Goal: Use online tool/utility: Utilize a website feature to perform a specific function

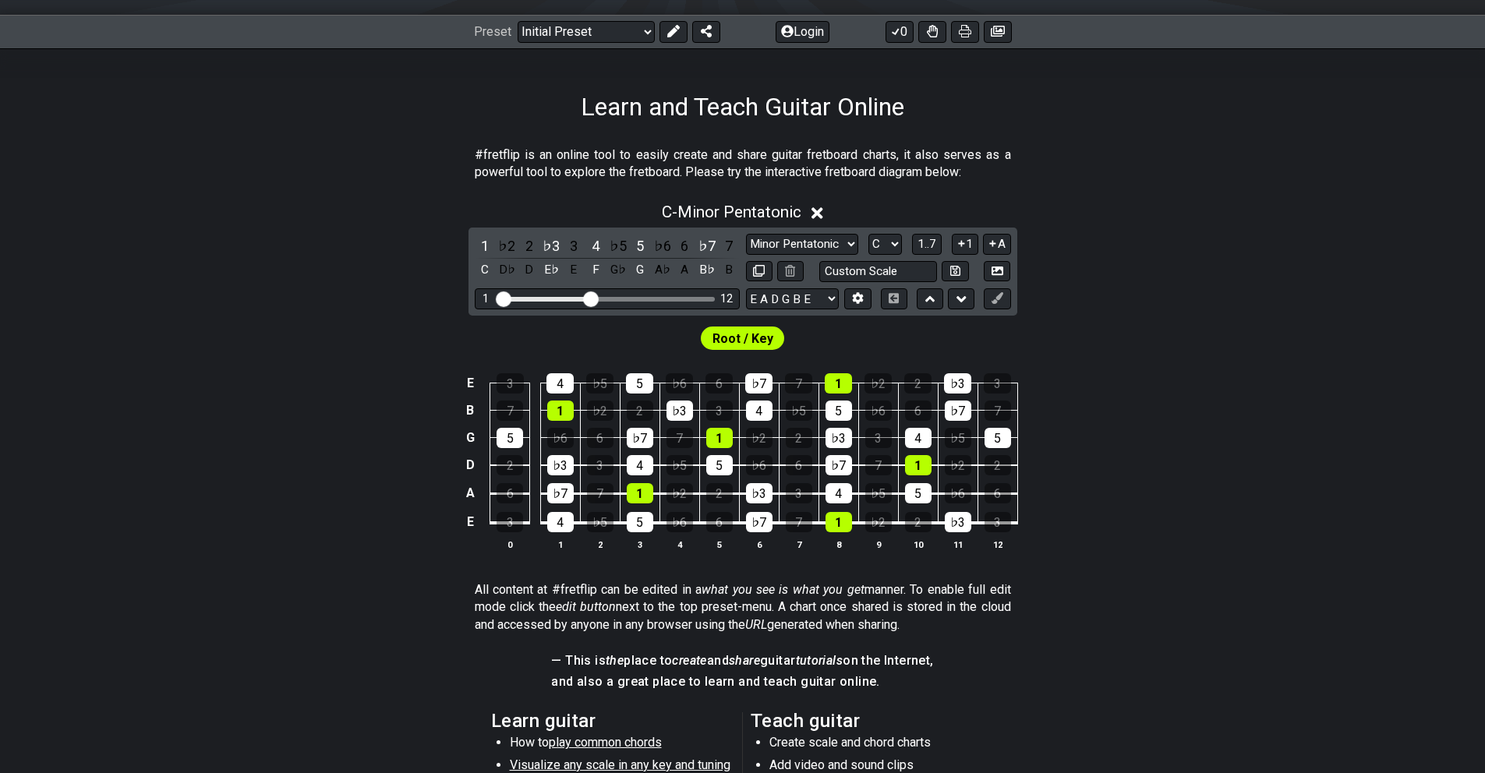
scroll to position [221, 0]
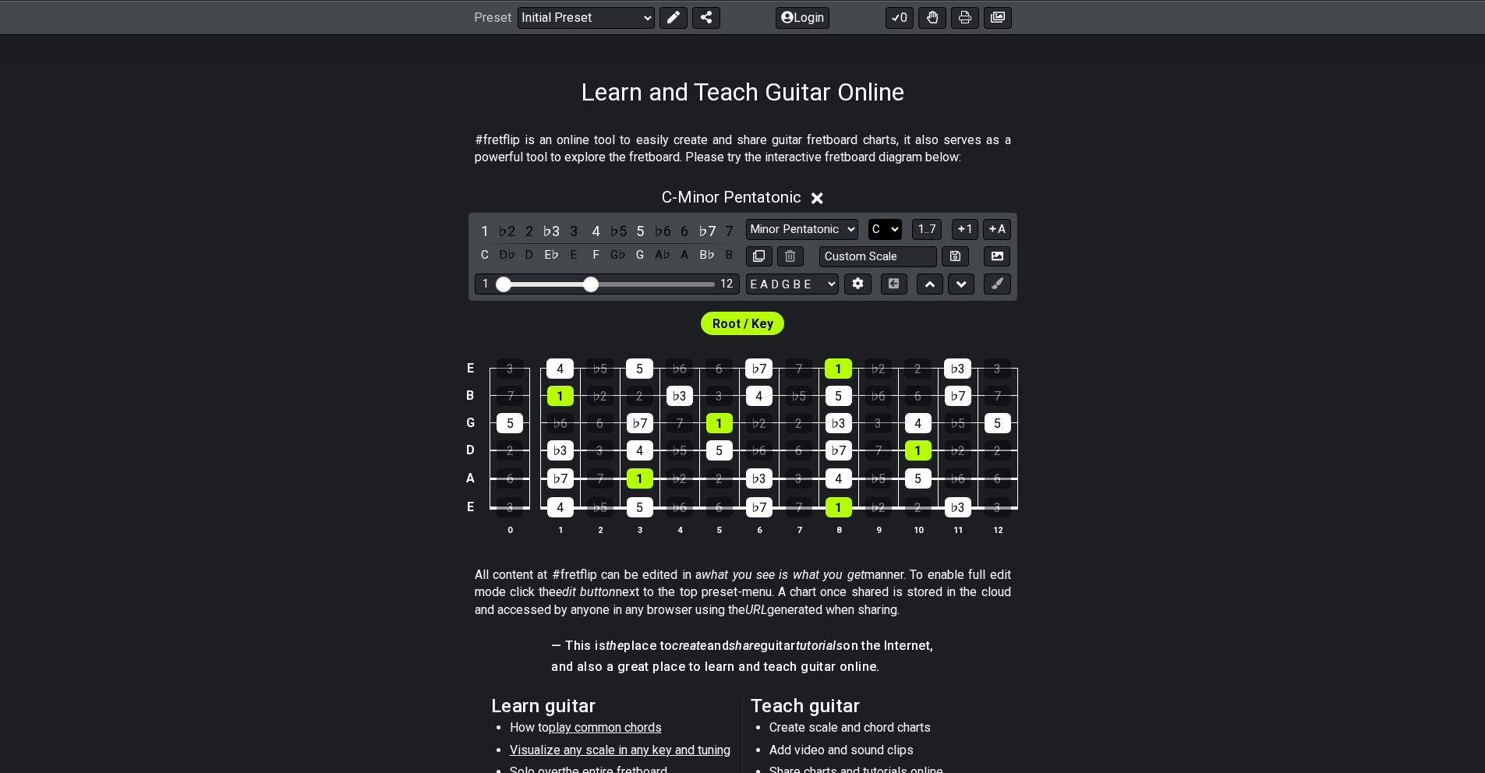
click at [897, 229] on select "A♭ A A♯ B♭ B C C♯ D♭ D D♯ E♭ E F F♯ G♭ G G♯" at bounding box center [885, 229] width 34 height 21
select select "A"
click at [868, 219] on select "A♭ A A♯ B♭ B C C♯ D♭ D D♯ E♭ E F F♯ G♭ G G♯" at bounding box center [885, 229] width 34 height 21
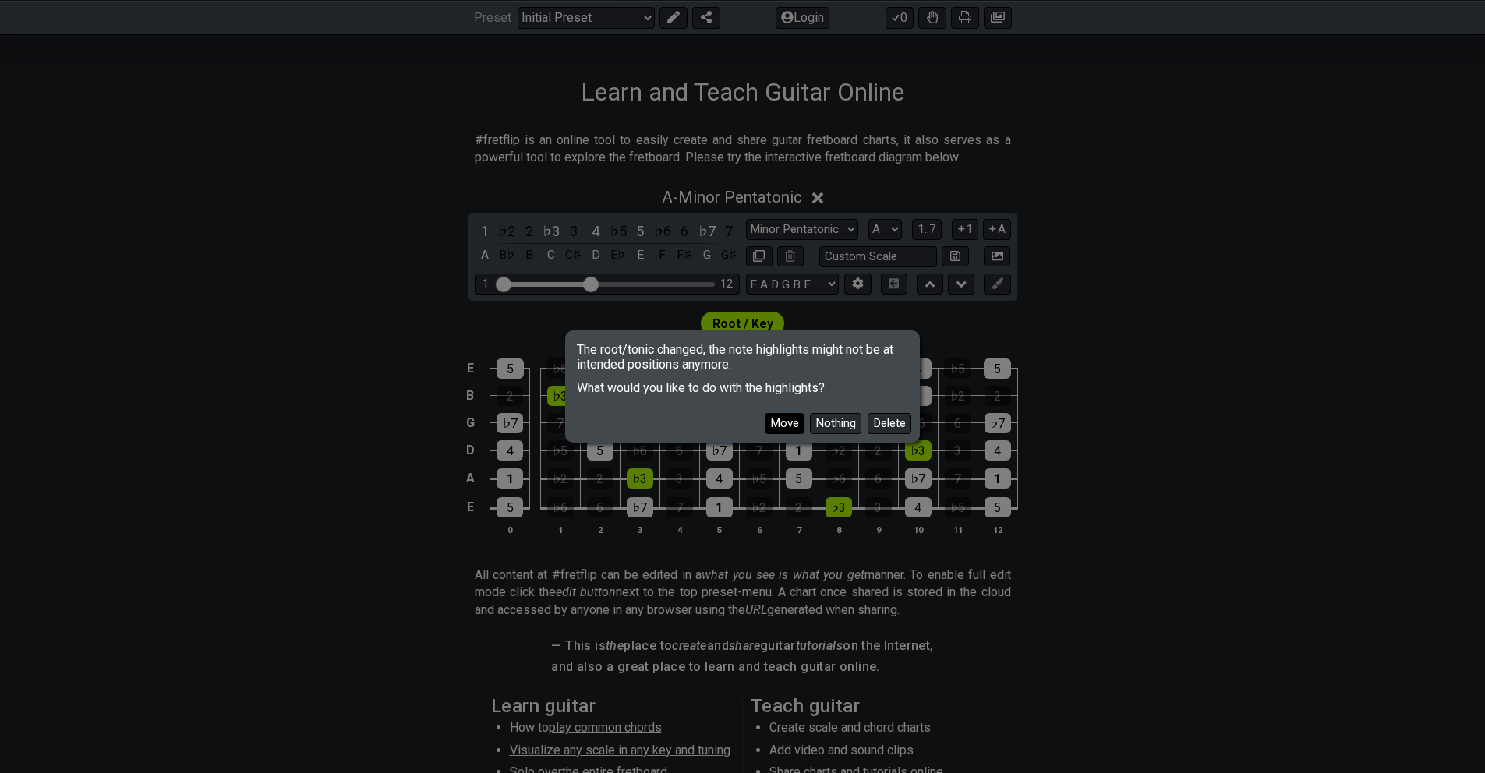
click at [781, 423] on button "Move" at bounding box center [785, 423] width 40 height 21
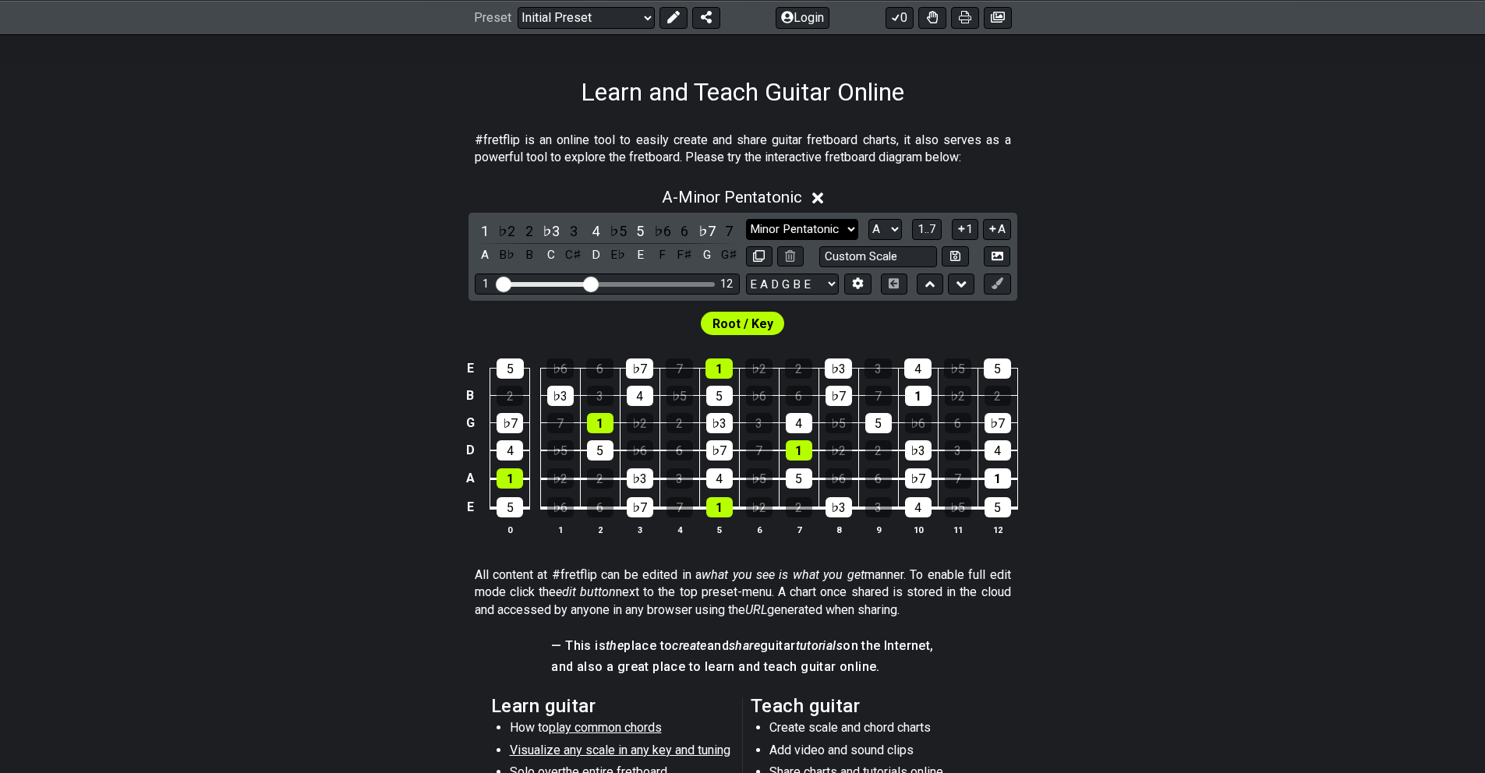
click at [854, 228] on select "Minor Pentatonic Click to edit Minor Pentatonic Major Pentatonic Minor Blues Ma…" at bounding box center [802, 229] width 112 height 21
click at [746, 219] on select "Minor Pentatonic Click to edit Minor Pentatonic Major Pentatonic Minor Blues Ma…" at bounding box center [802, 229] width 112 height 21
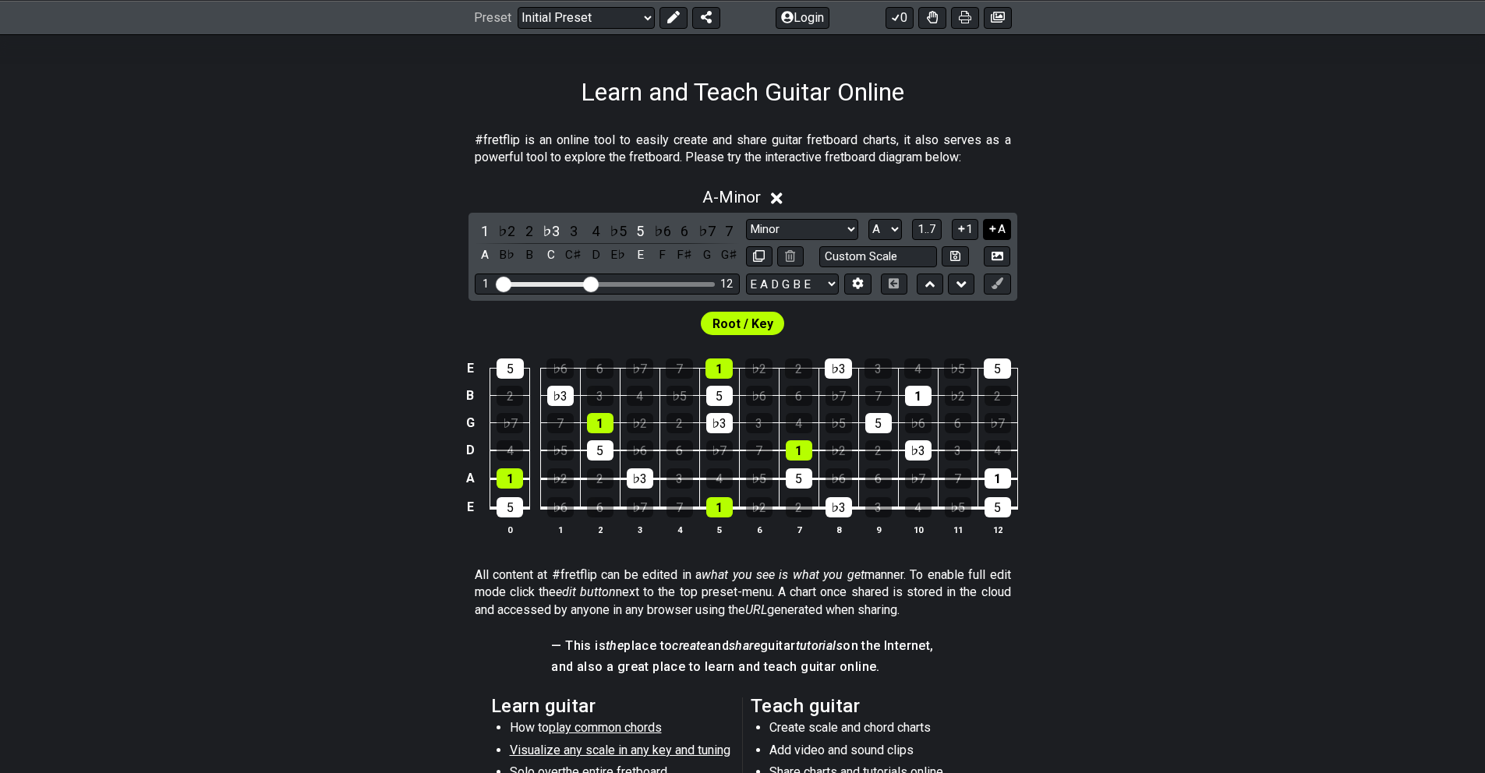
click at [995, 227] on icon at bounding box center [992, 229] width 15 height 12
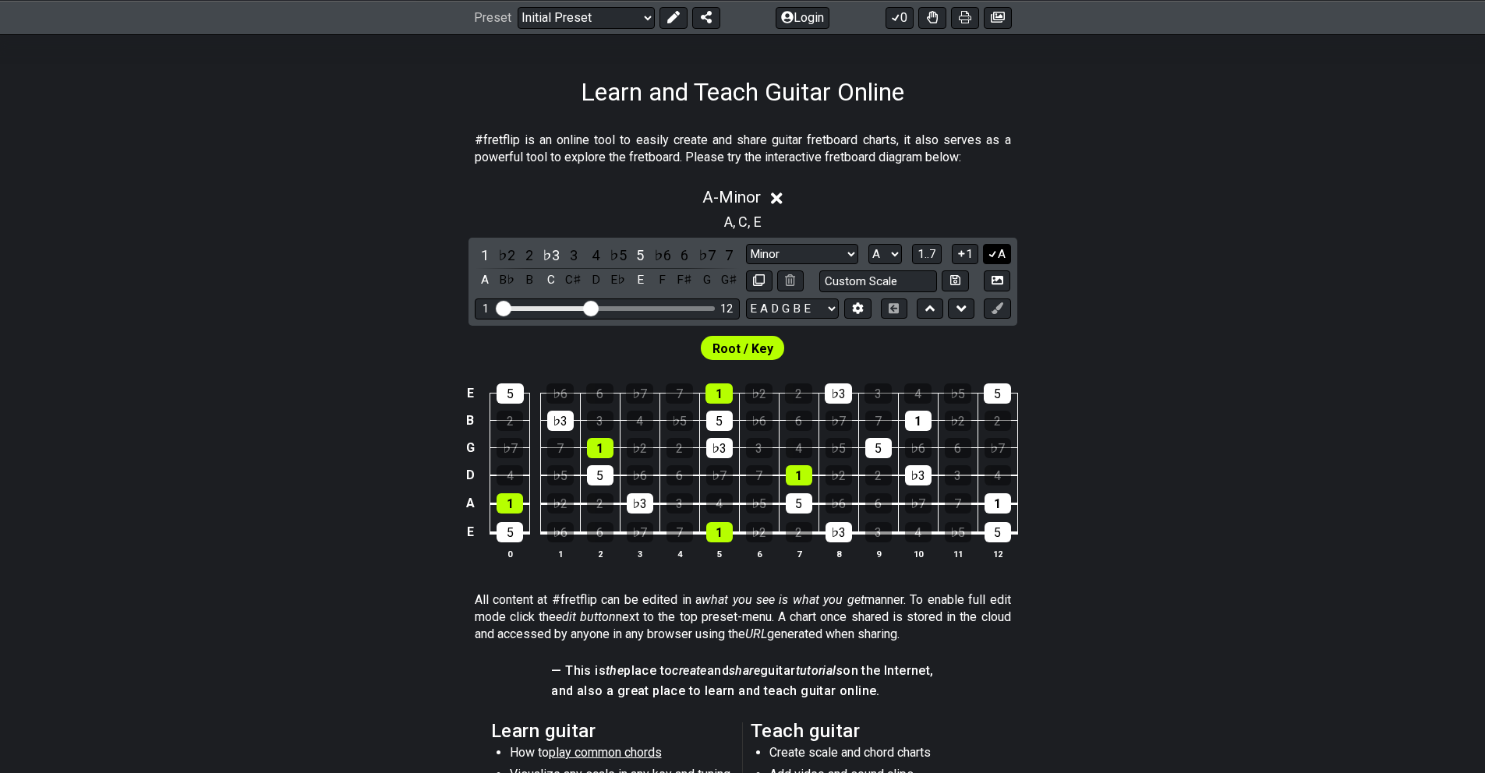
click at [993, 253] on icon at bounding box center [993, 254] width 9 height 7
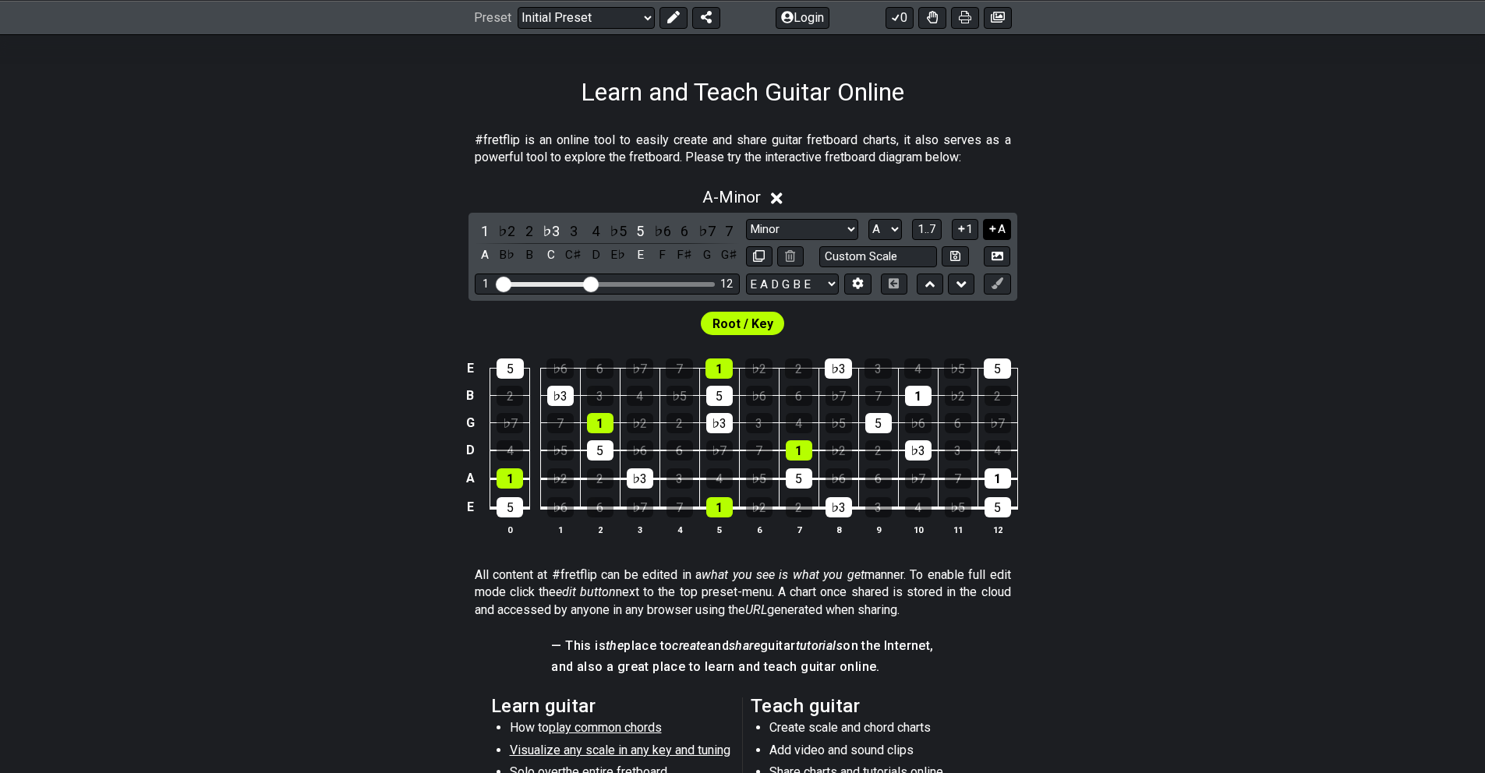
click at [993, 230] on icon at bounding box center [993, 229] width 6 height 6
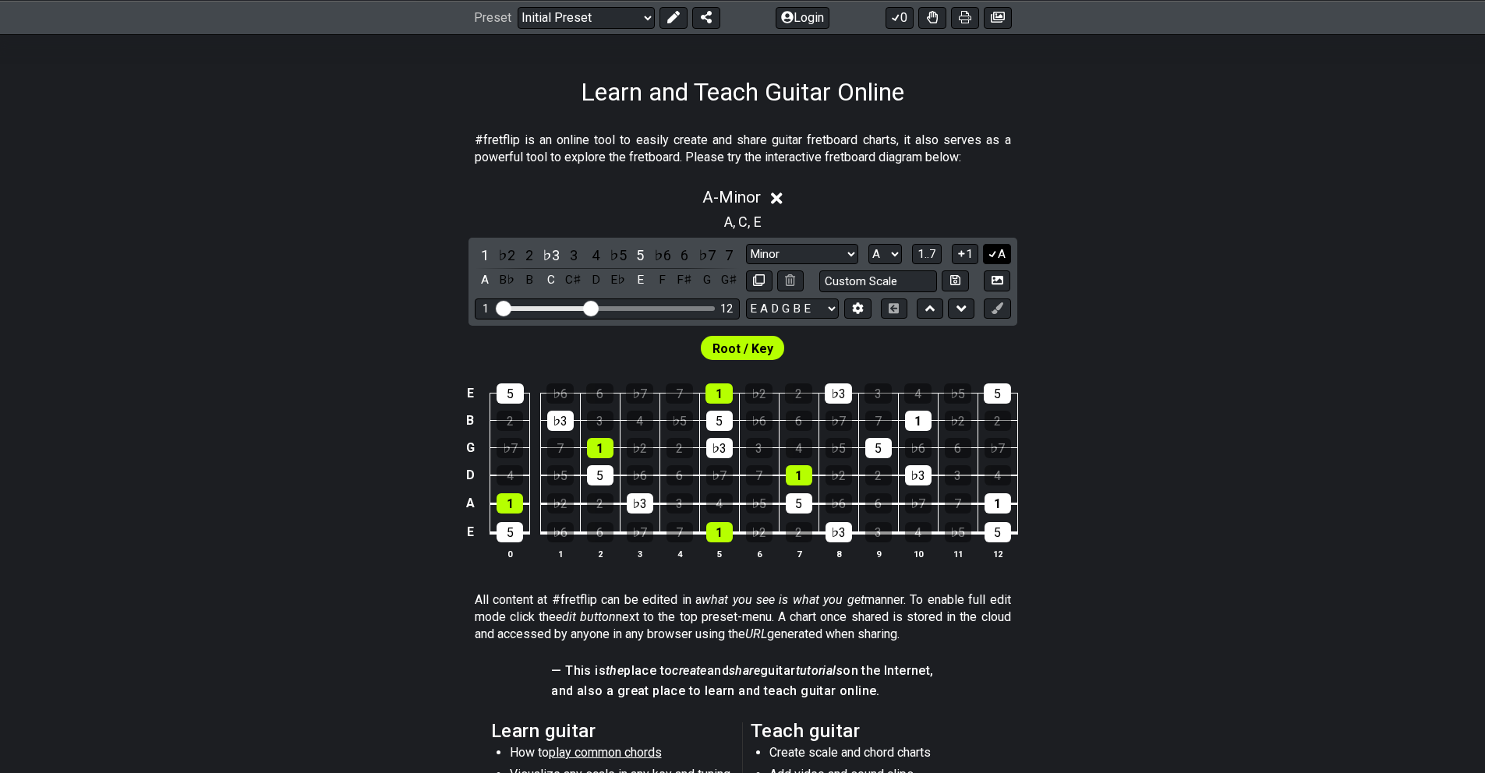
click at [993, 230] on div "A , C , E" at bounding box center [742, 220] width 1485 height 25
click at [992, 253] on icon at bounding box center [992, 254] width 15 height 12
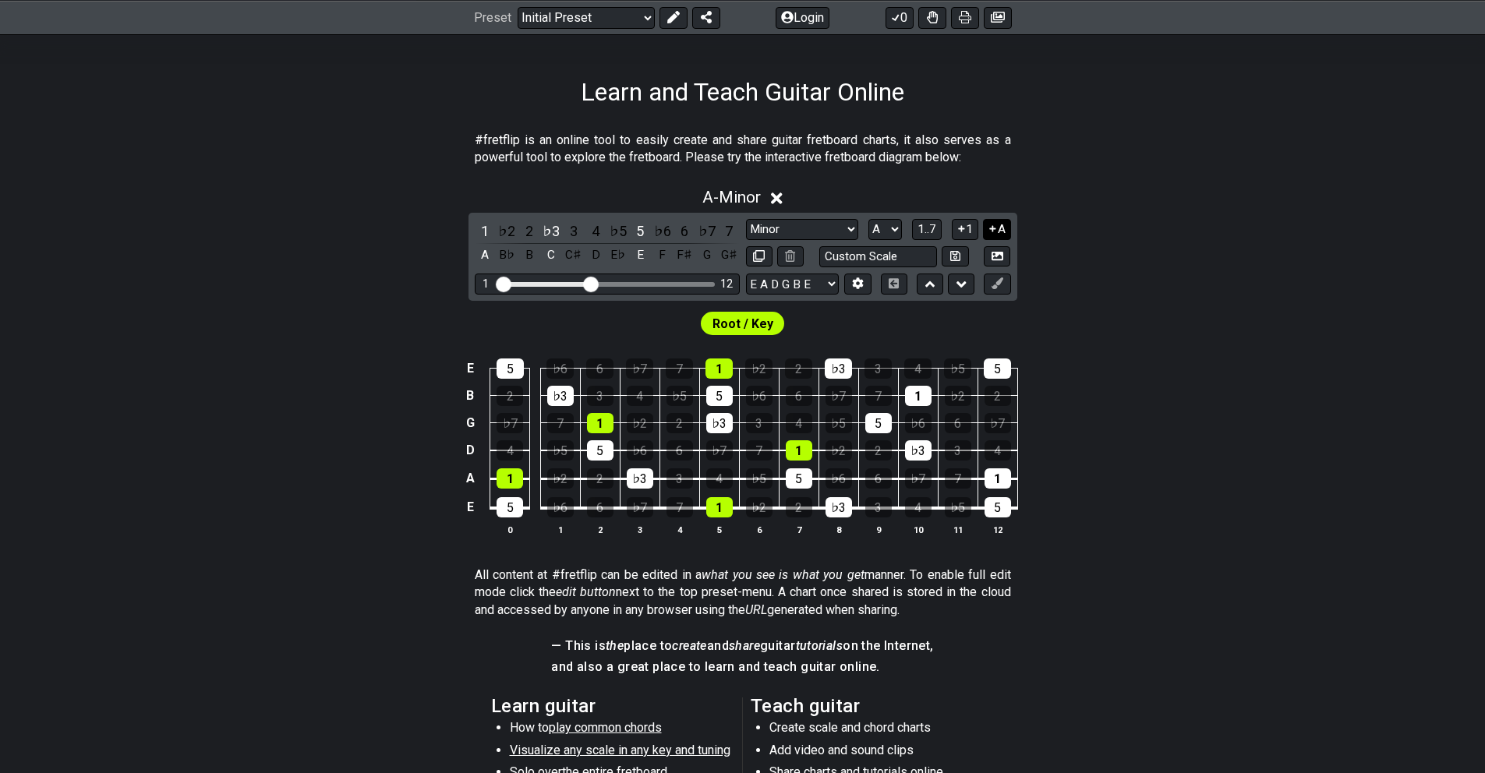
click at [994, 227] on icon at bounding box center [992, 229] width 15 height 12
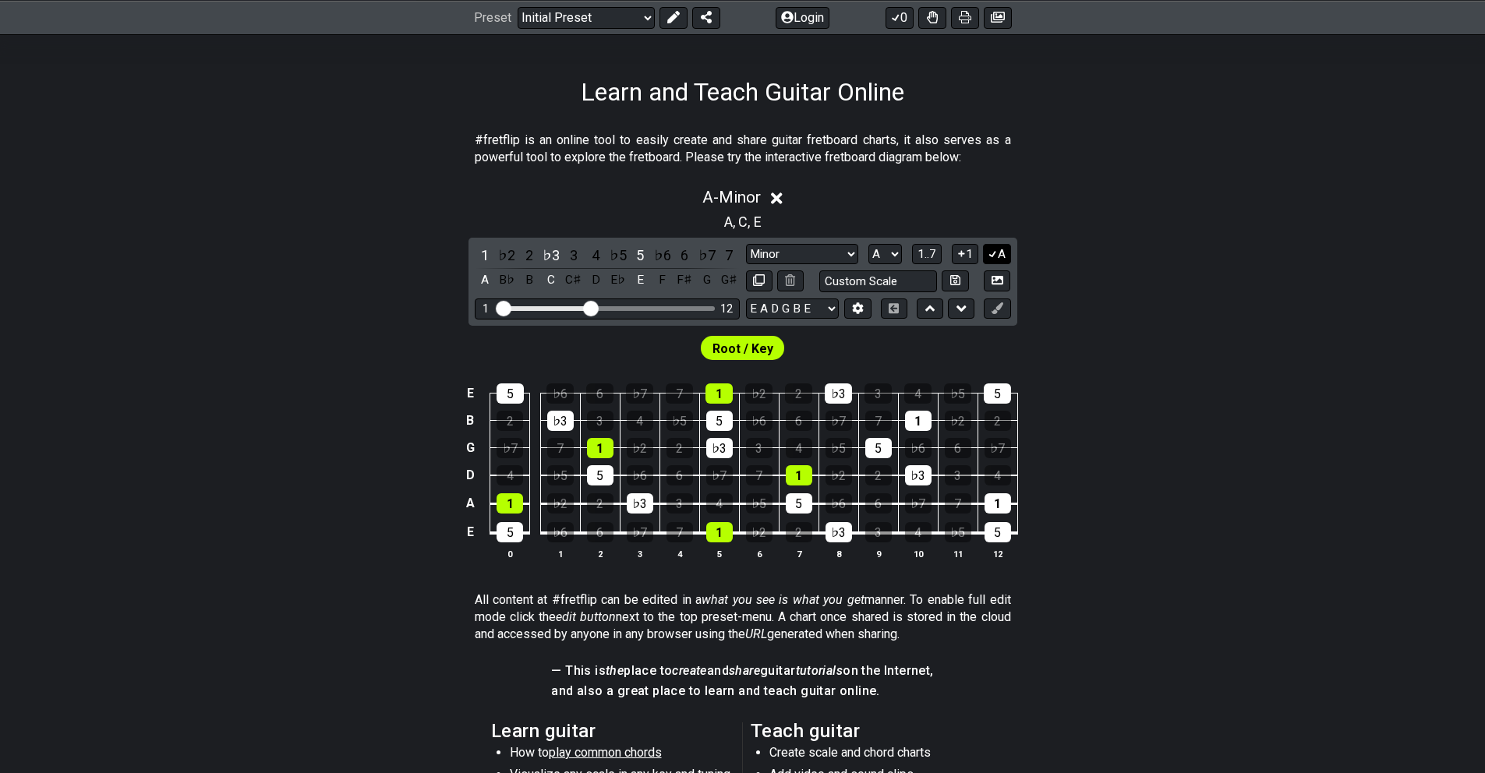
click at [996, 251] on icon at bounding box center [992, 254] width 15 height 12
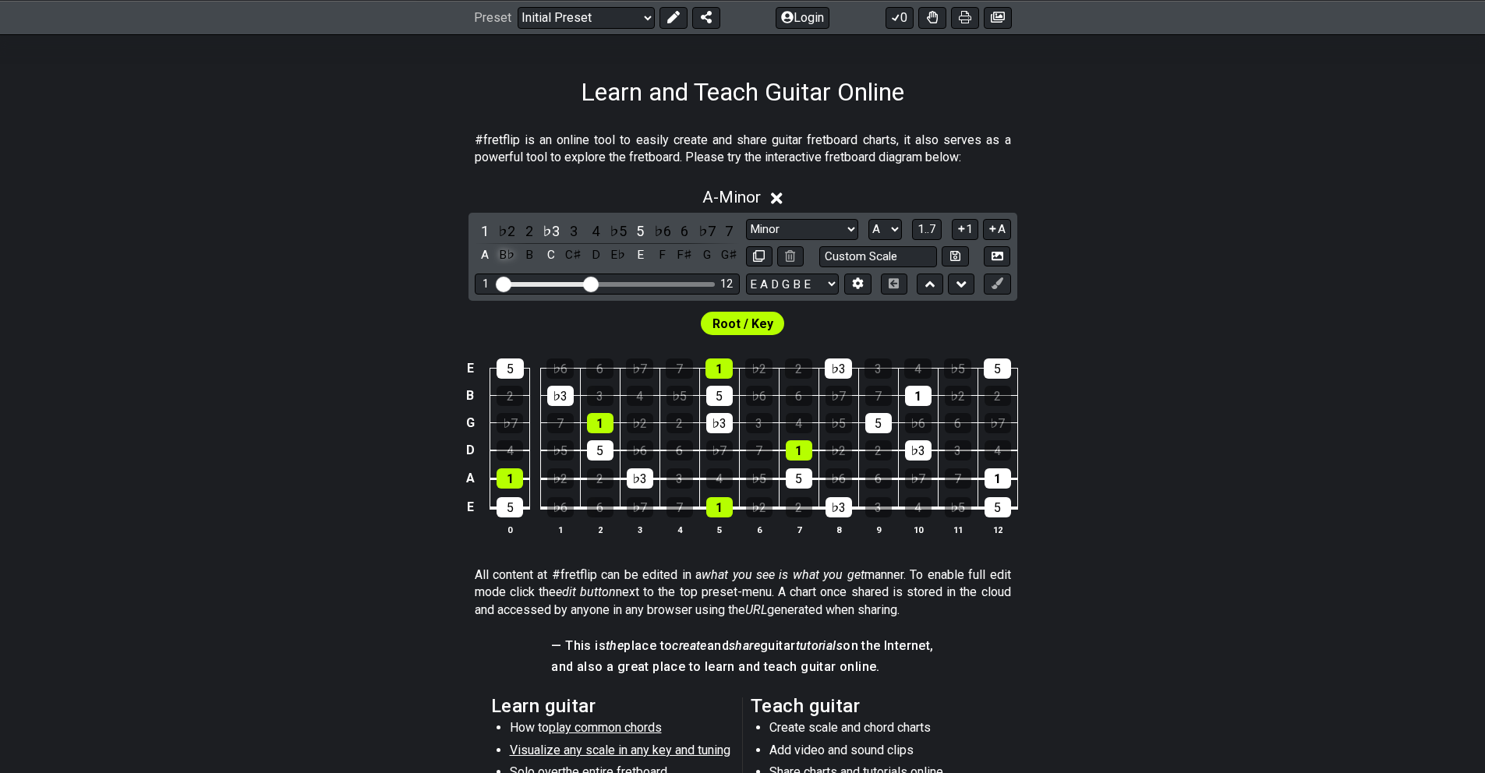
click at [506, 250] on div "B♭" at bounding box center [507, 255] width 20 height 21
click at [503, 256] on div "B♭" at bounding box center [507, 255] width 20 height 21
click at [509, 253] on div "A♯" at bounding box center [507, 255] width 20 height 21
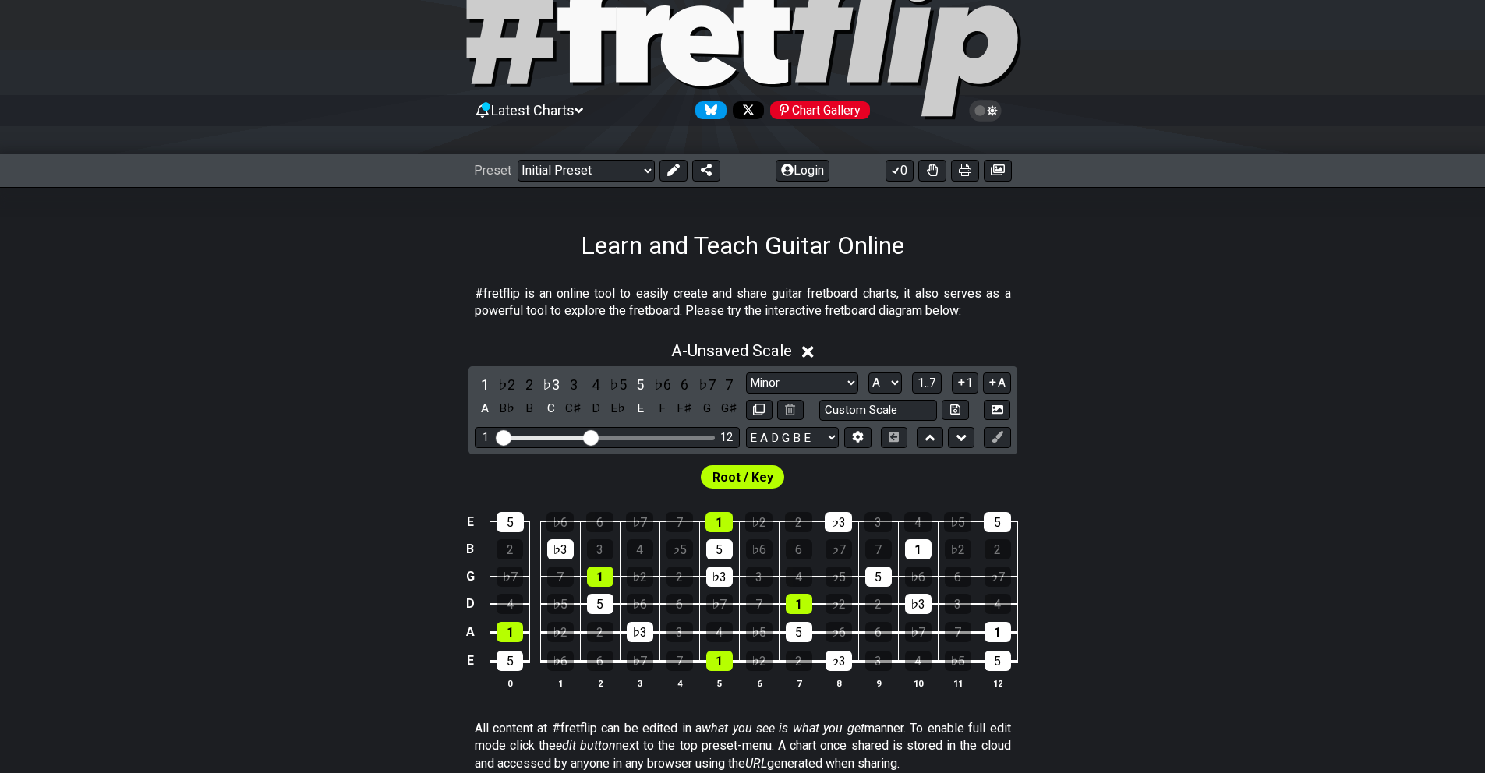
scroll to position [68, 0]
drag, startPoint x: 587, startPoint y: 437, endPoint x: 632, endPoint y: 443, distance: 45.6
click at [632, 436] on input "Visible fret range" at bounding box center [607, 436] width 221 height 0
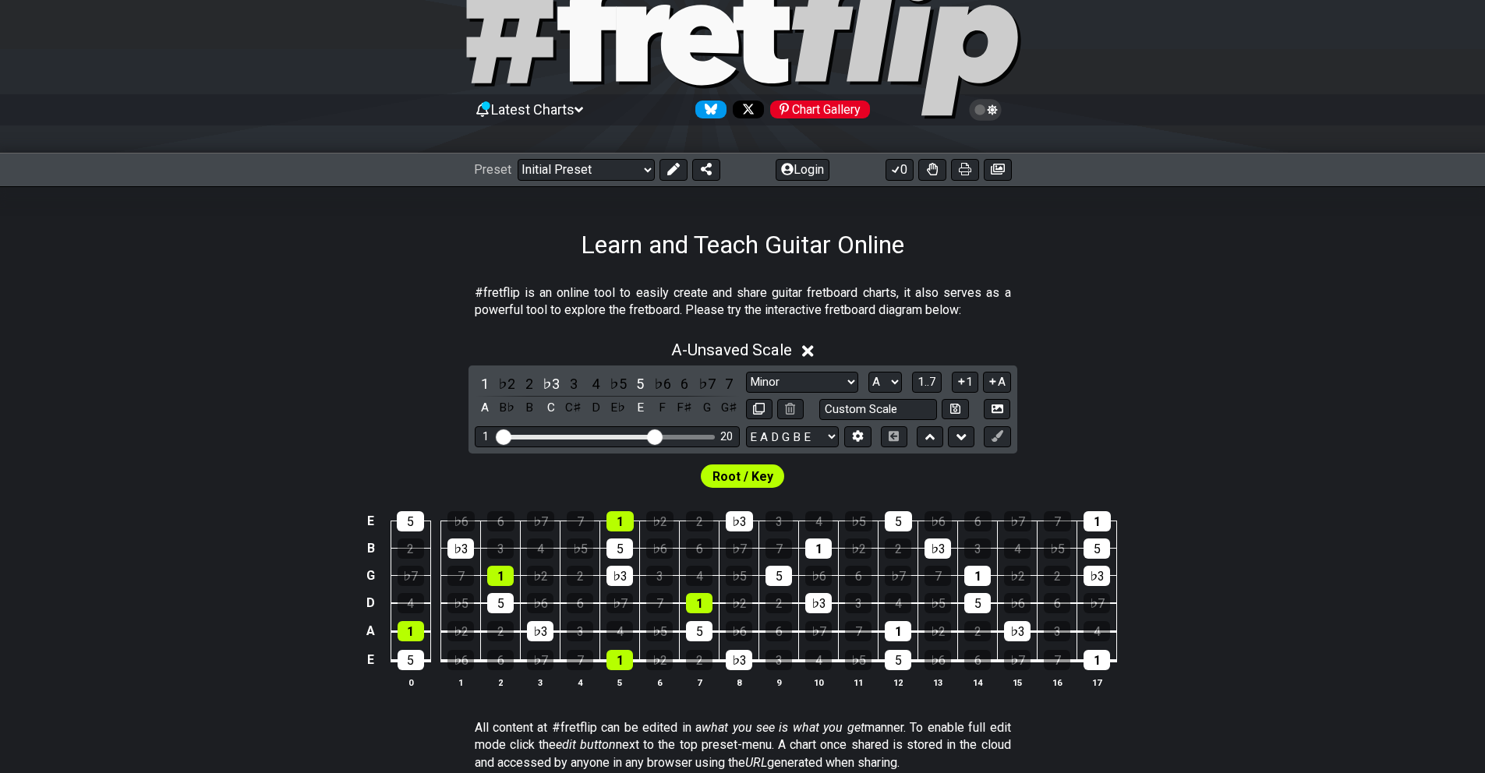
drag, startPoint x: 632, startPoint y: 437, endPoint x: 654, endPoint y: 437, distance: 21.8
click at [654, 436] on input "Visible fret range" at bounding box center [607, 436] width 221 height 0
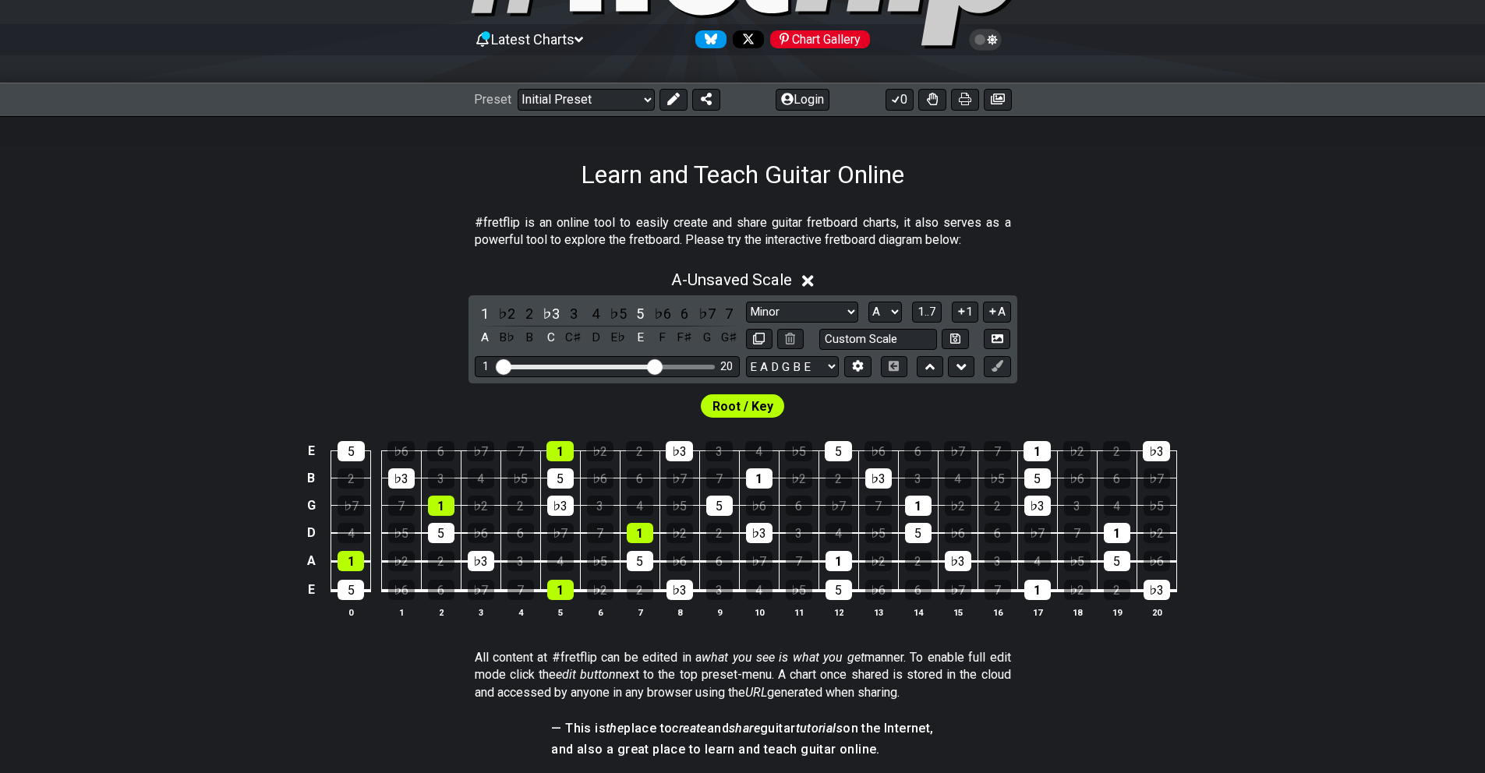
scroll to position [137, 0]
click at [926, 308] on span "1..7" at bounding box center [927, 313] width 19 height 14
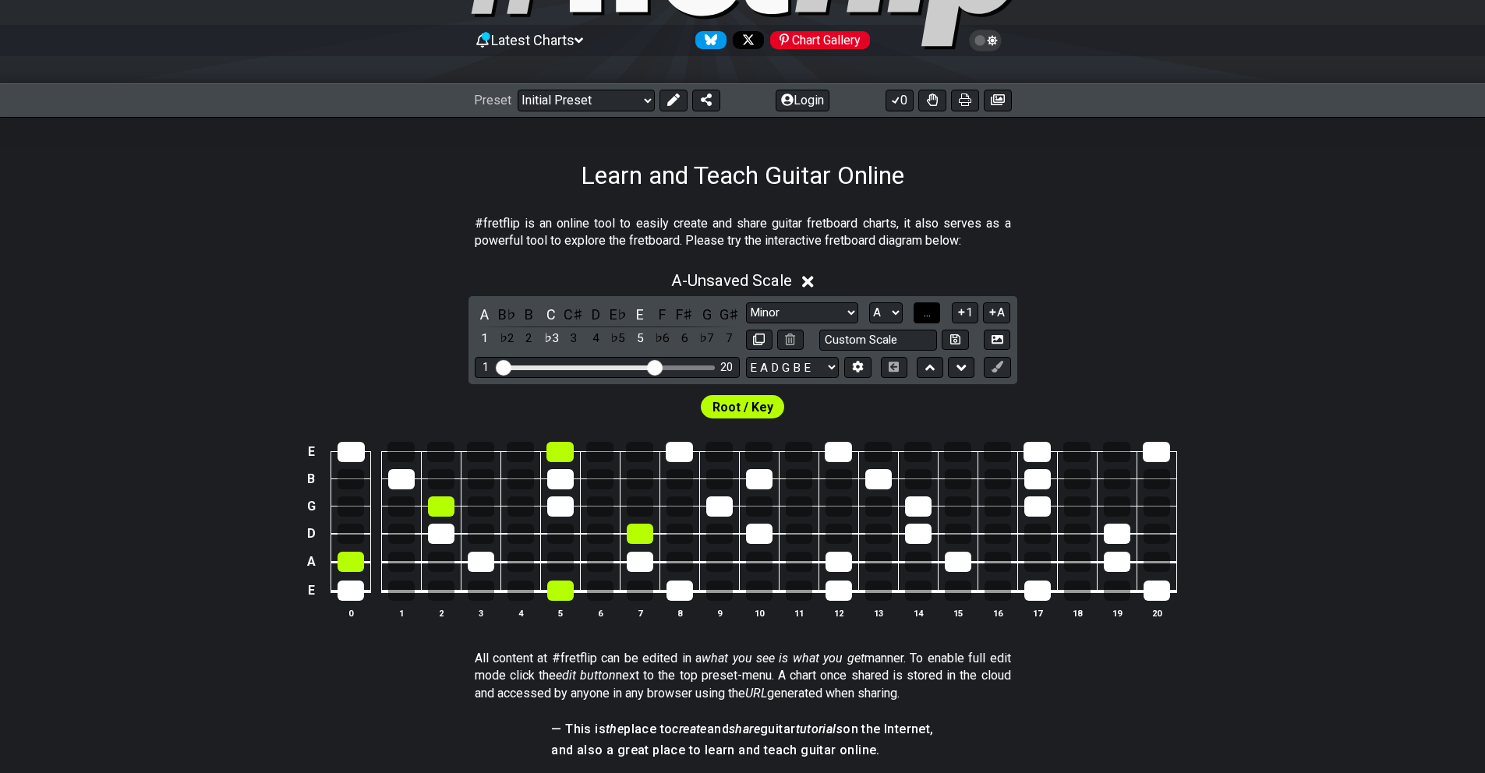
click at [926, 308] on span "..." at bounding box center [927, 313] width 7 height 14
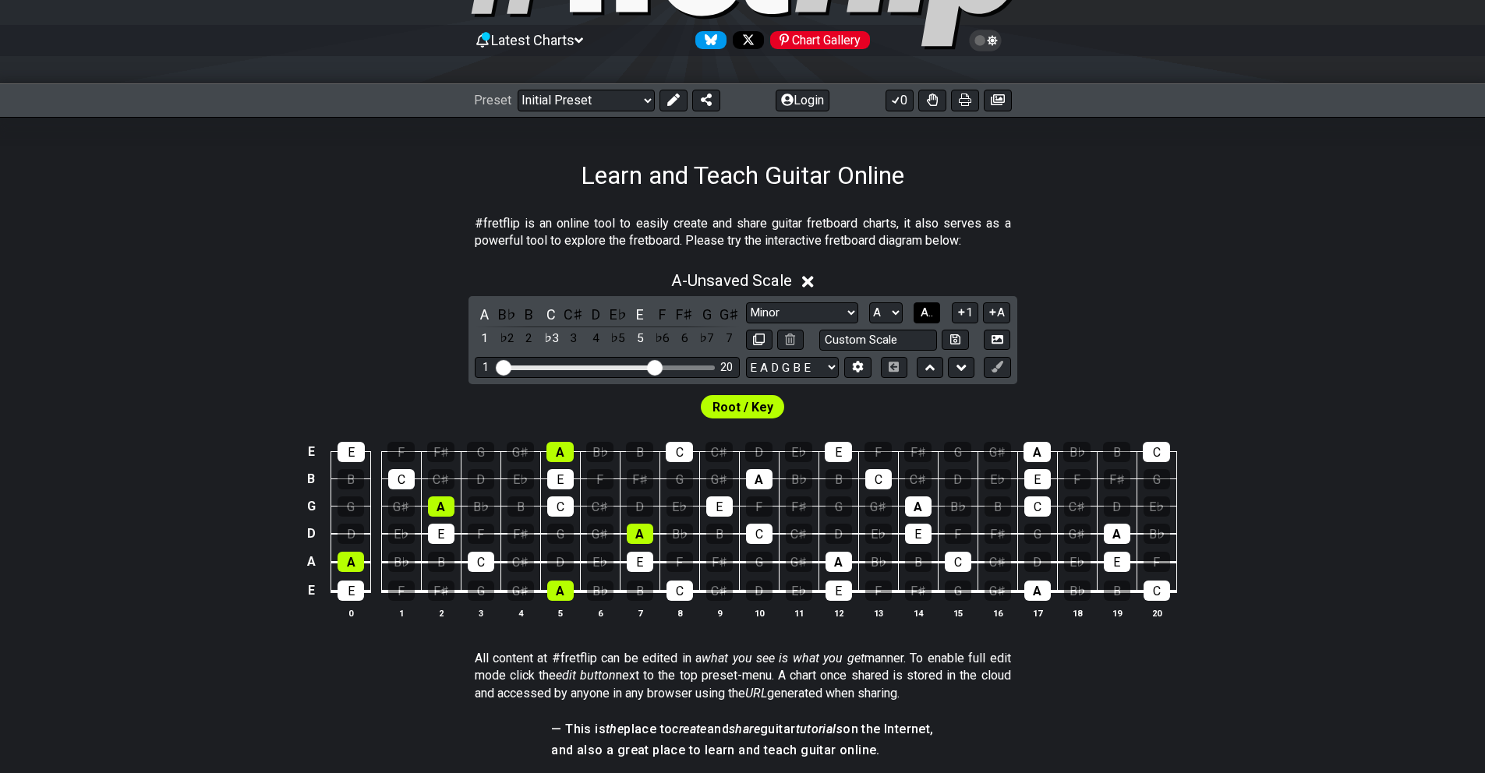
click at [925, 312] on span "A.." at bounding box center [927, 313] width 12 height 14
click at [965, 309] on icon at bounding box center [961, 312] width 15 height 12
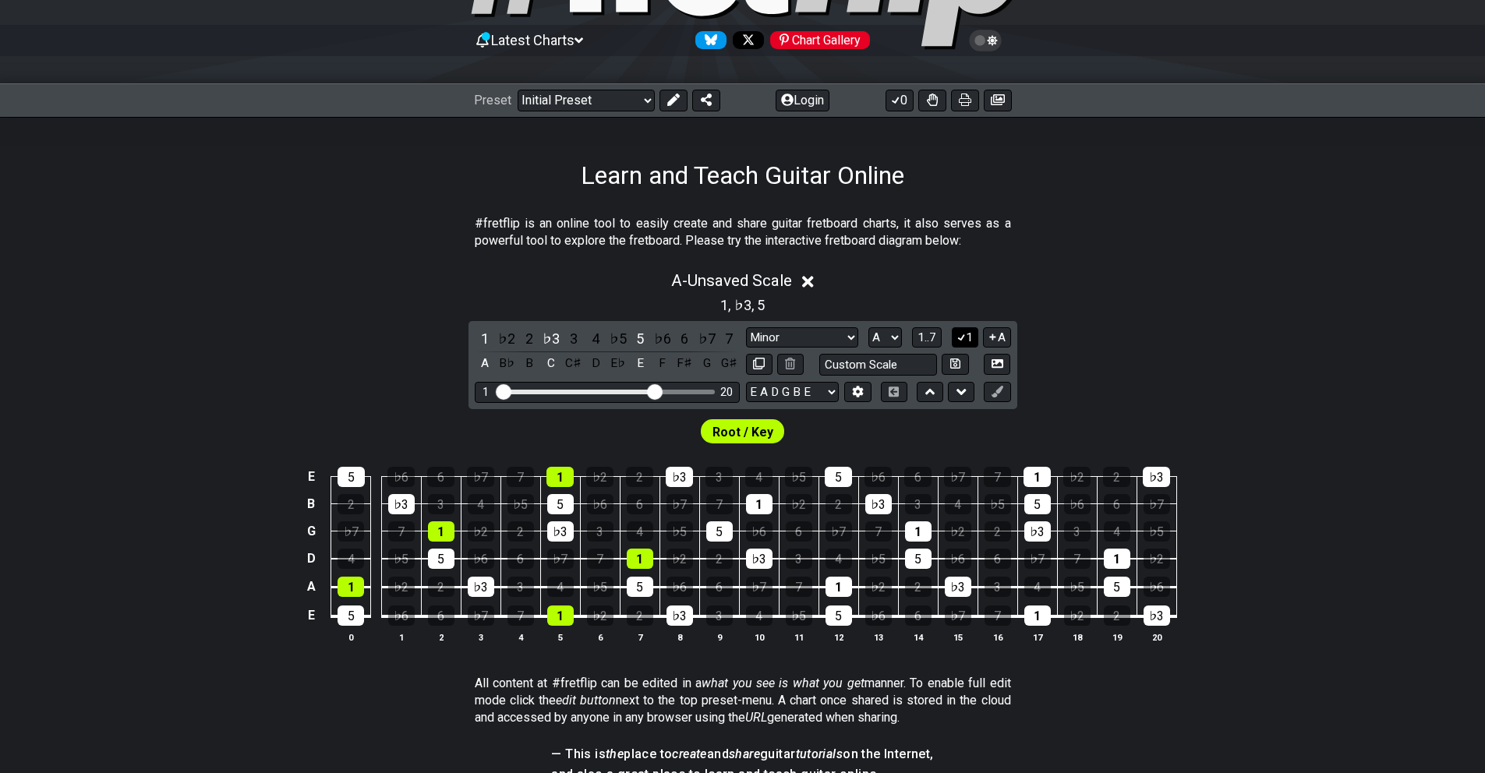
click at [963, 337] on icon at bounding box center [961, 337] width 9 height 7
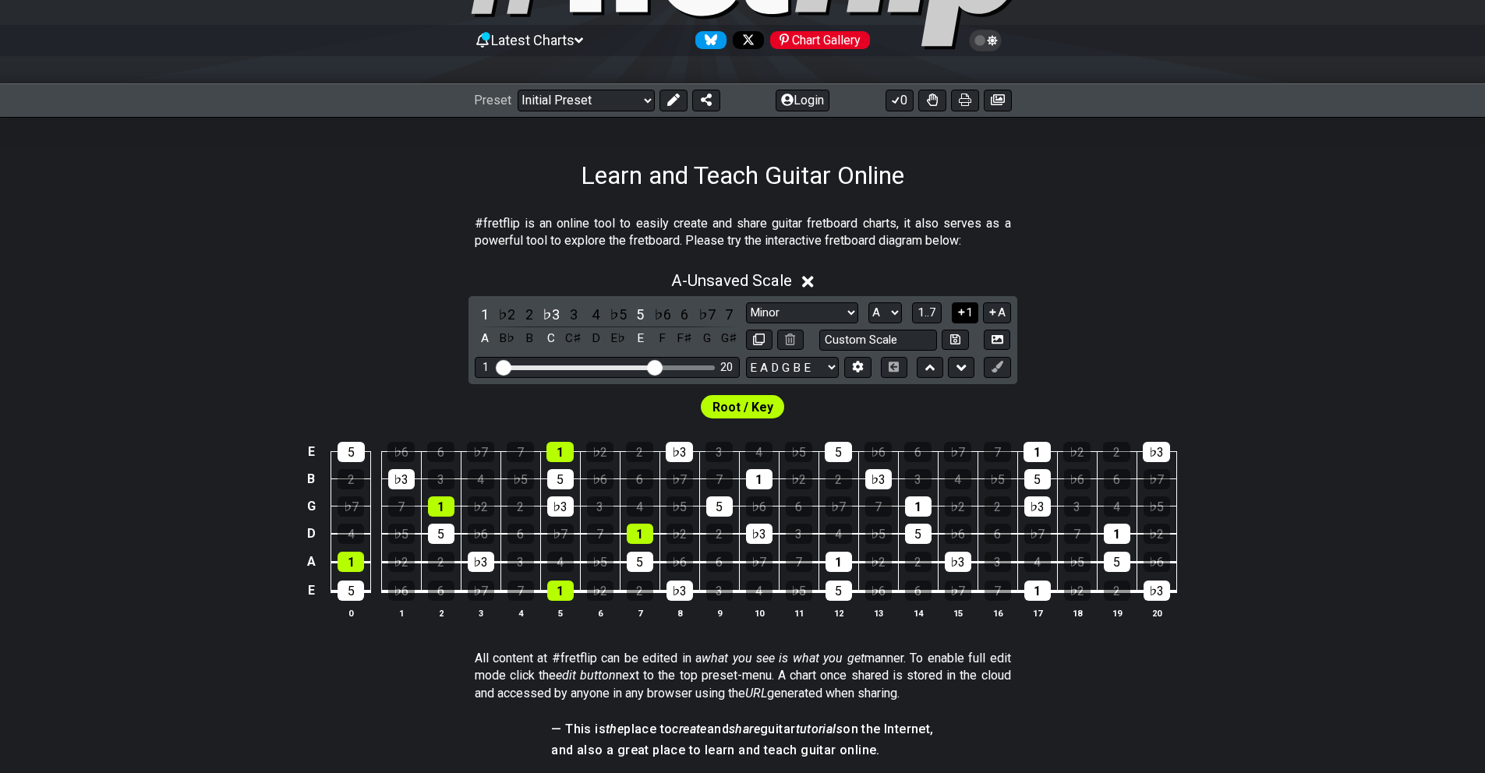
click at [963, 337] on button at bounding box center [955, 340] width 27 height 21
click at [961, 309] on icon at bounding box center [961, 312] width 6 height 6
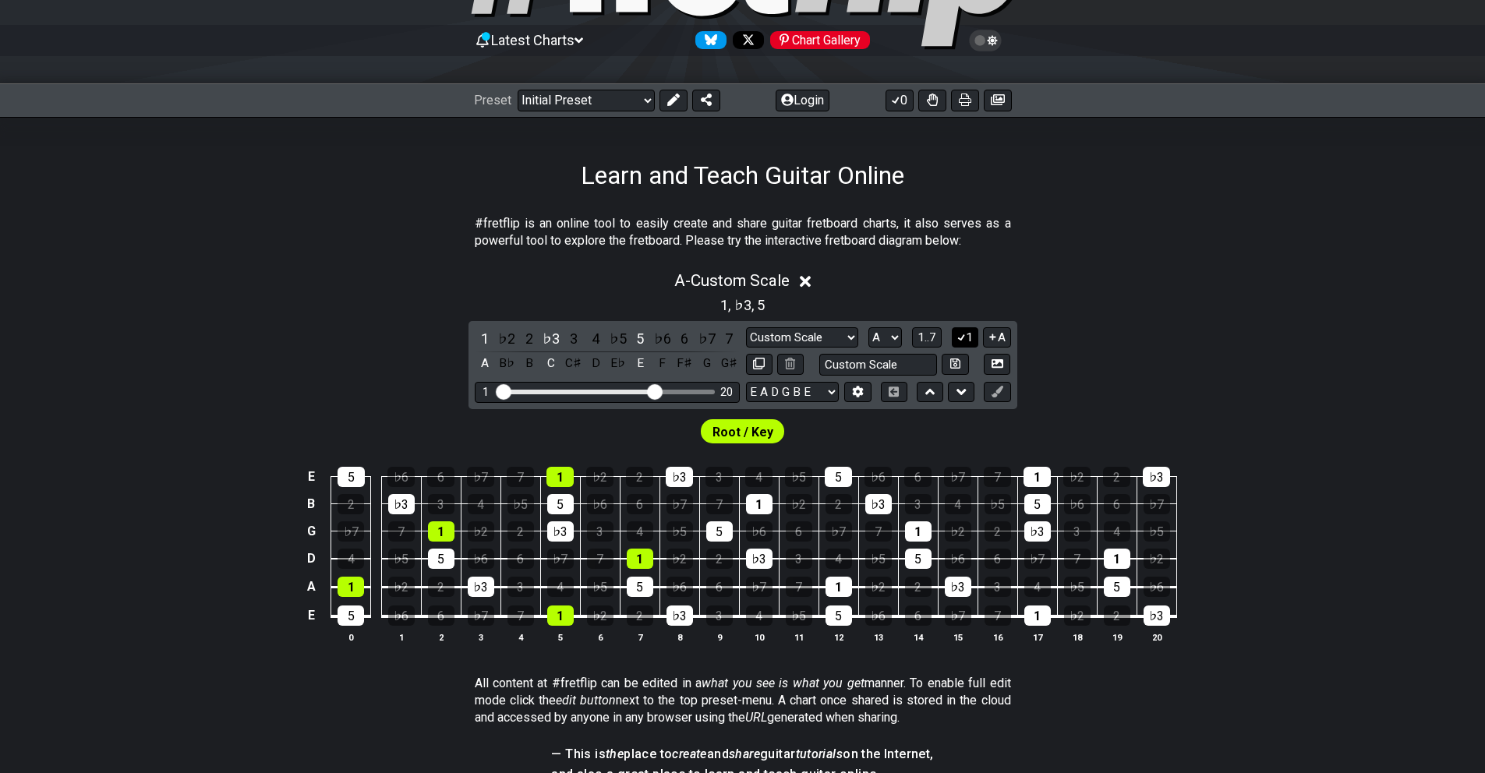
click at [964, 334] on icon at bounding box center [961, 337] width 9 height 7
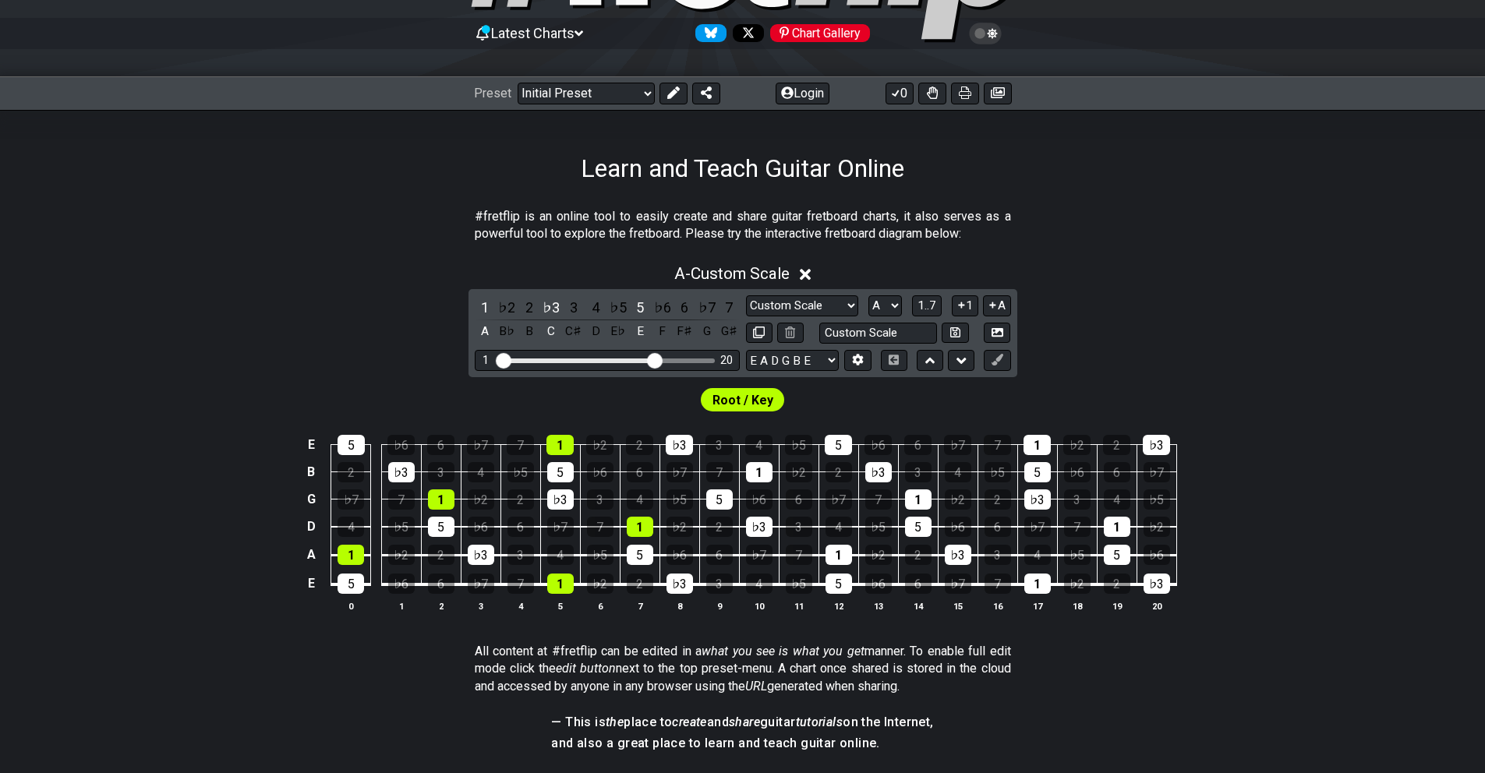
scroll to position [143, 0]
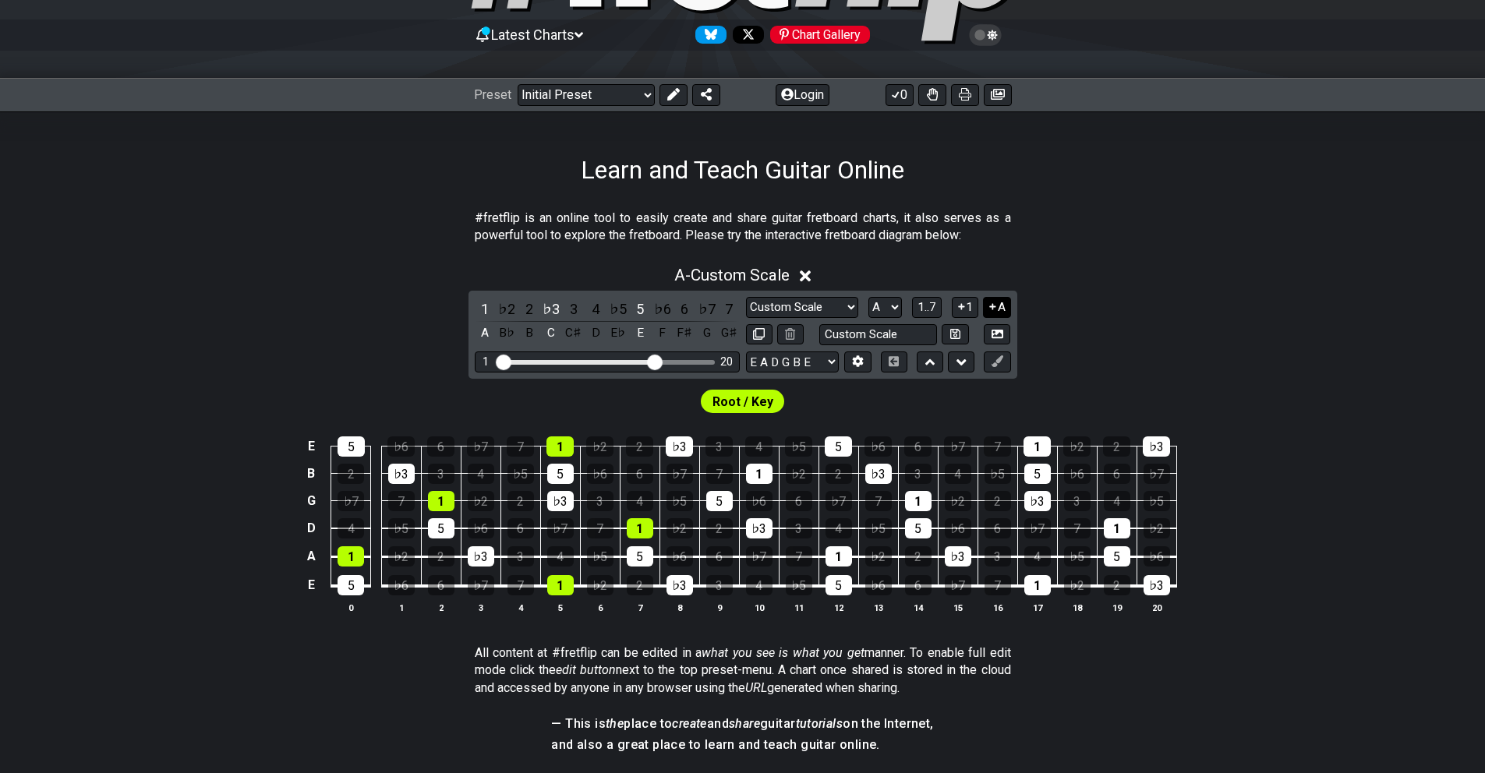
click at [998, 302] on button "A" at bounding box center [996, 307] width 27 height 21
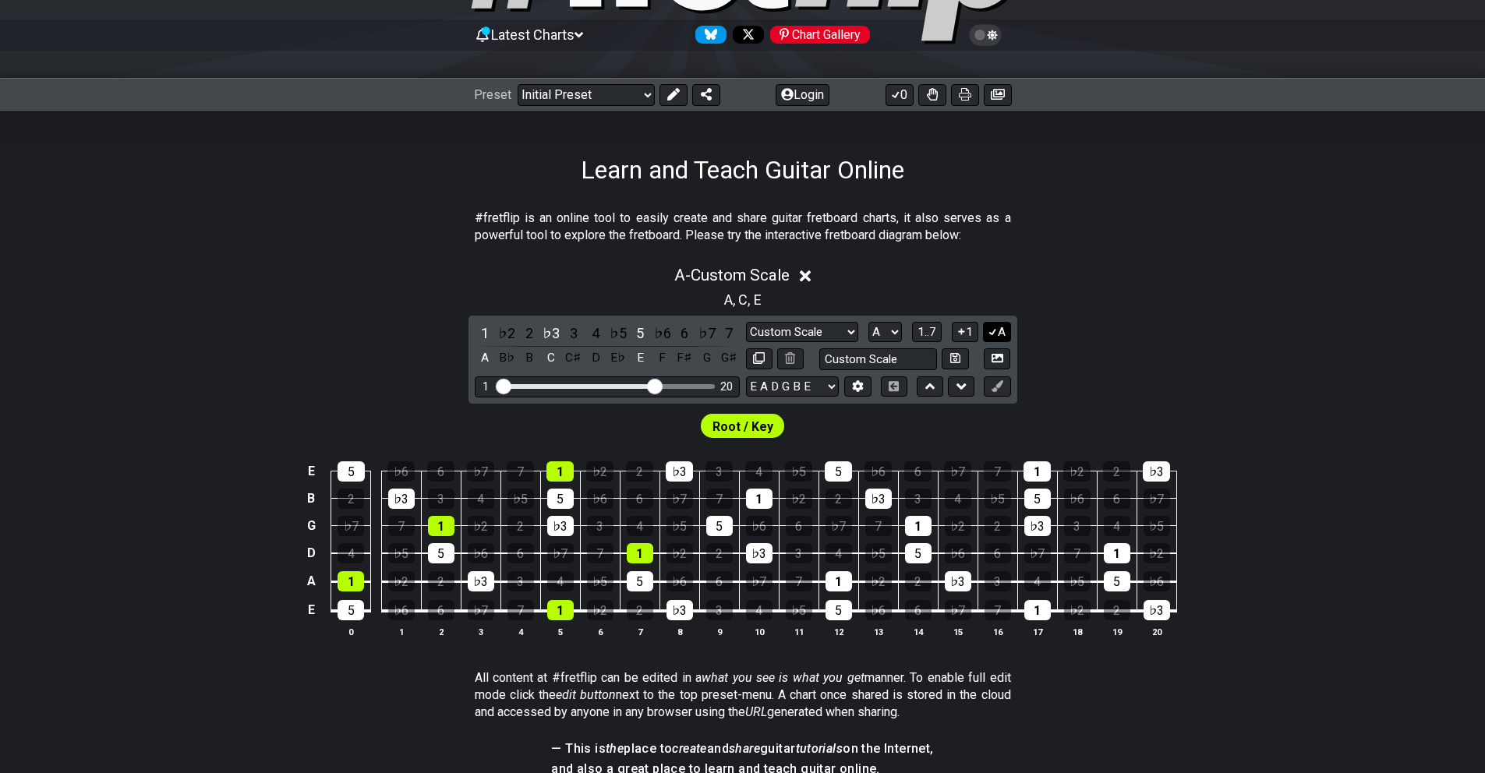
click at [995, 329] on icon at bounding box center [993, 332] width 9 height 7
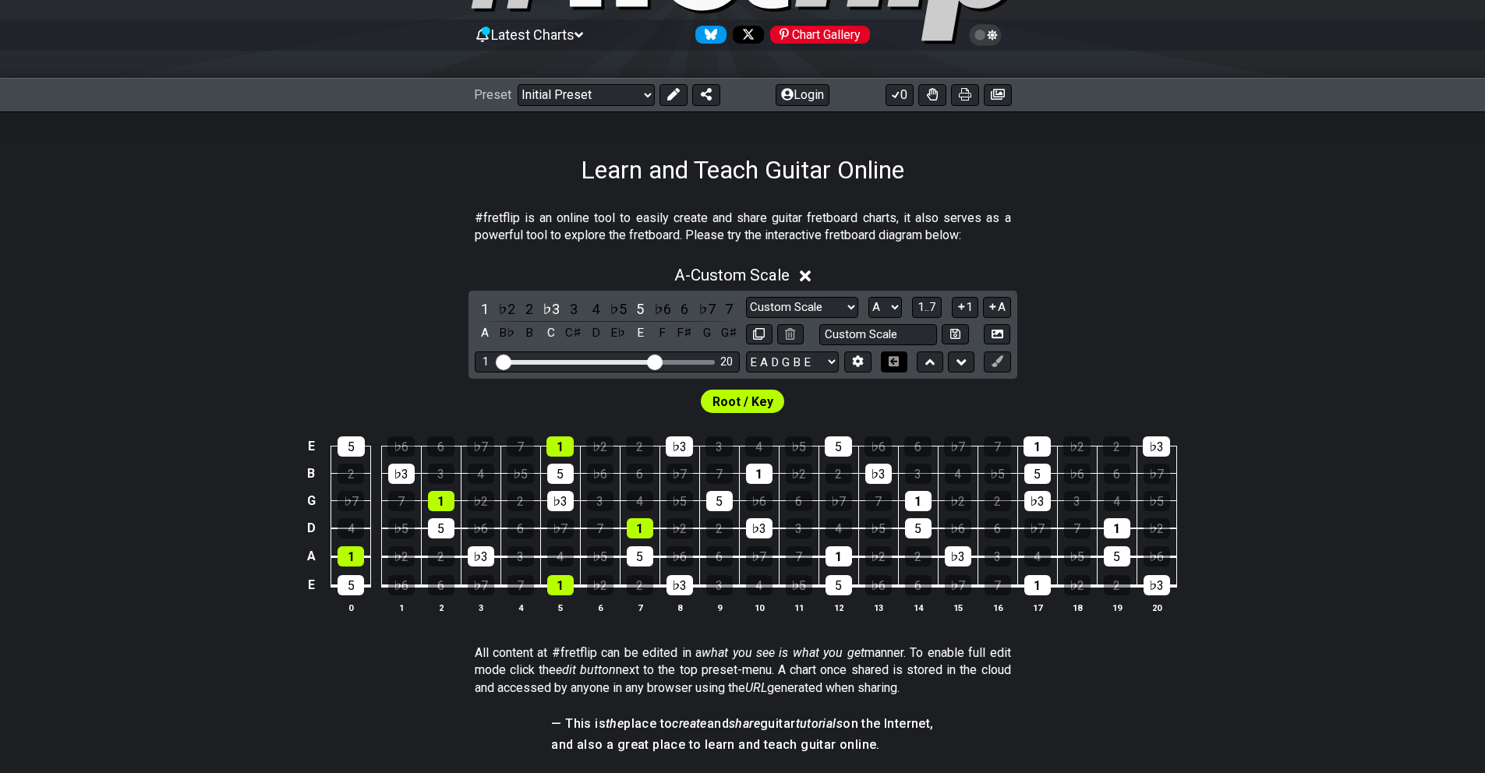
click at [895, 359] on icon at bounding box center [894, 361] width 10 height 10
click at [928, 355] on icon at bounding box center [930, 363] width 10 height 16
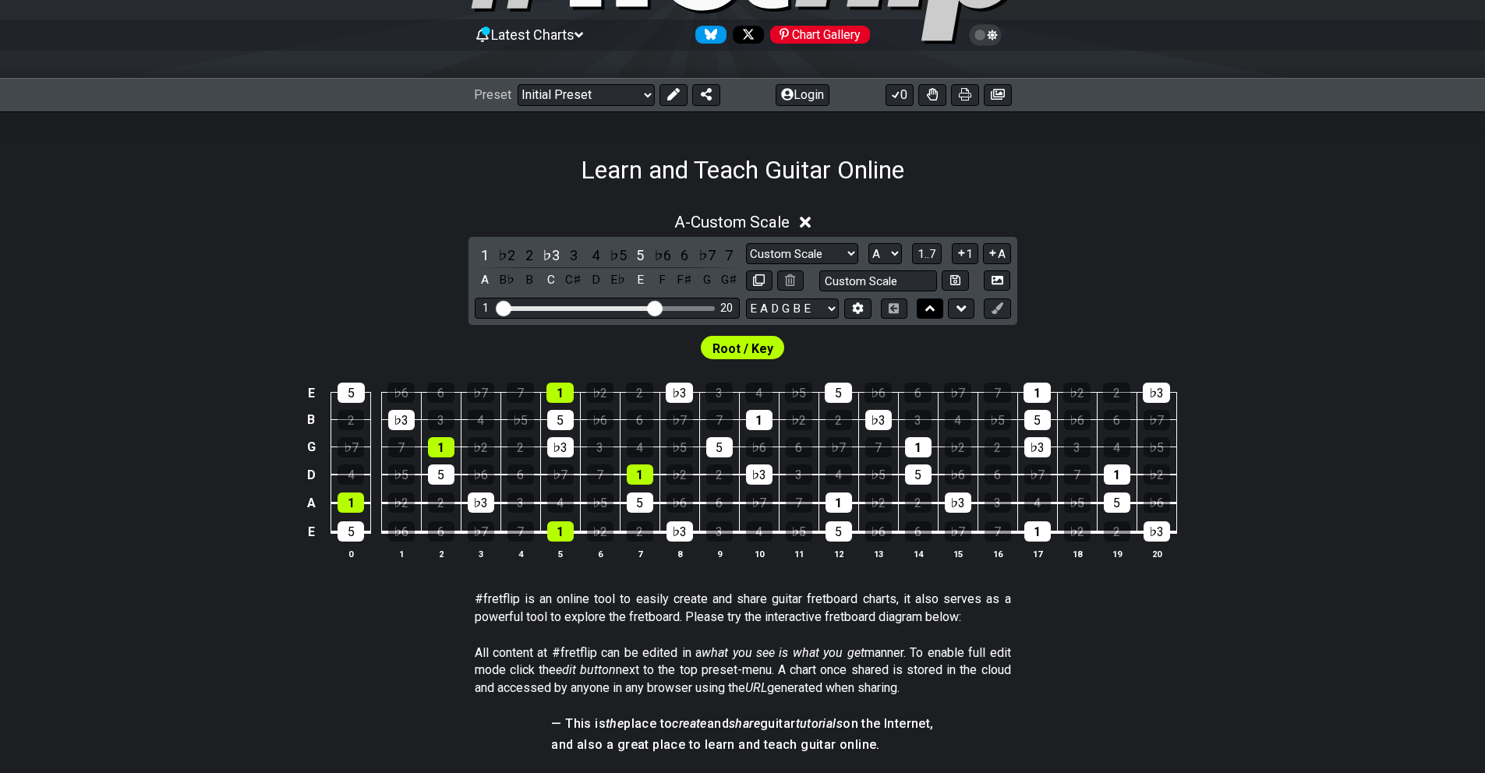
click at [930, 306] on icon at bounding box center [930, 309] width 10 height 6
click at [963, 304] on icon at bounding box center [962, 309] width 10 height 16
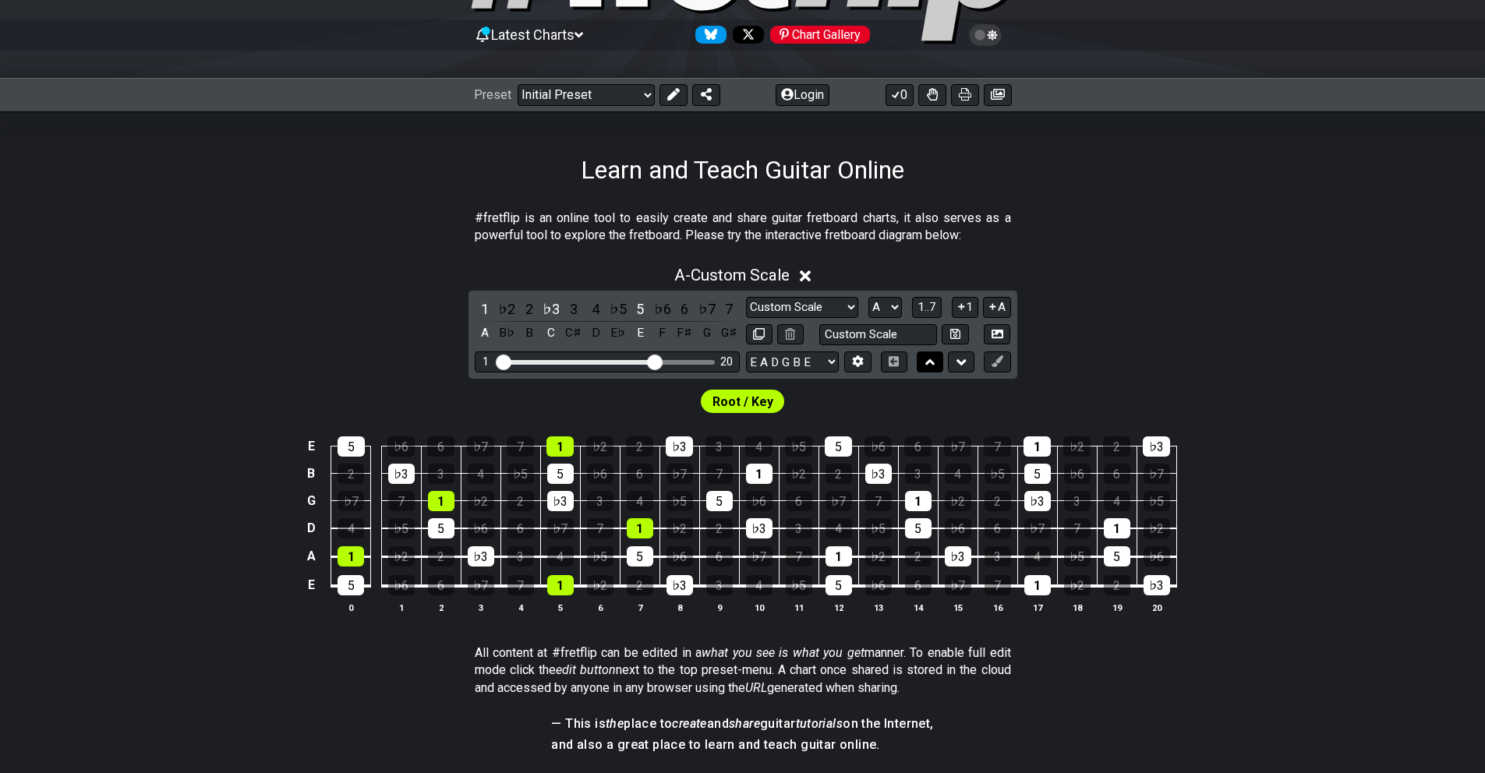
click at [929, 357] on icon at bounding box center [930, 363] width 10 height 16
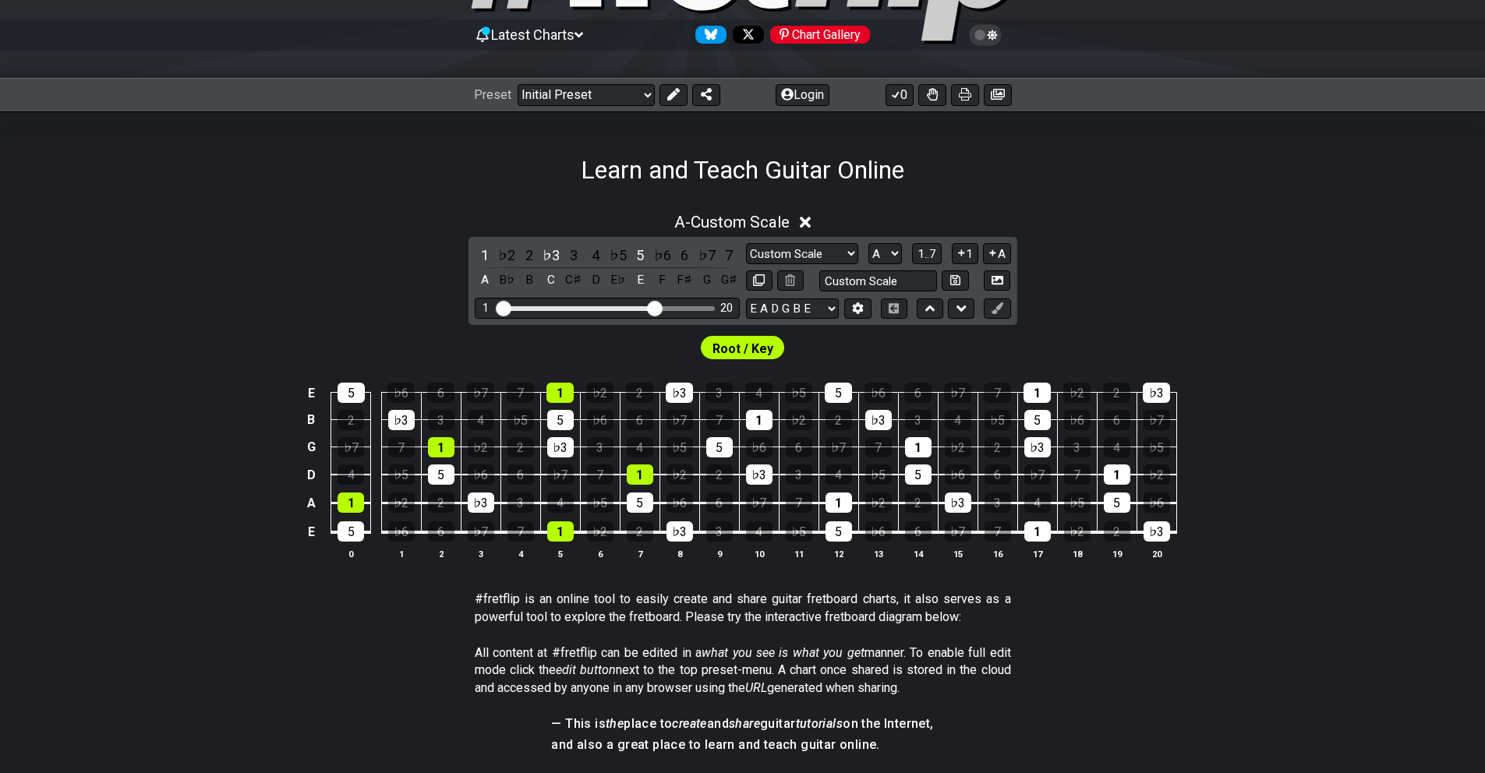
click at [747, 344] on span "Root / Key" at bounding box center [743, 349] width 61 height 23
click at [726, 341] on span "Root / Key" at bounding box center [743, 349] width 61 height 23
click at [853, 249] on select "Minor Pentatonic Custom Scale Minor Pentatonic Major Pentatonic Minor Blues Maj…" at bounding box center [802, 253] width 112 height 21
click at [861, 306] on icon at bounding box center [858, 308] width 11 height 12
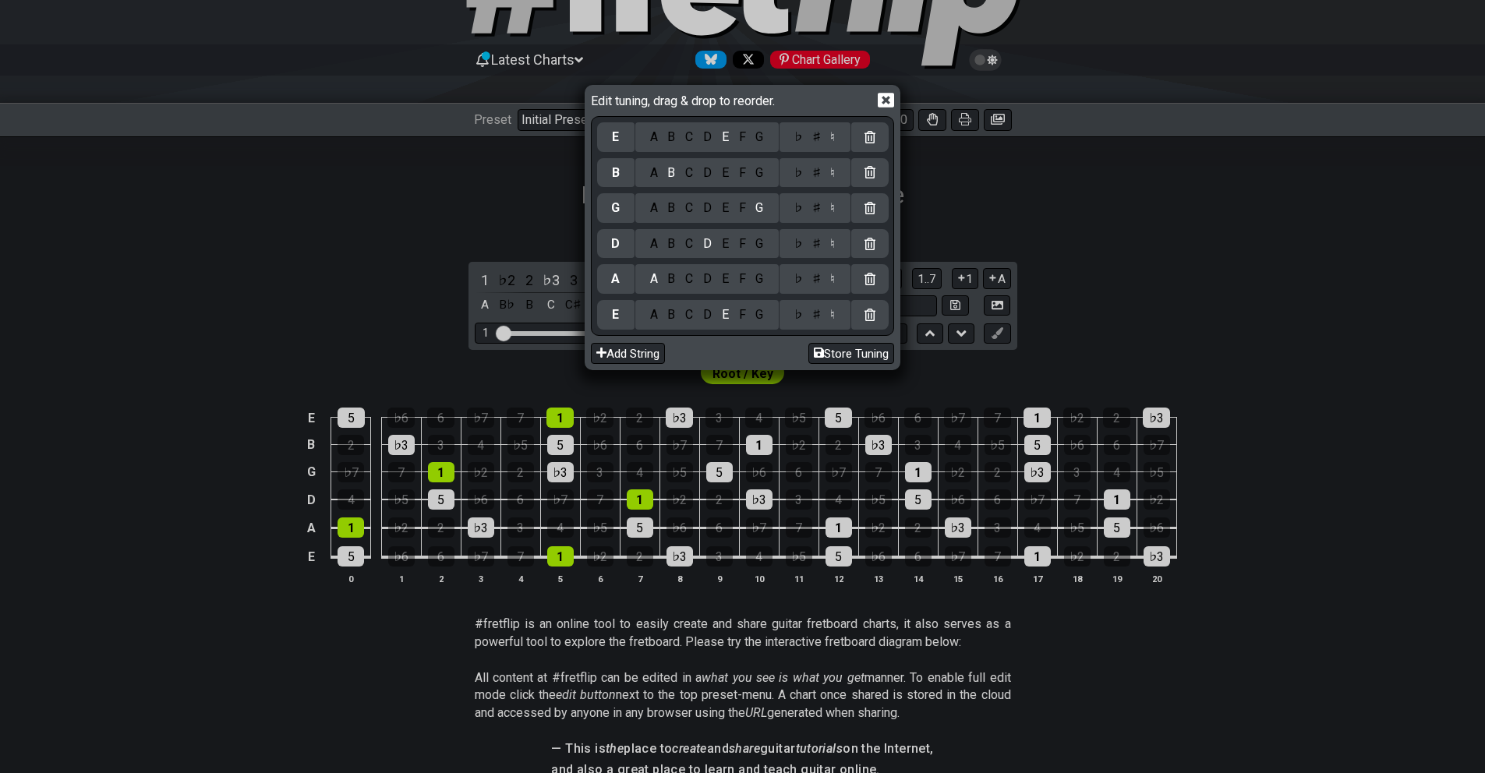
scroll to position [27, 0]
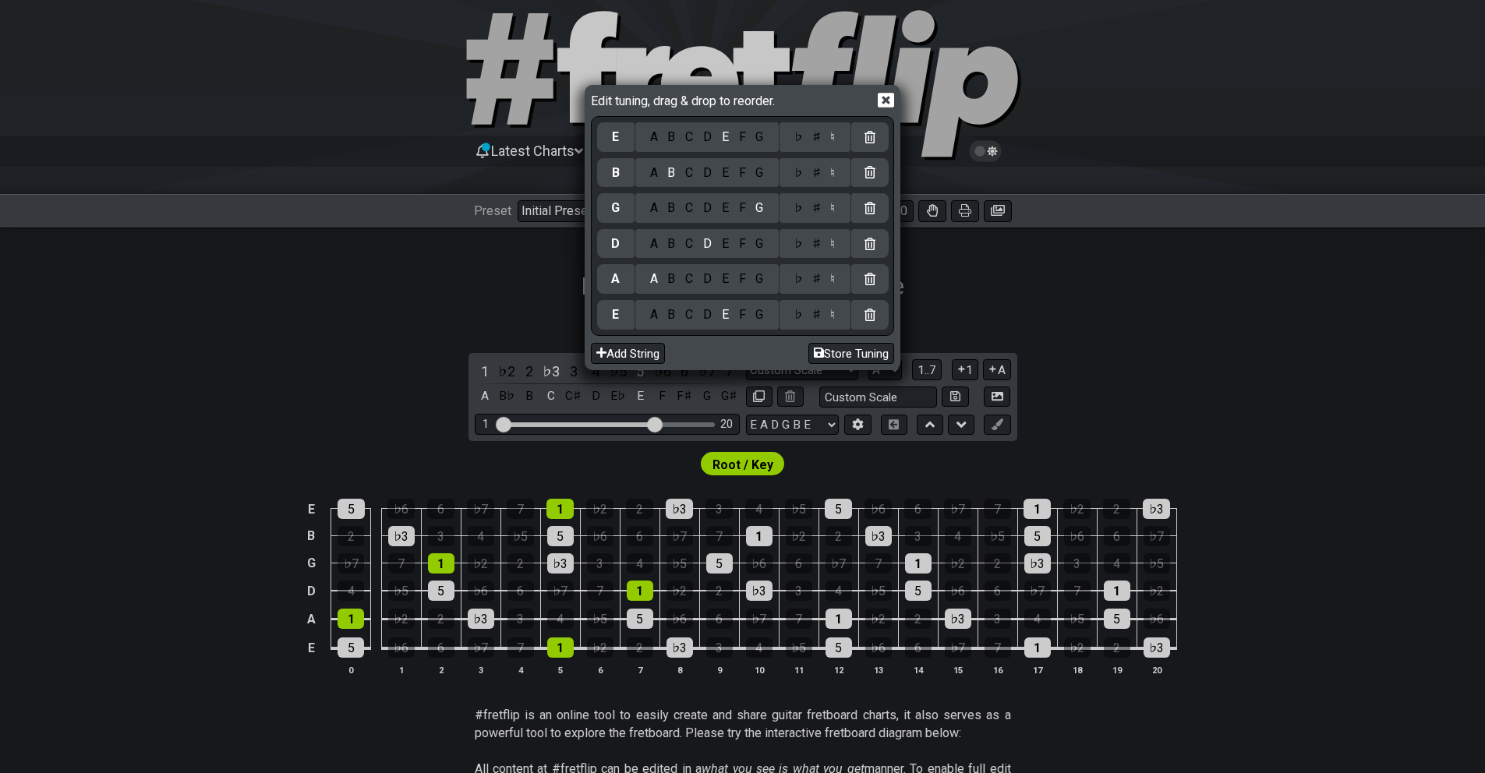
click at [887, 98] on icon at bounding box center [886, 100] width 16 height 16
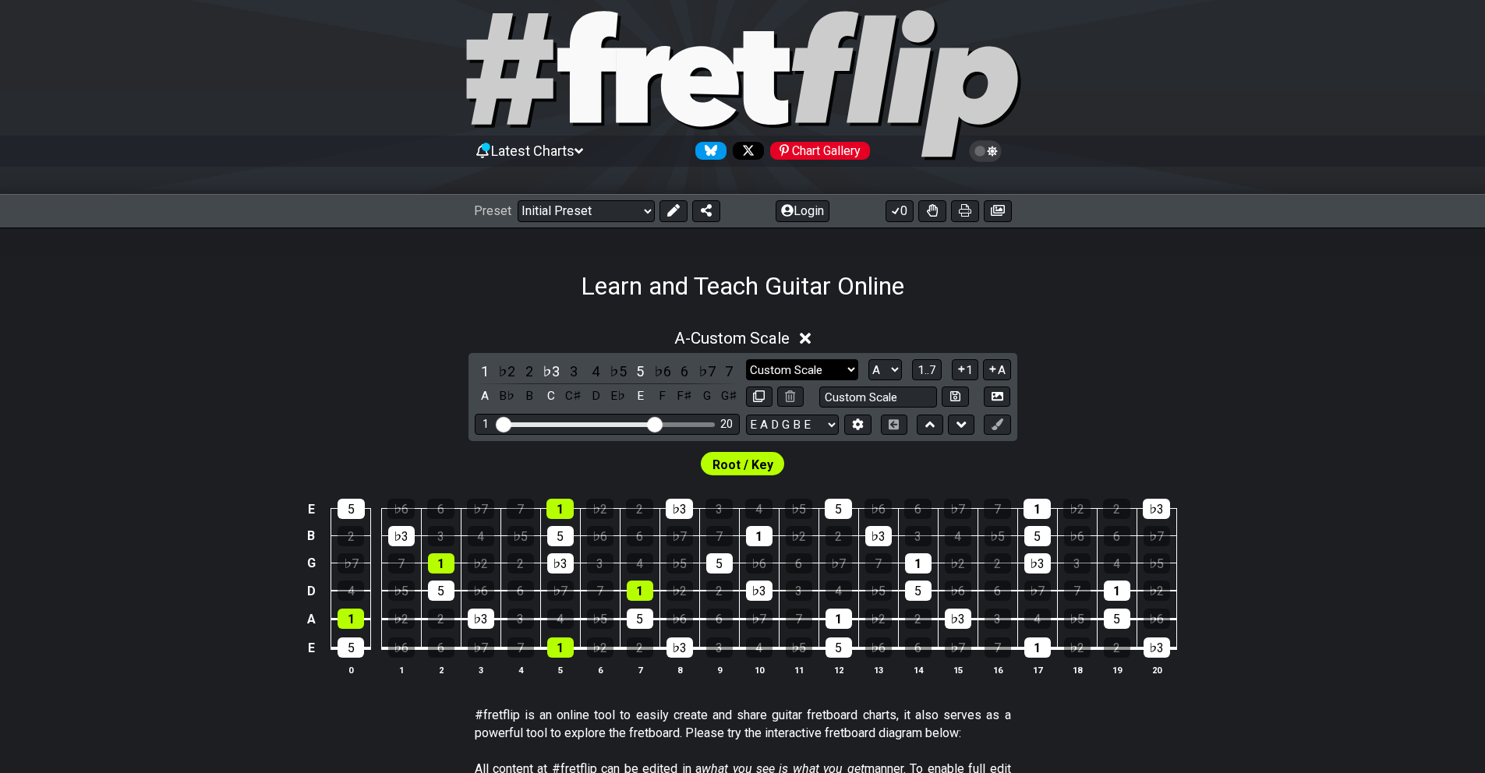
click at [852, 370] on select "Minor Pentatonic Custom Scale Minor Pentatonic Major Pentatonic Minor Blues Maj…" at bounding box center [802, 369] width 112 height 21
click at [961, 394] on button at bounding box center [955, 397] width 27 height 21
click at [957, 394] on icon at bounding box center [955, 397] width 10 height 12
click at [998, 393] on icon at bounding box center [998, 396] width 12 height 9
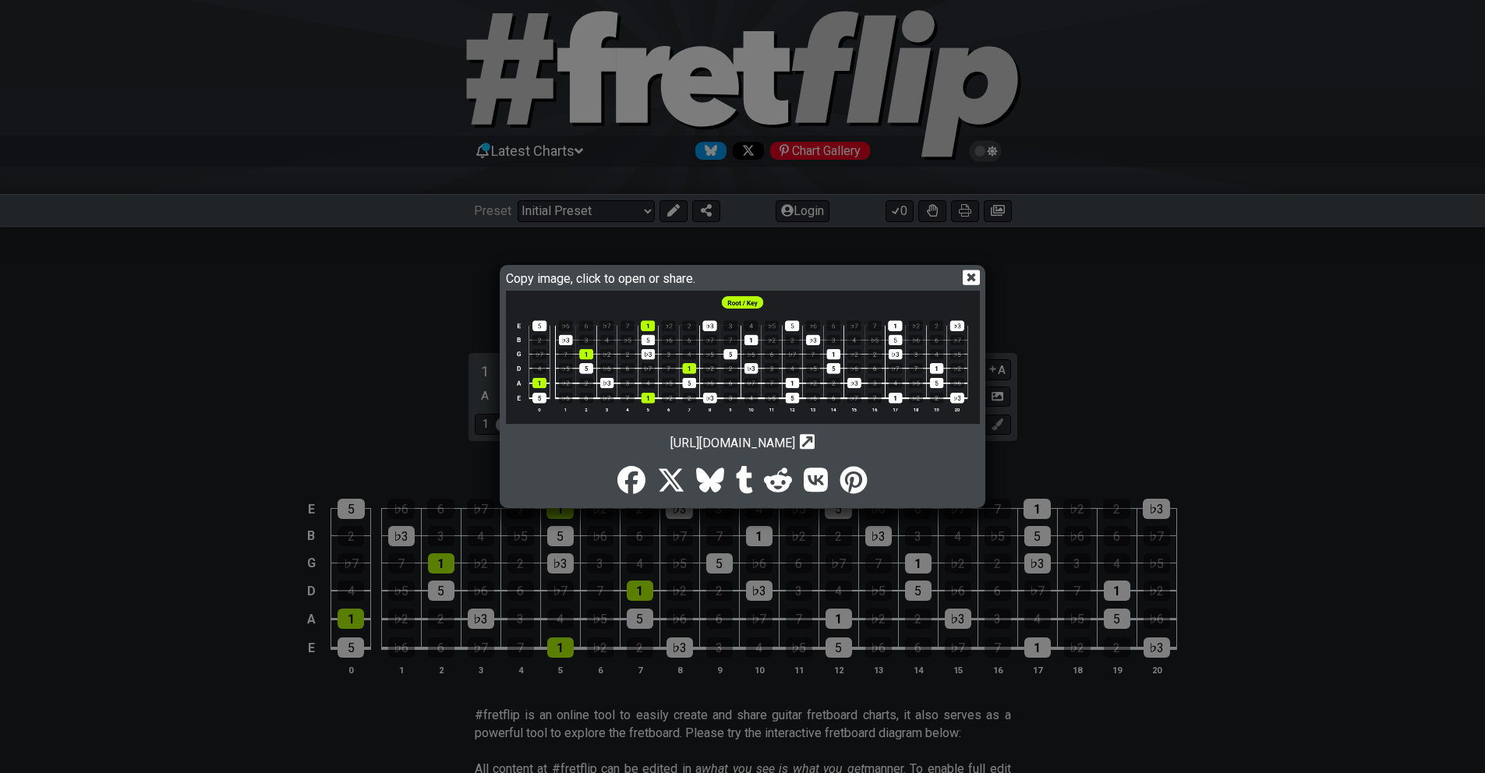
click at [972, 273] on icon at bounding box center [971, 278] width 16 height 15
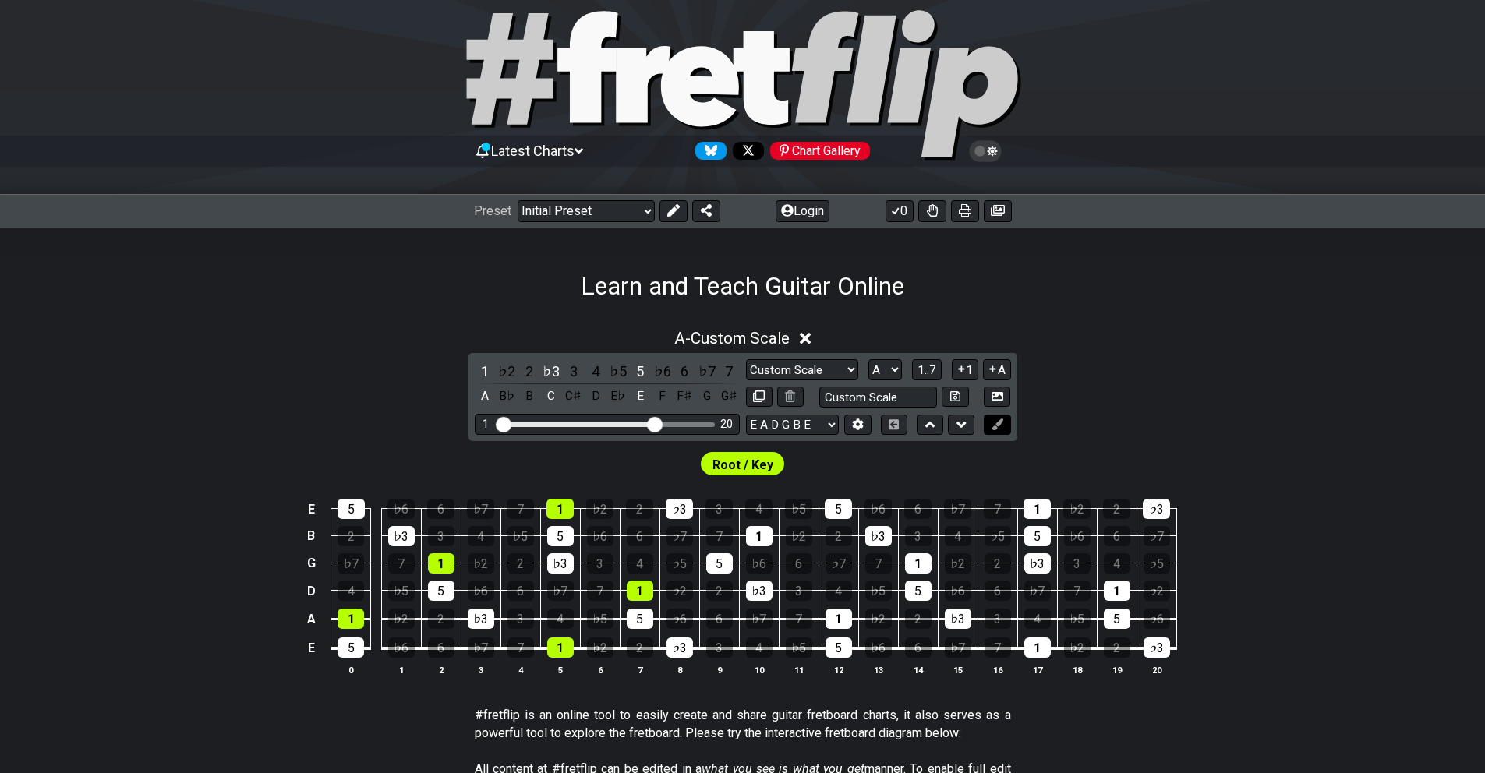
click at [997, 424] on icon at bounding box center [998, 425] width 12 height 12
click at [1000, 420] on icon at bounding box center [998, 425] width 12 height 12
click at [998, 423] on icon at bounding box center [998, 425] width 12 height 12
click at [560, 509] on div "1" at bounding box center [559, 509] width 27 height 20
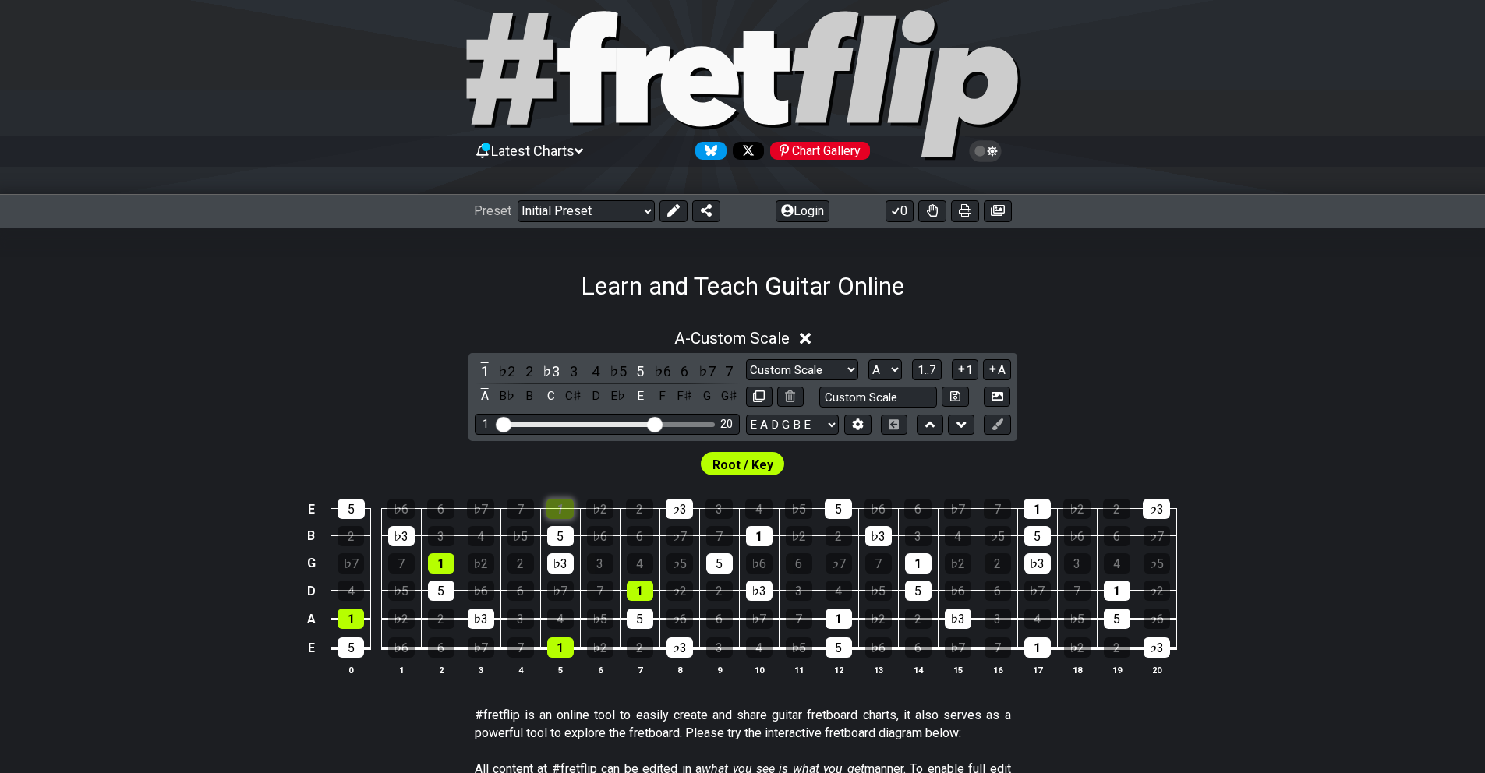
click at [561, 506] on div "1" at bounding box center [559, 509] width 27 height 20
click at [853, 366] on select "Minor Pentatonic Custom Scale Minor Pentatonic Major Pentatonic Minor Blues Maj…" at bounding box center [802, 369] width 112 height 21
select select "Minor"
click at [746, 359] on select "Minor Pentatonic Custom Scale Minor Pentatonic Major Pentatonic Minor Blues Maj…" at bounding box center [802, 369] width 112 height 21
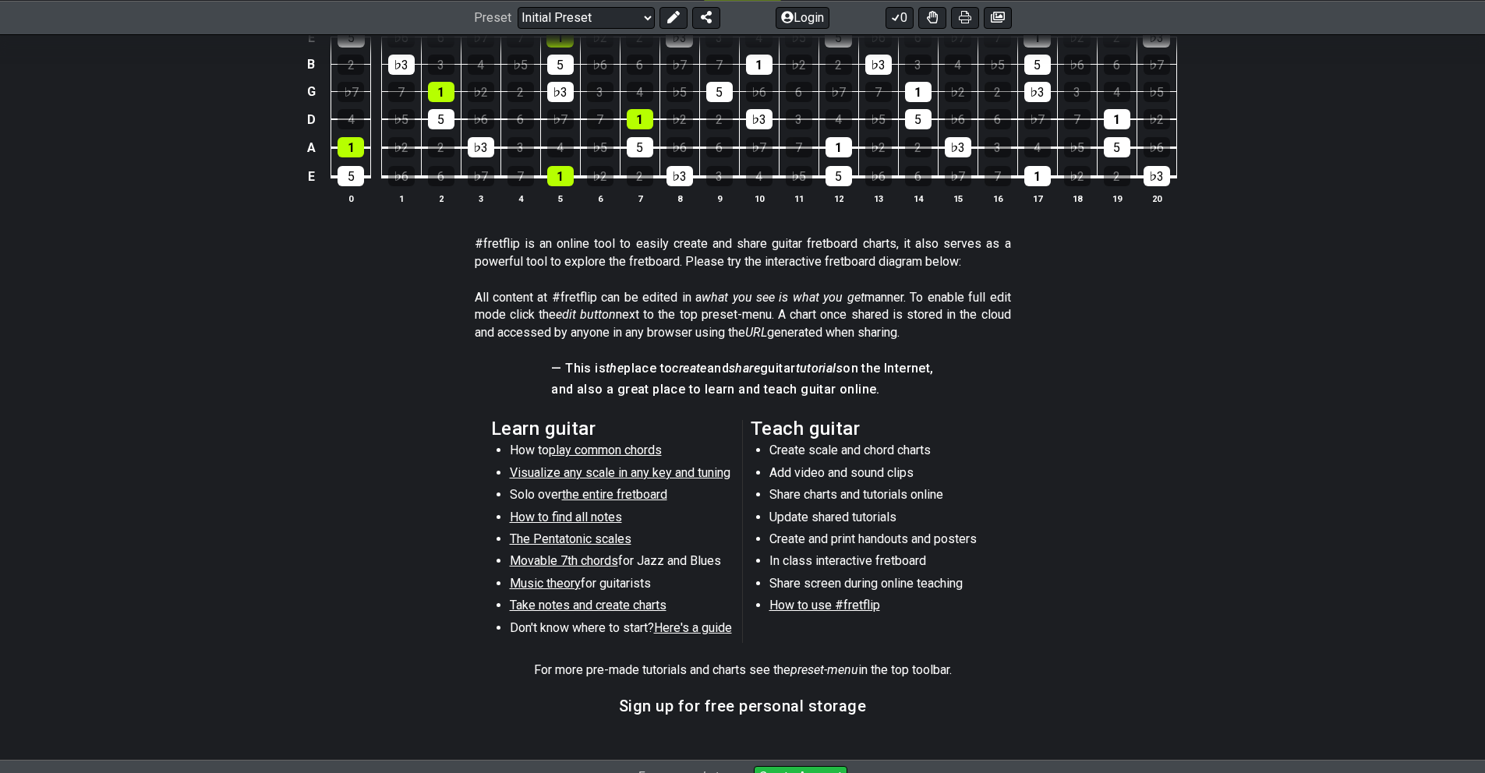
scroll to position [518, 0]
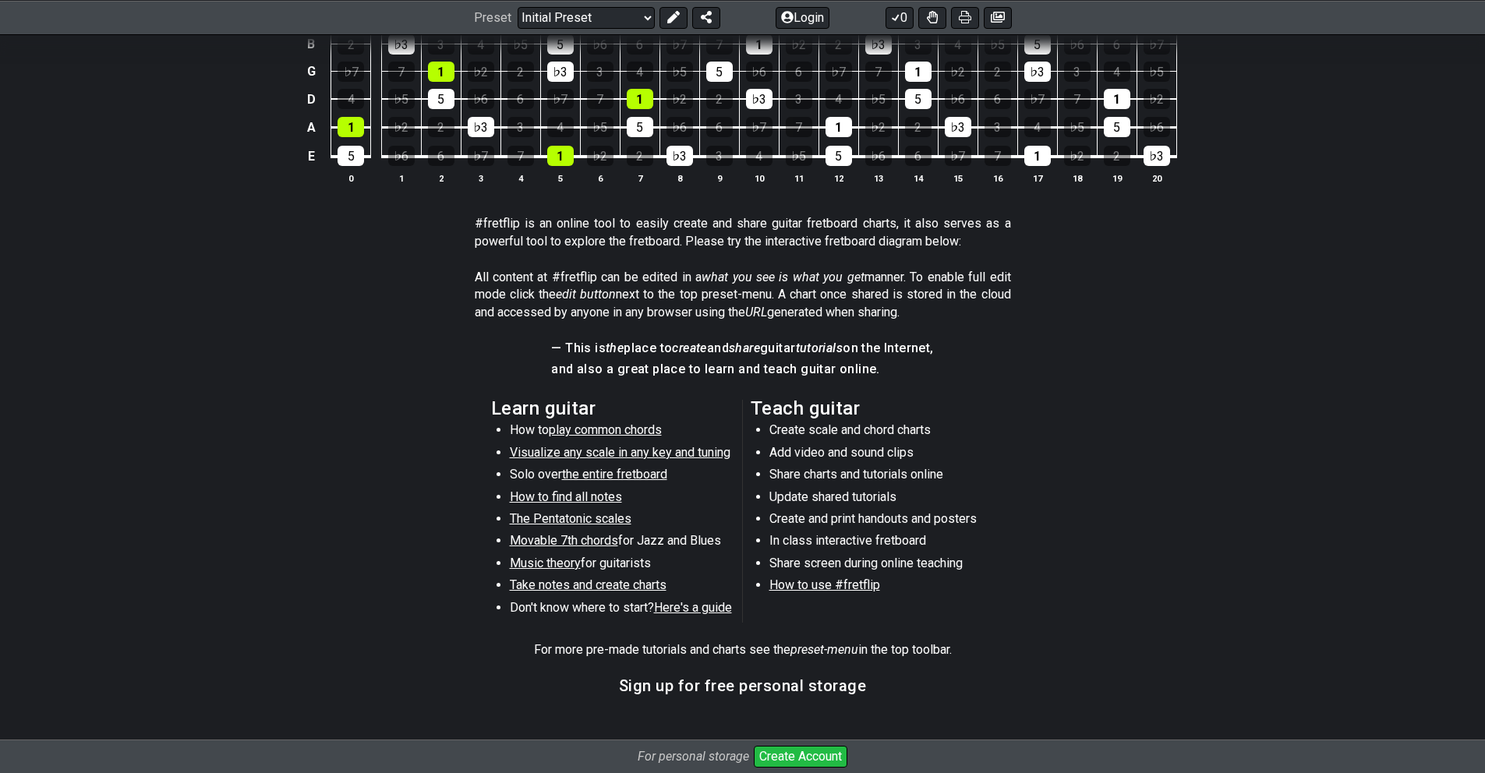
click at [558, 495] on span "How to find all notes" at bounding box center [566, 497] width 112 height 15
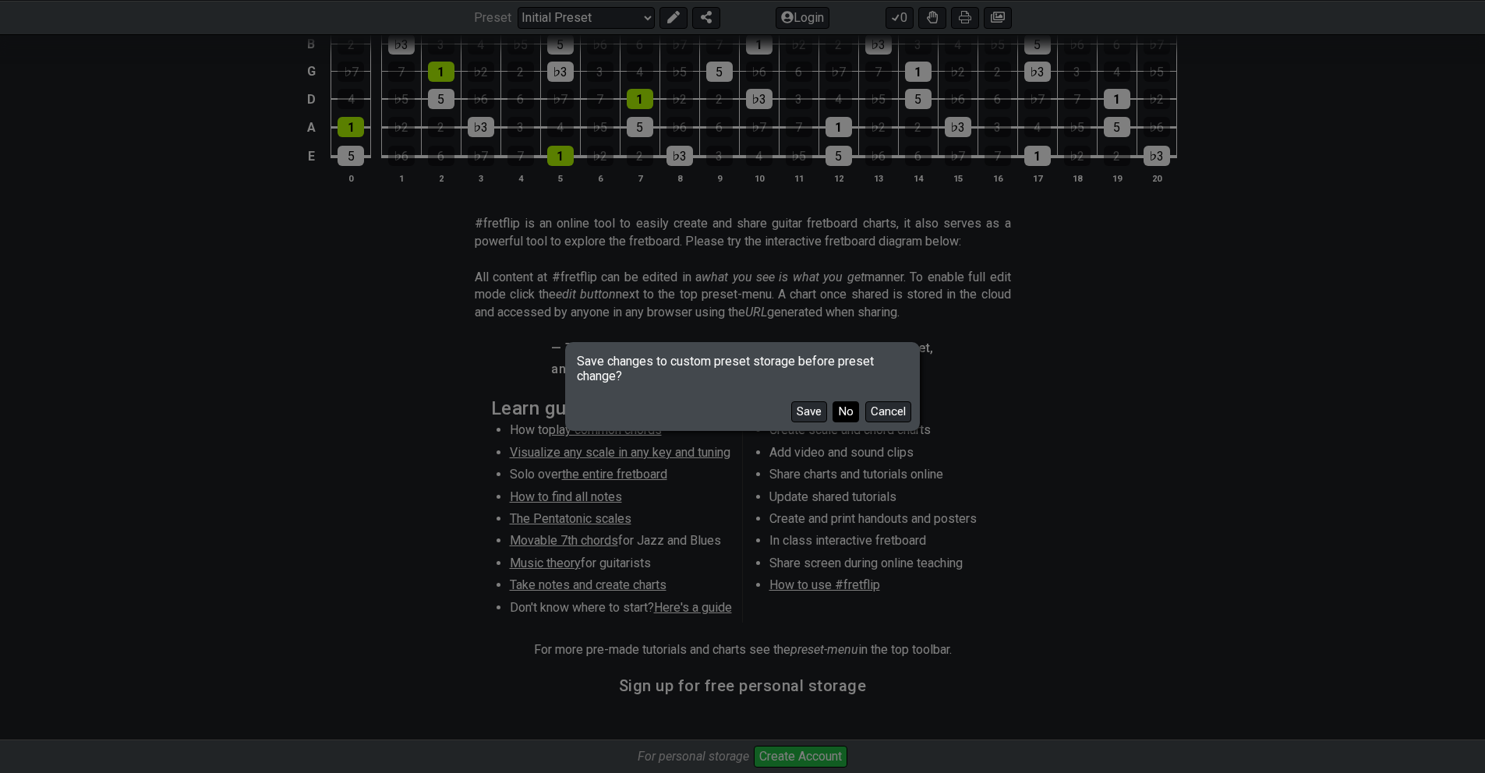
click at [849, 407] on button "No" at bounding box center [846, 411] width 27 height 21
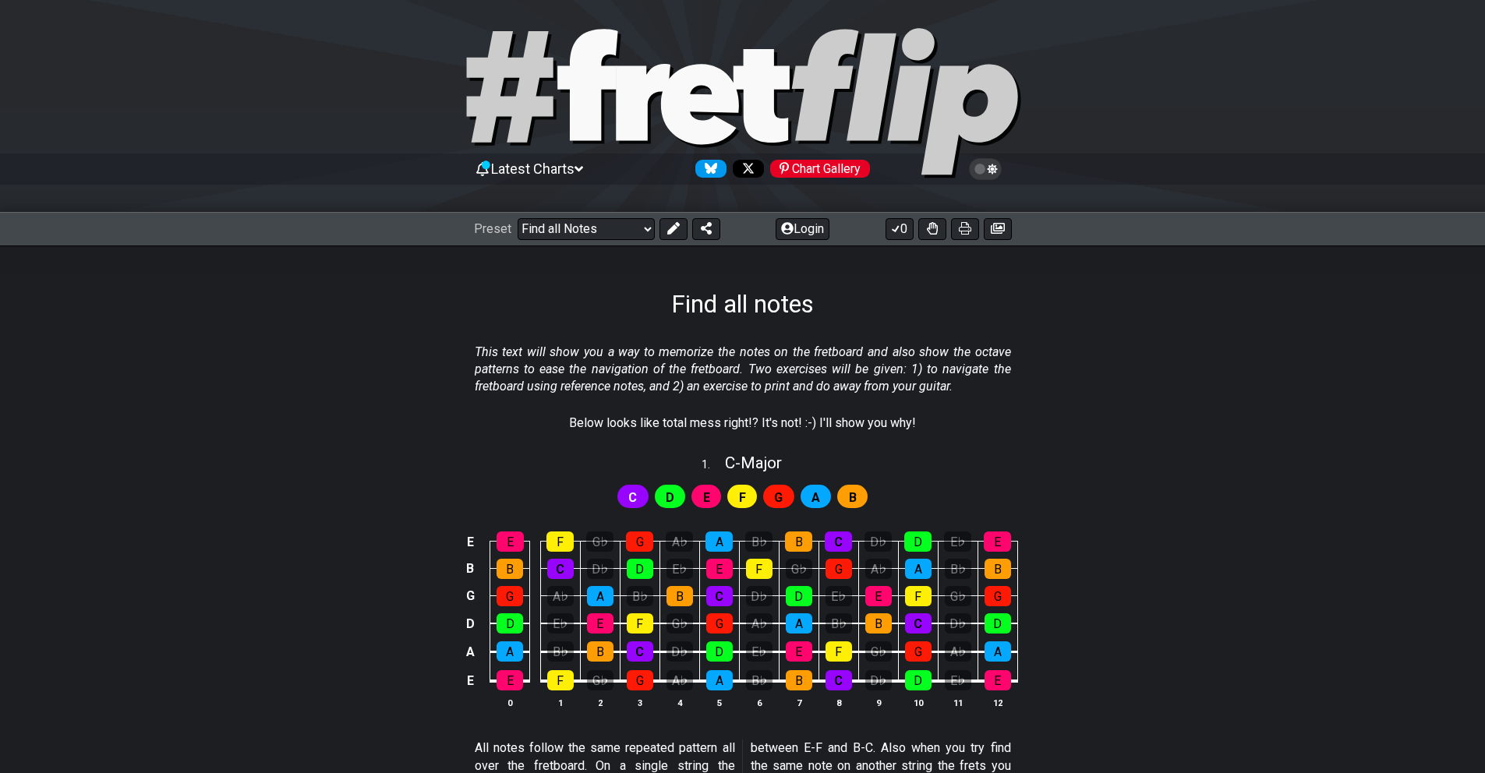
scroll to position [21, 0]
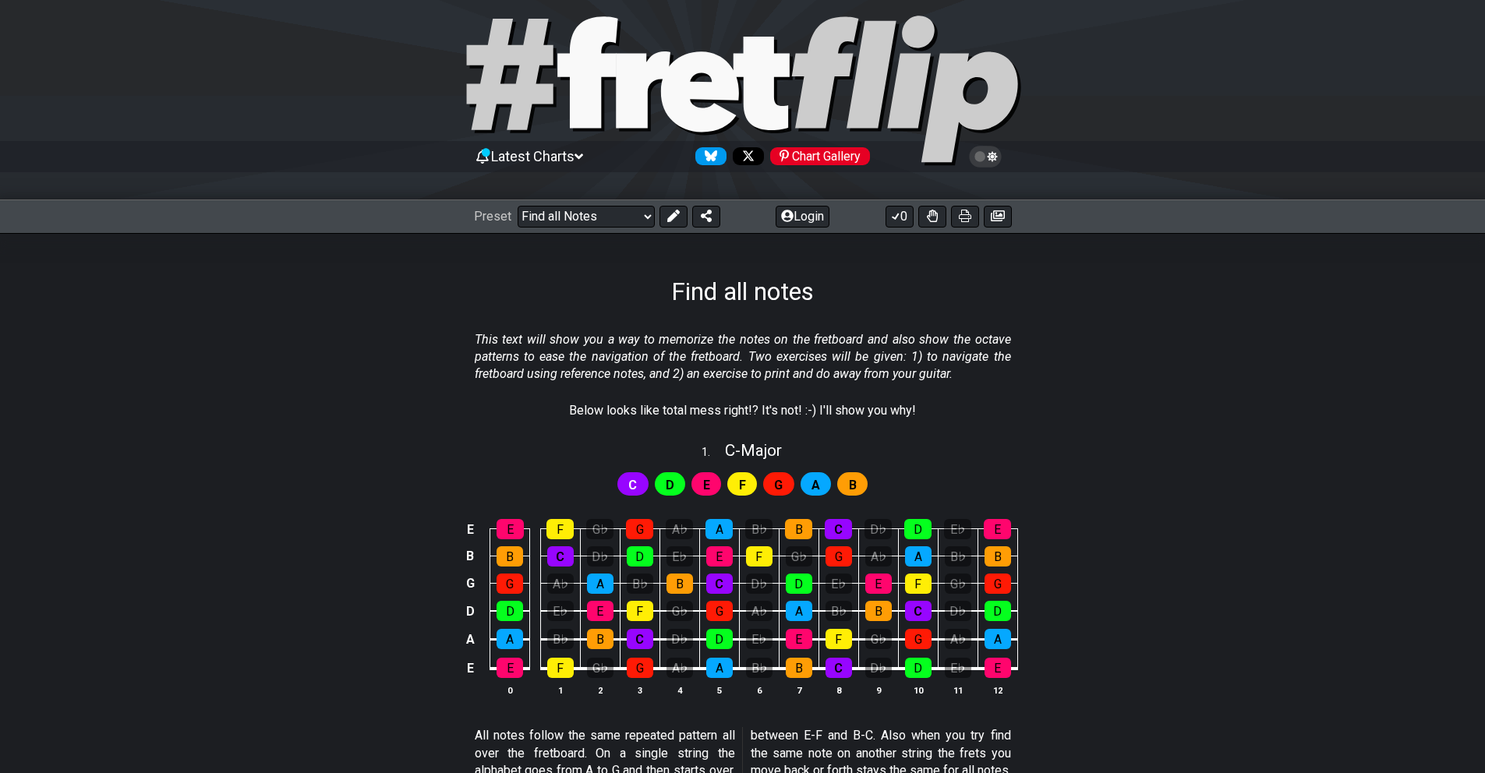
click at [638, 486] on div "C" at bounding box center [632, 483] width 31 height 23
click at [644, 525] on div "G" at bounding box center [639, 529] width 27 height 20
click at [644, 529] on div "G" at bounding box center [639, 529] width 27 height 20
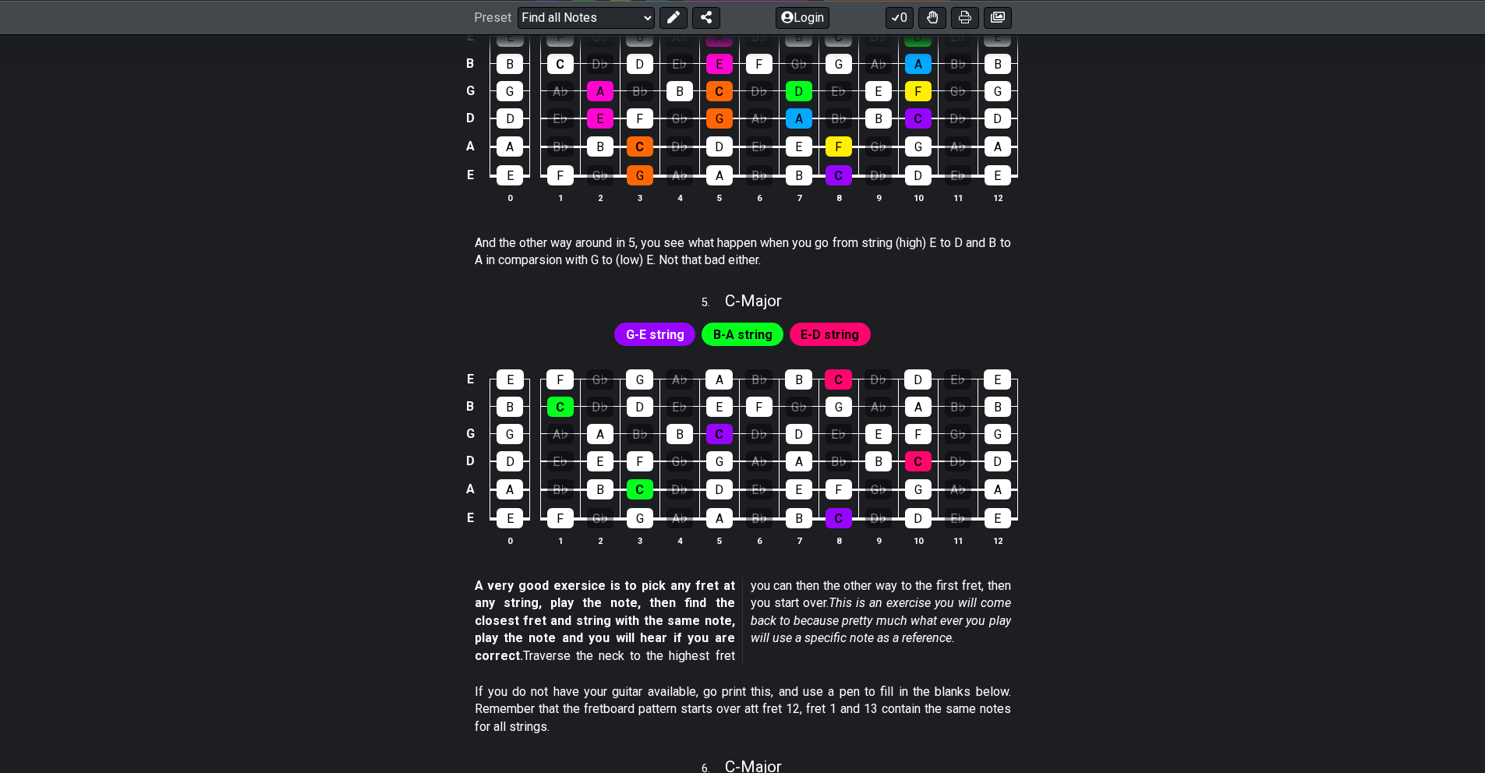
scroll to position [1739, 0]
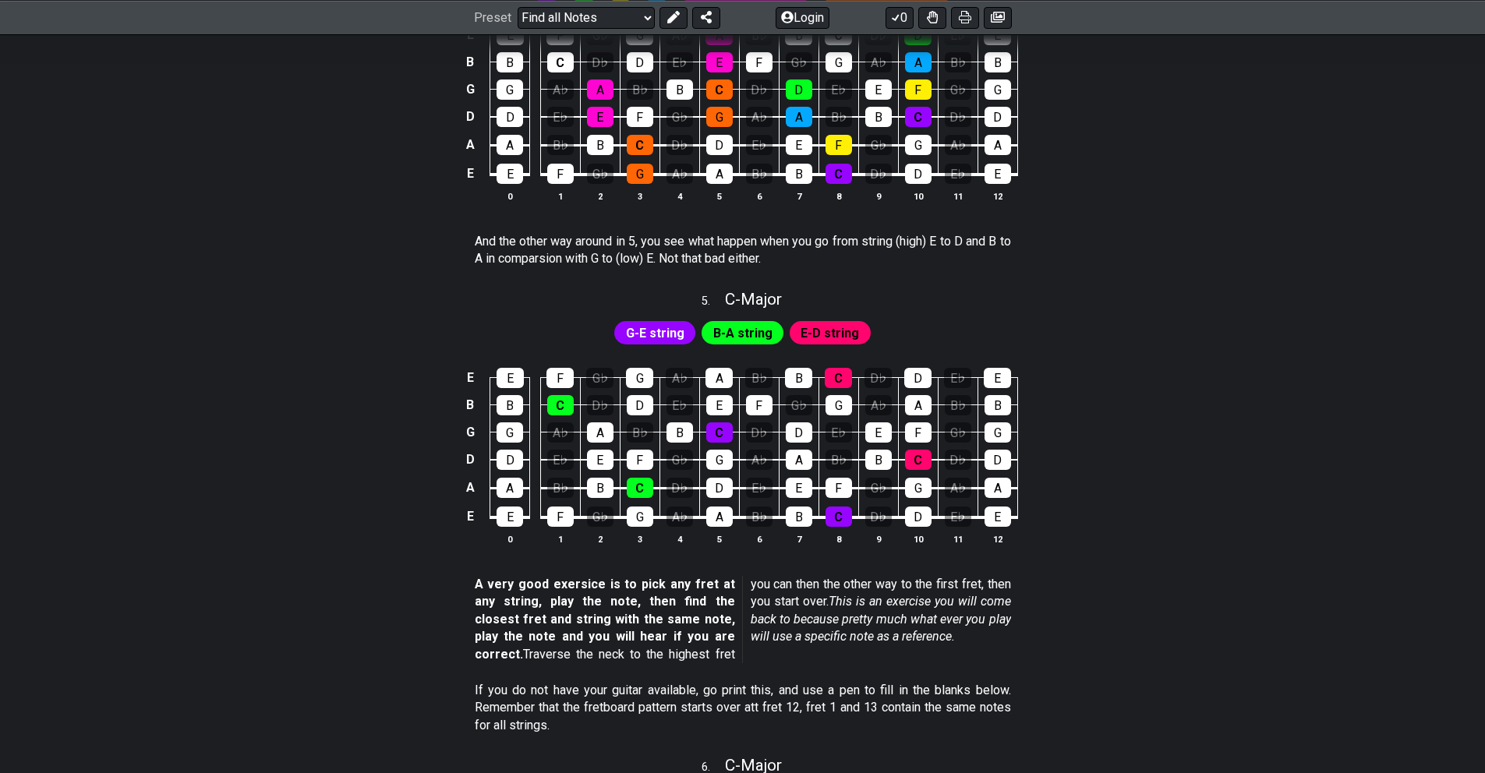
click at [668, 330] on span "G-E string" at bounding box center [655, 333] width 58 height 23
click at [759, 327] on span "B-A string" at bounding box center [742, 333] width 59 height 23
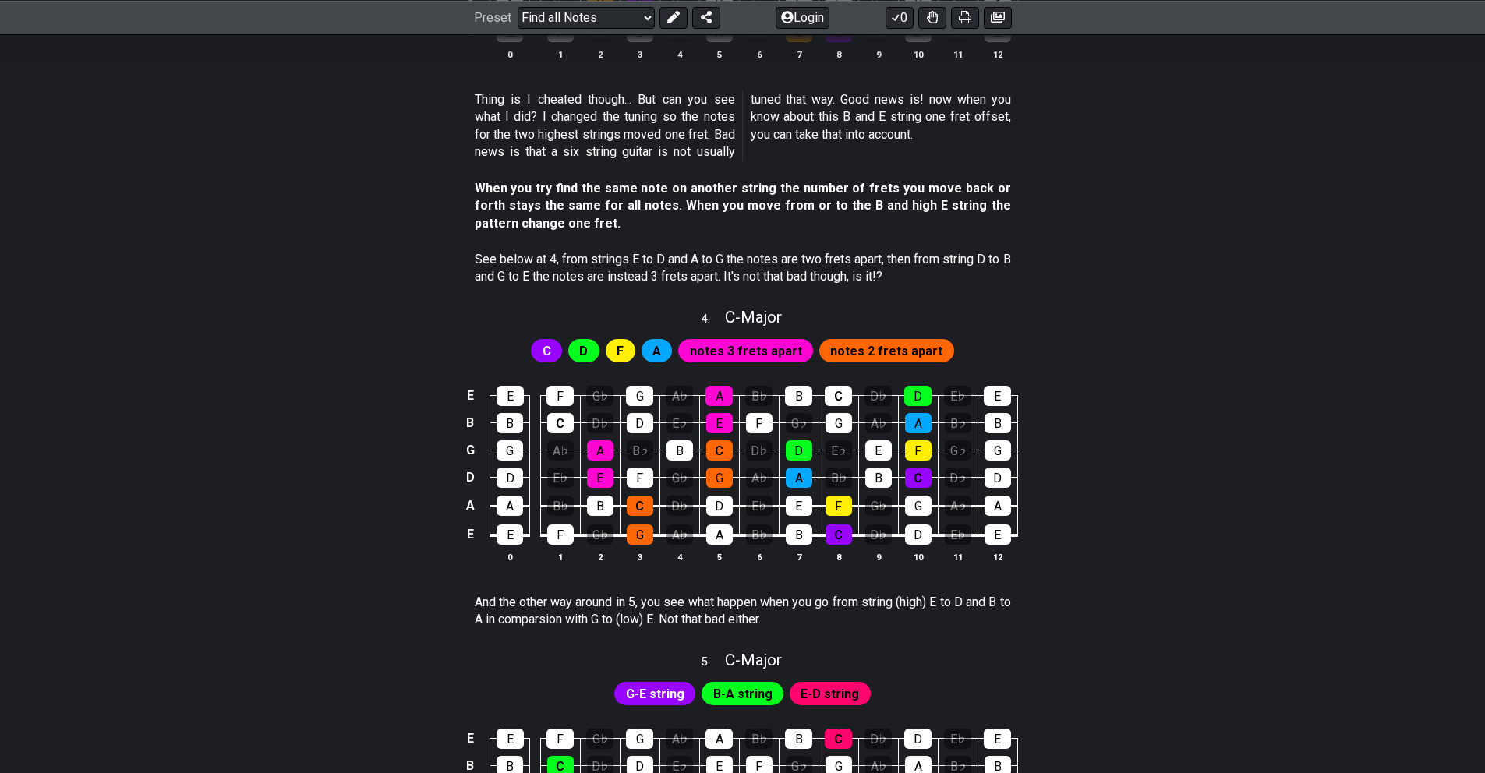
scroll to position [1219, 0]
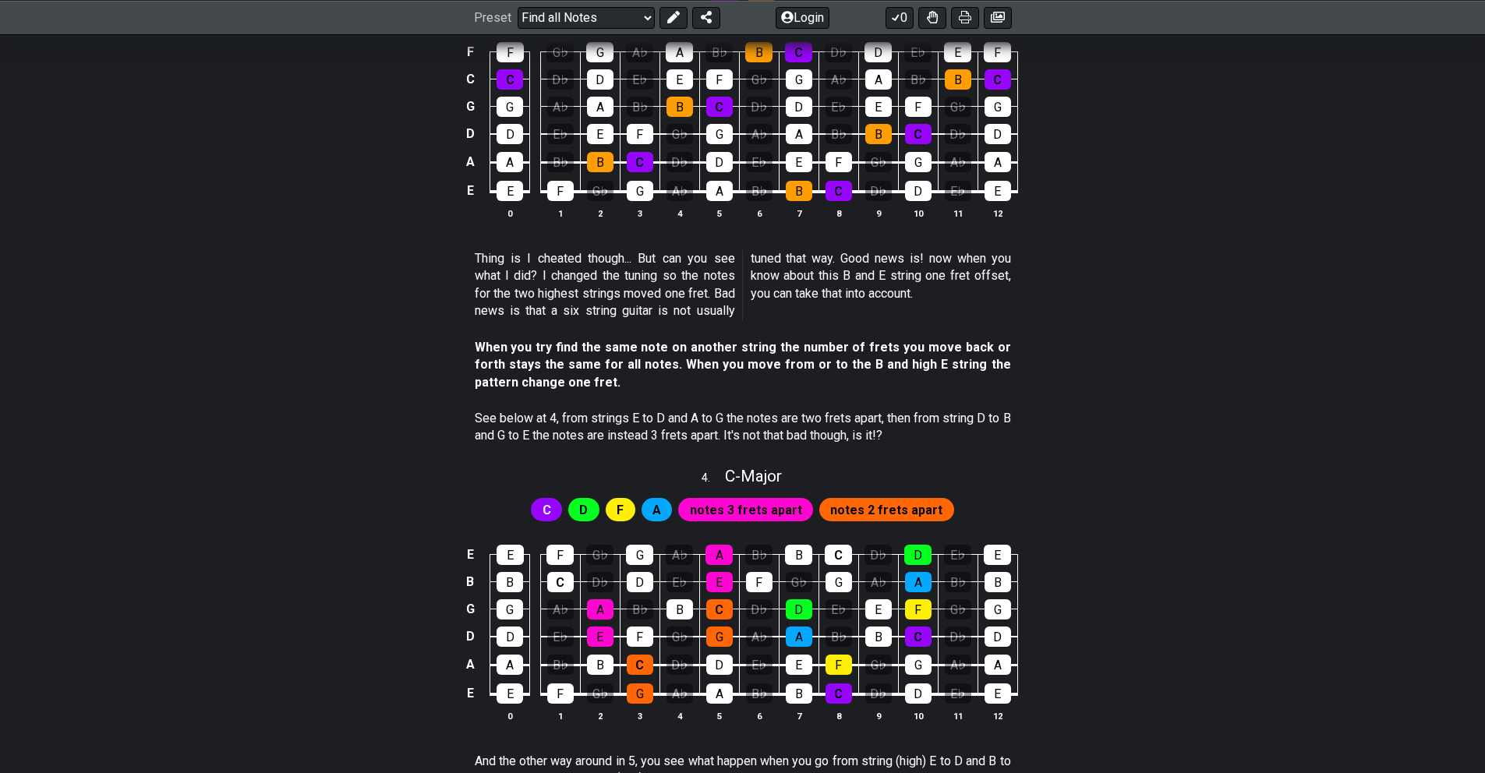
click at [744, 507] on span "notes 3 frets apart" at bounding box center [746, 510] width 112 height 23
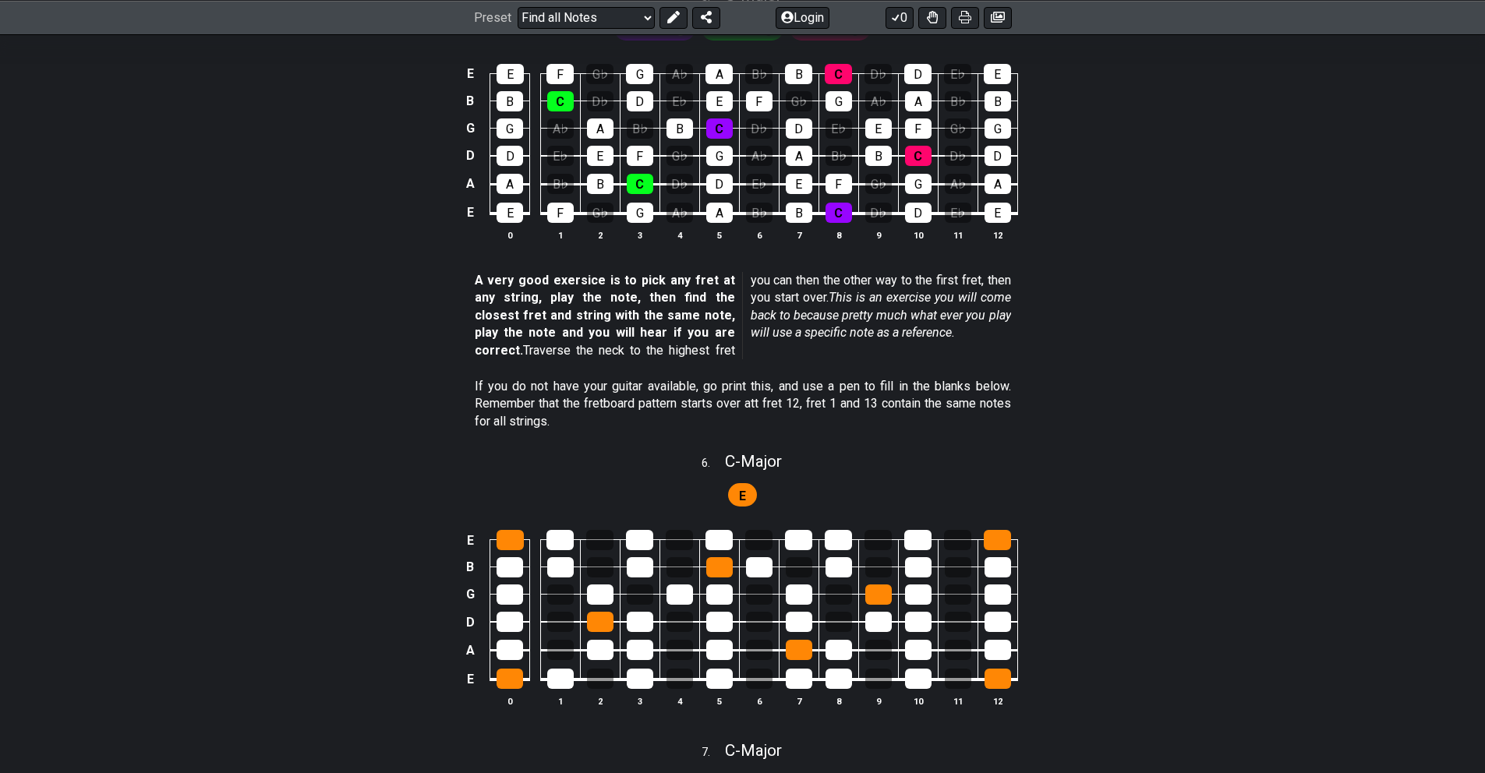
scroll to position [2173, 0]
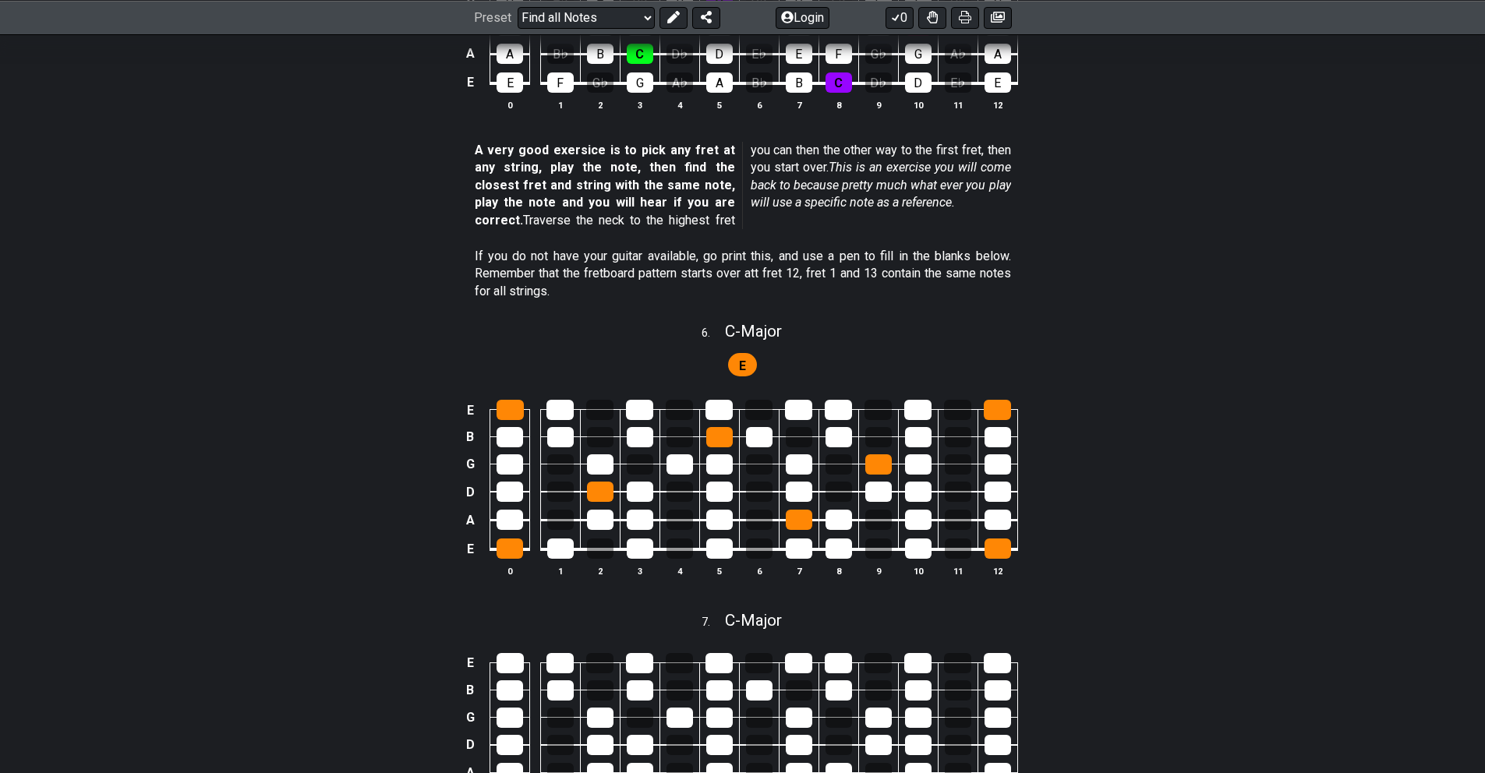
click at [745, 358] on span "E" at bounding box center [742, 366] width 7 height 23
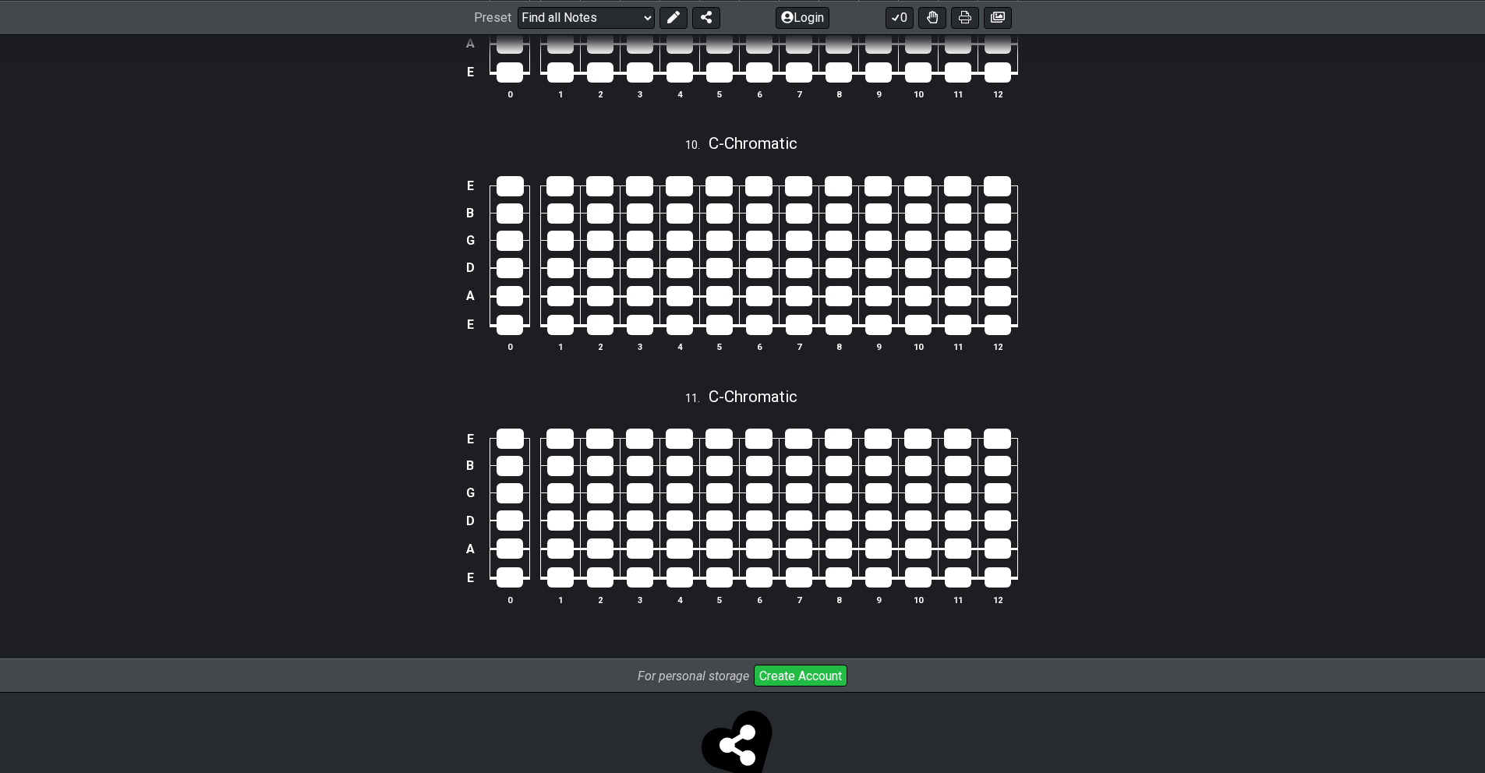
scroll to position [3444, 0]
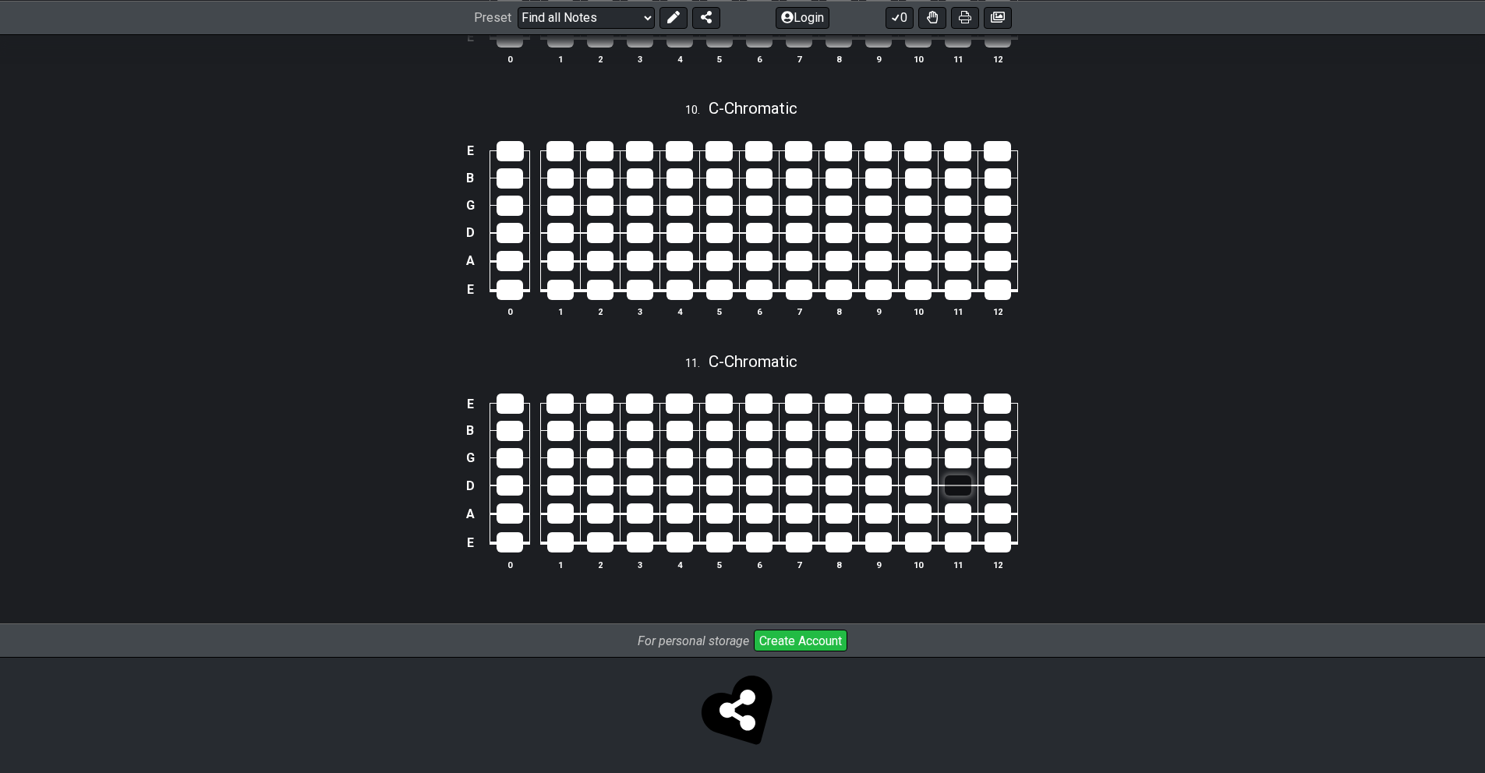
click at [964, 482] on div at bounding box center [958, 486] width 27 height 20
click at [962, 478] on div at bounding box center [958, 486] width 27 height 20
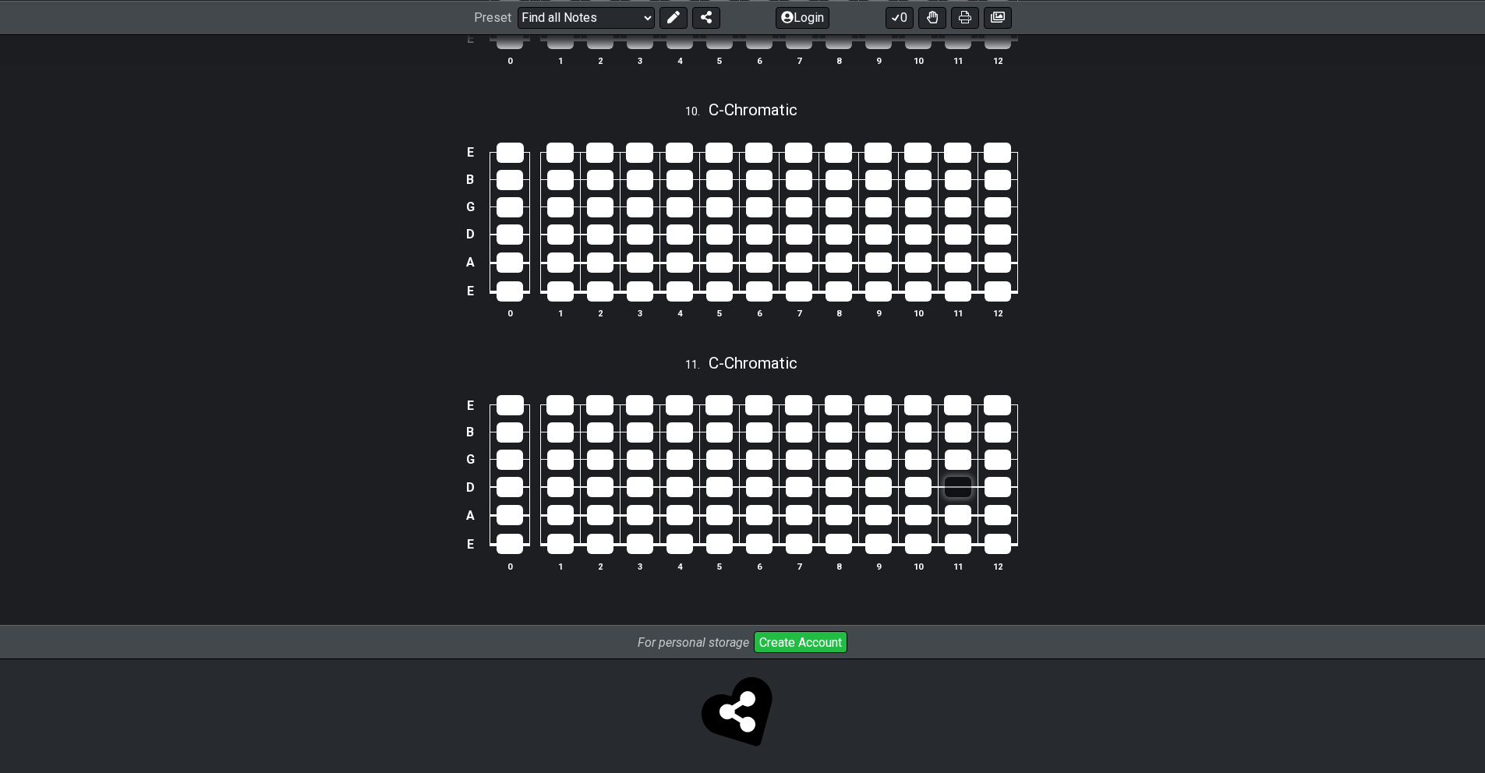
click at [957, 482] on div at bounding box center [958, 487] width 27 height 20
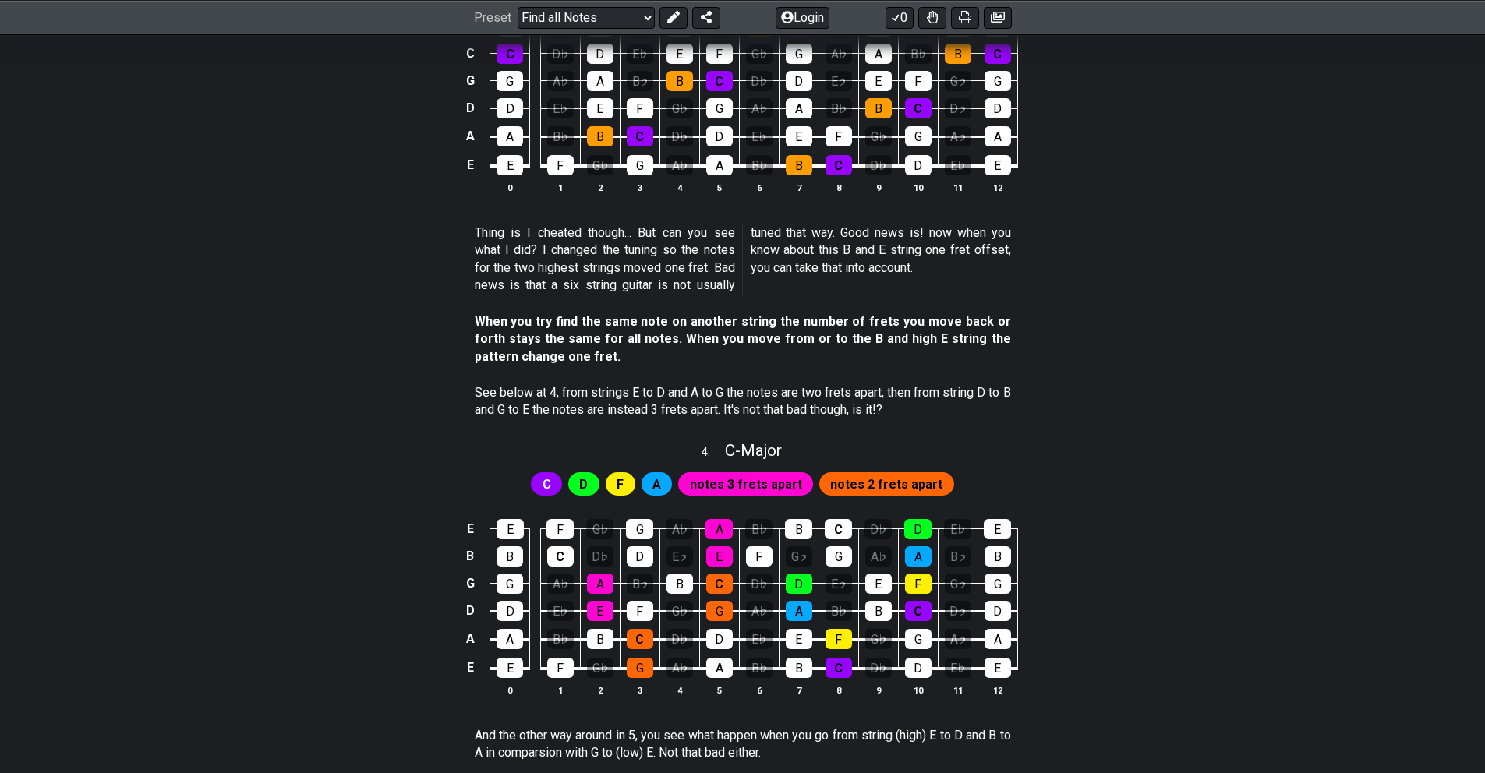
scroll to position [0, 0]
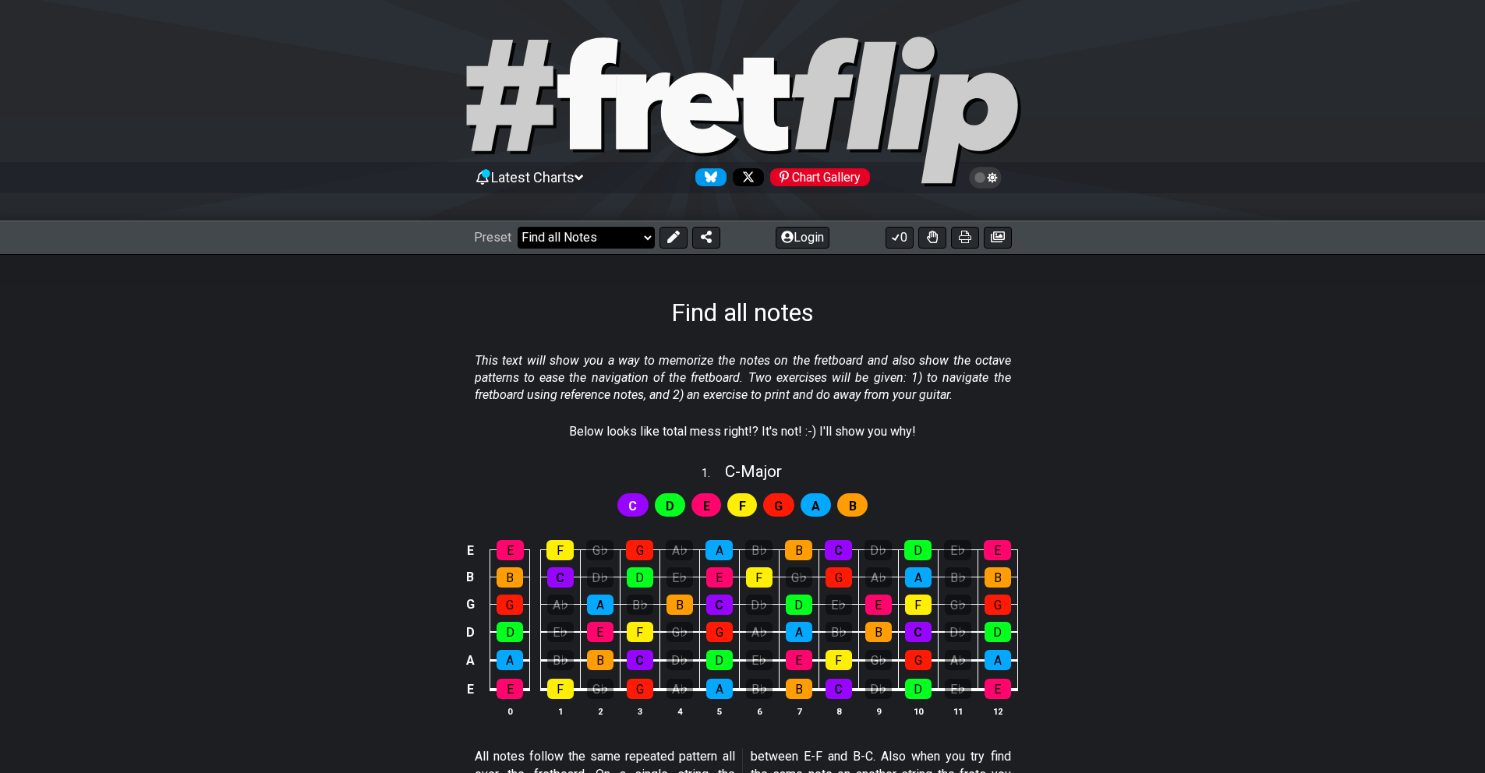
click at [645, 237] on select "Welcome to #fretflip! Initial Preset Custom Preset Minor Pentatonic Major Penta…" at bounding box center [586, 238] width 137 height 22
click at [518, 227] on select "Welcome to #fretflip! Initial Preset Custom Preset Minor Pentatonic Major Penta…" at bounding box center [586, 238] width 137 height 22
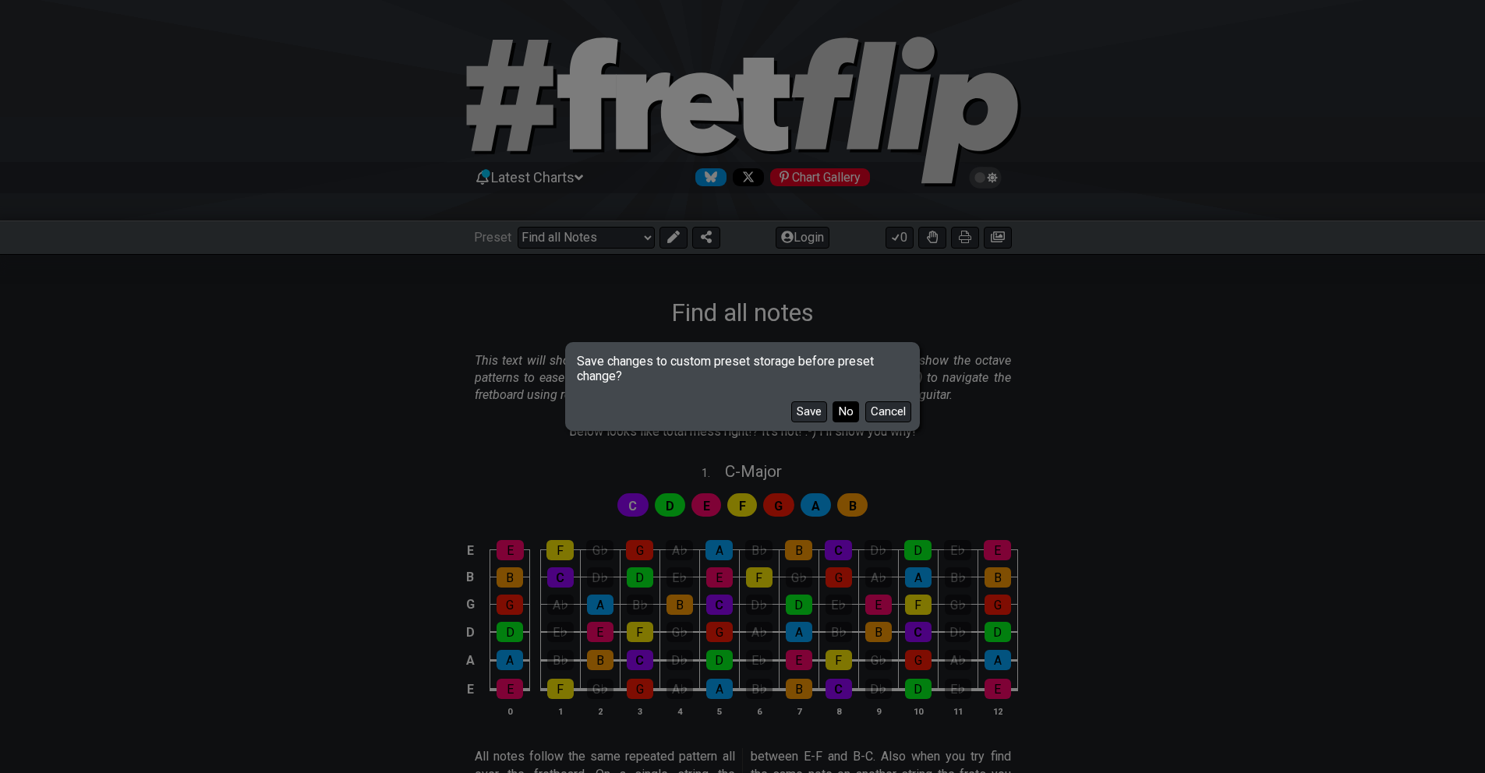
click at [844, 412] on button "No" at bounding box center [846, 411] width 27 height 21
select select "/guitar-scales-generator"
select select "A"
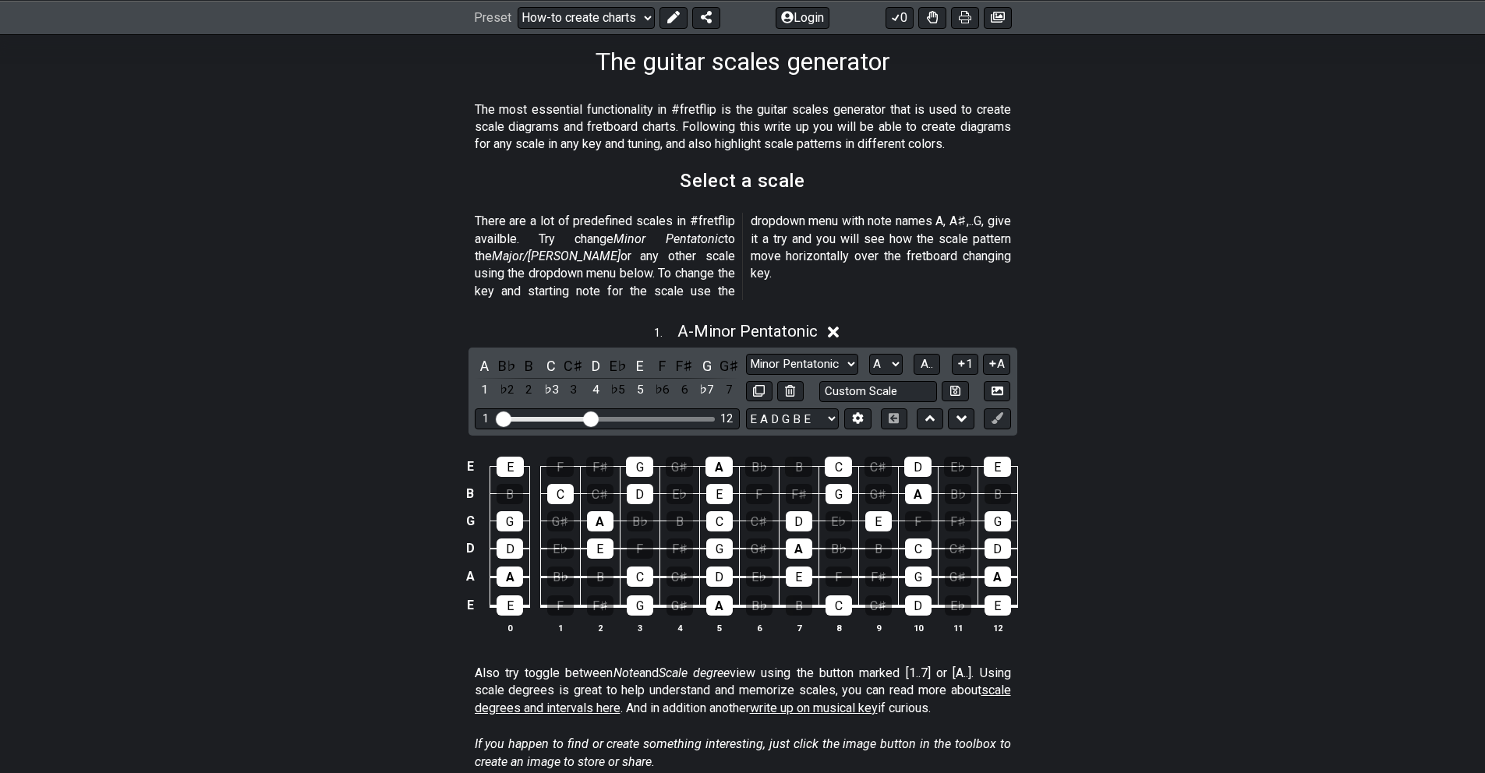
scroll to position [313, 0]
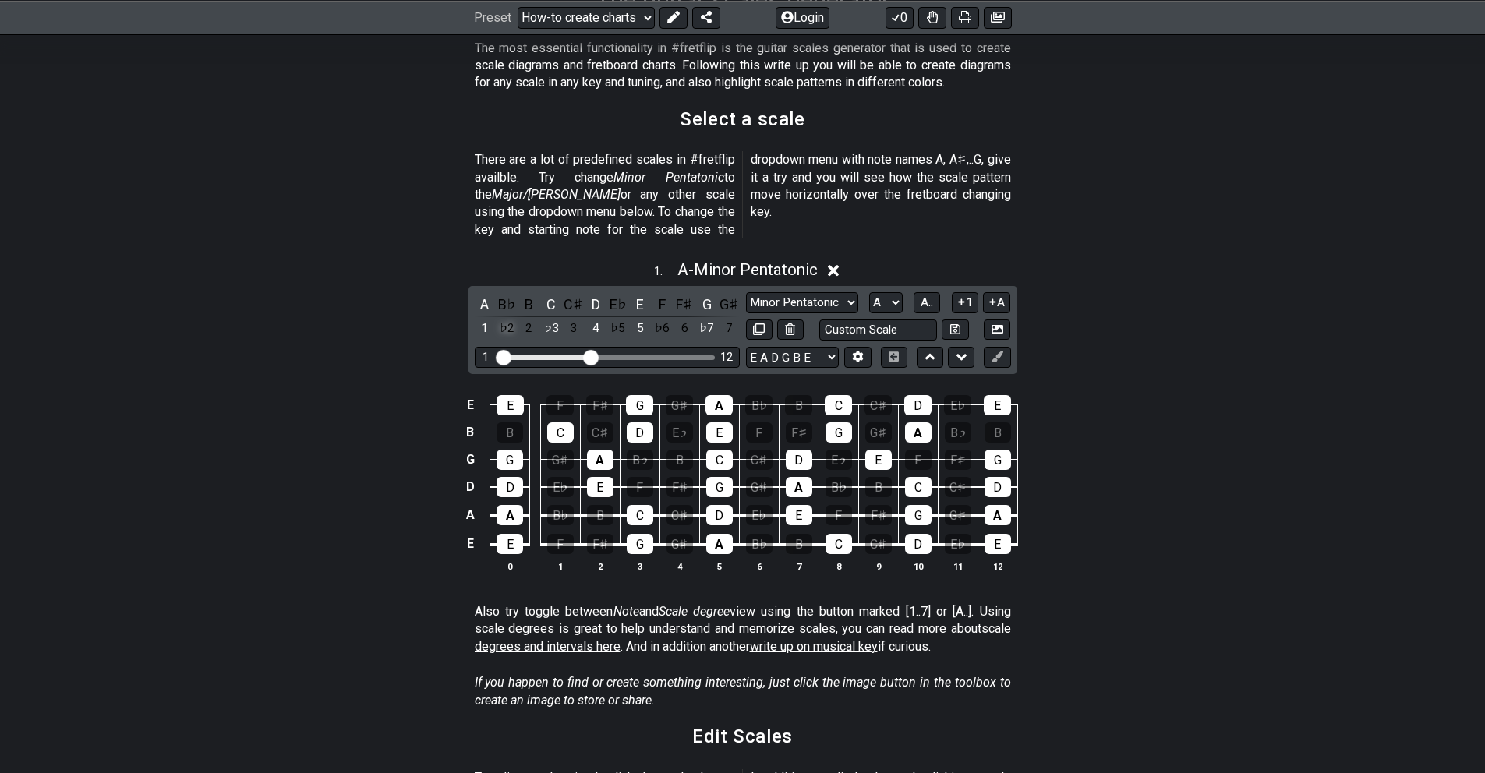
click at [511, 318] on div "♭2" at bounding box center [507, 328] width 20 height 21
click at [526, 318] on div "2" at bounding box center [529, 328] width 20 height 21
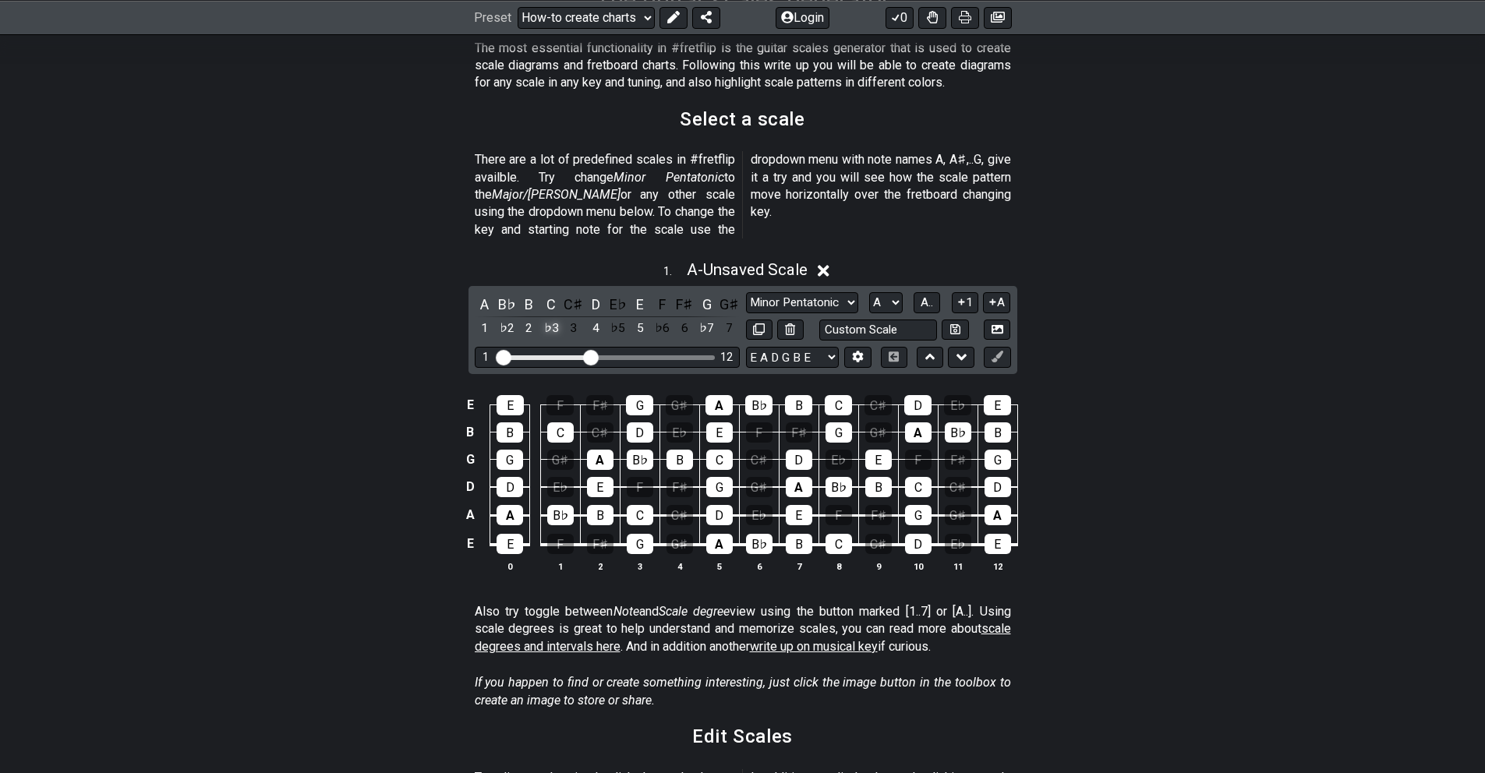
click at [545, 318] on div "♭3" at bounding box center [551, 328] width 20 height 21
click at [578, 318] on div "3" at bounding box center [574, 328] width 20 height 21
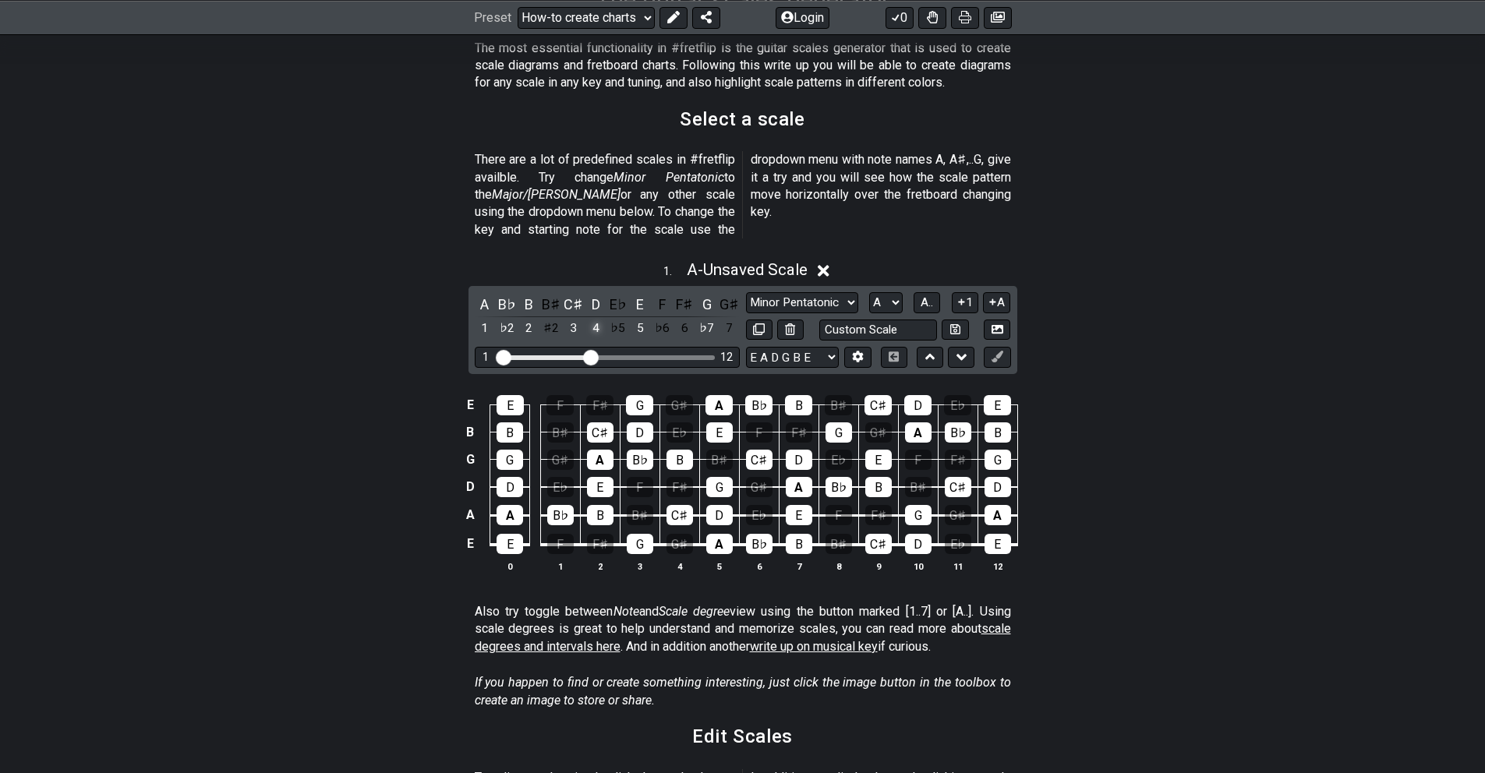
click at [596, 318] on div "4" at bounding box center [595, 328] width 20 height 21
click at [621, 318] on div "♭5" at bounding box center [618, 328] width 20 height 21
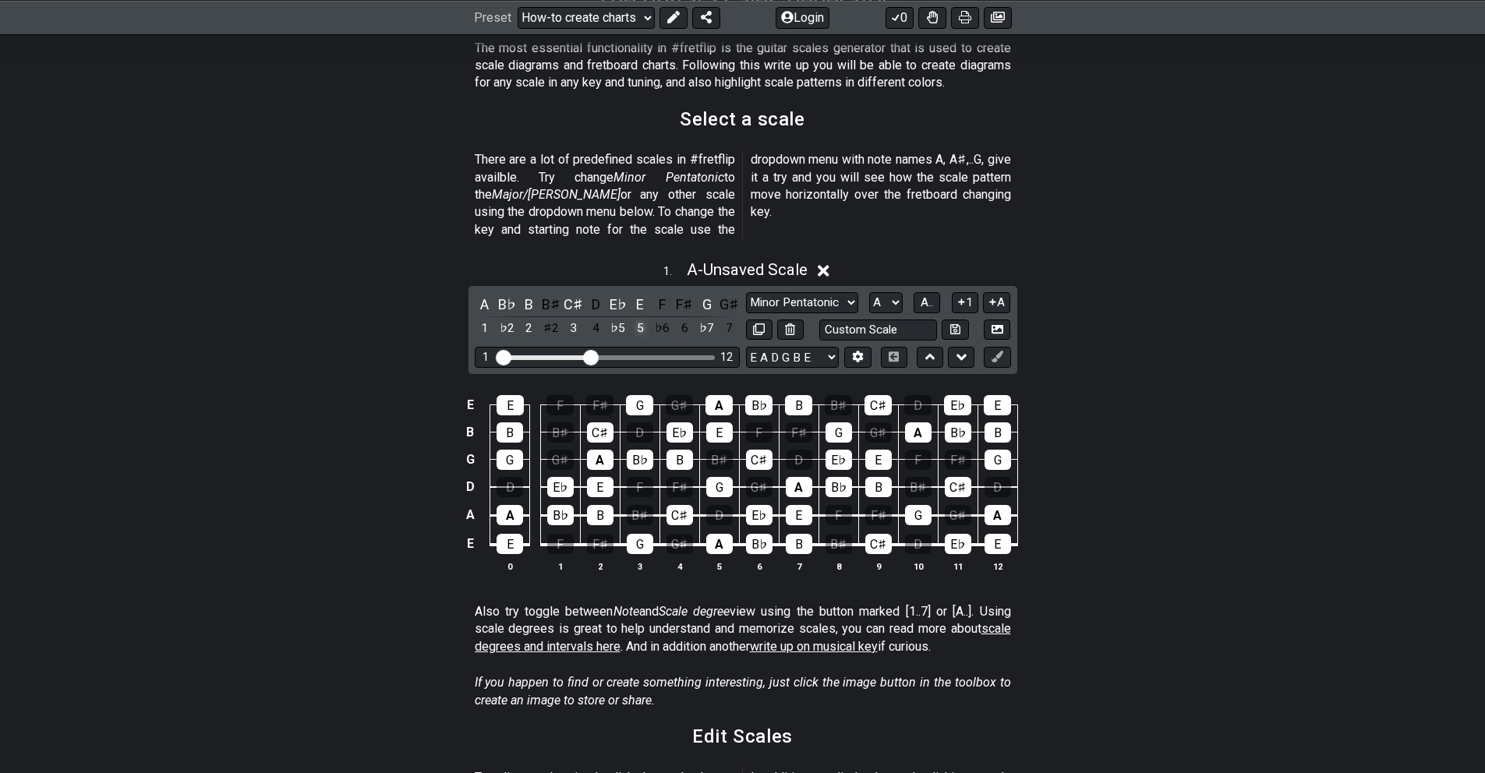
click at [638, 318] on div "5" at bounding box center [640, 328] width 20 height 21
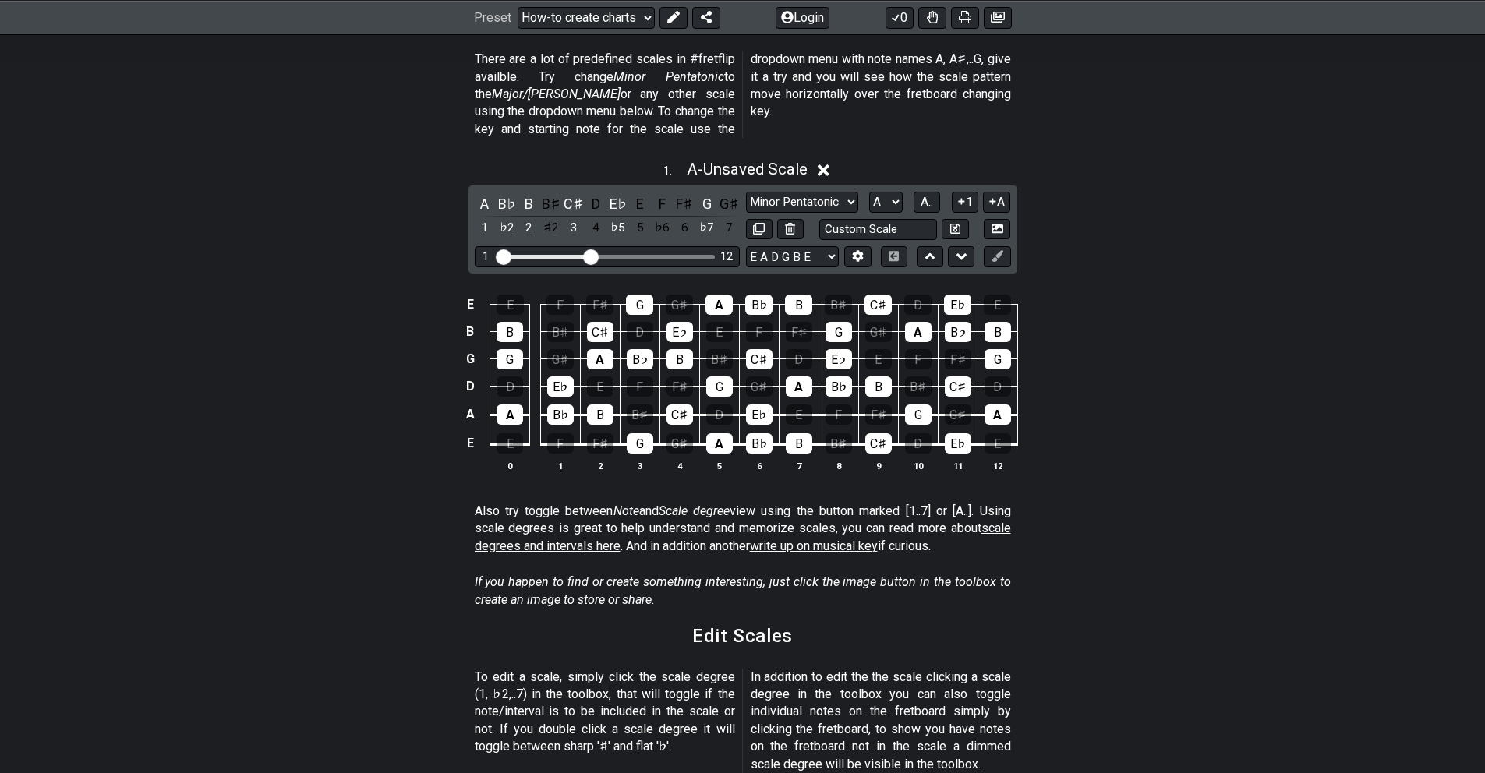
scroll to position [416, 0]
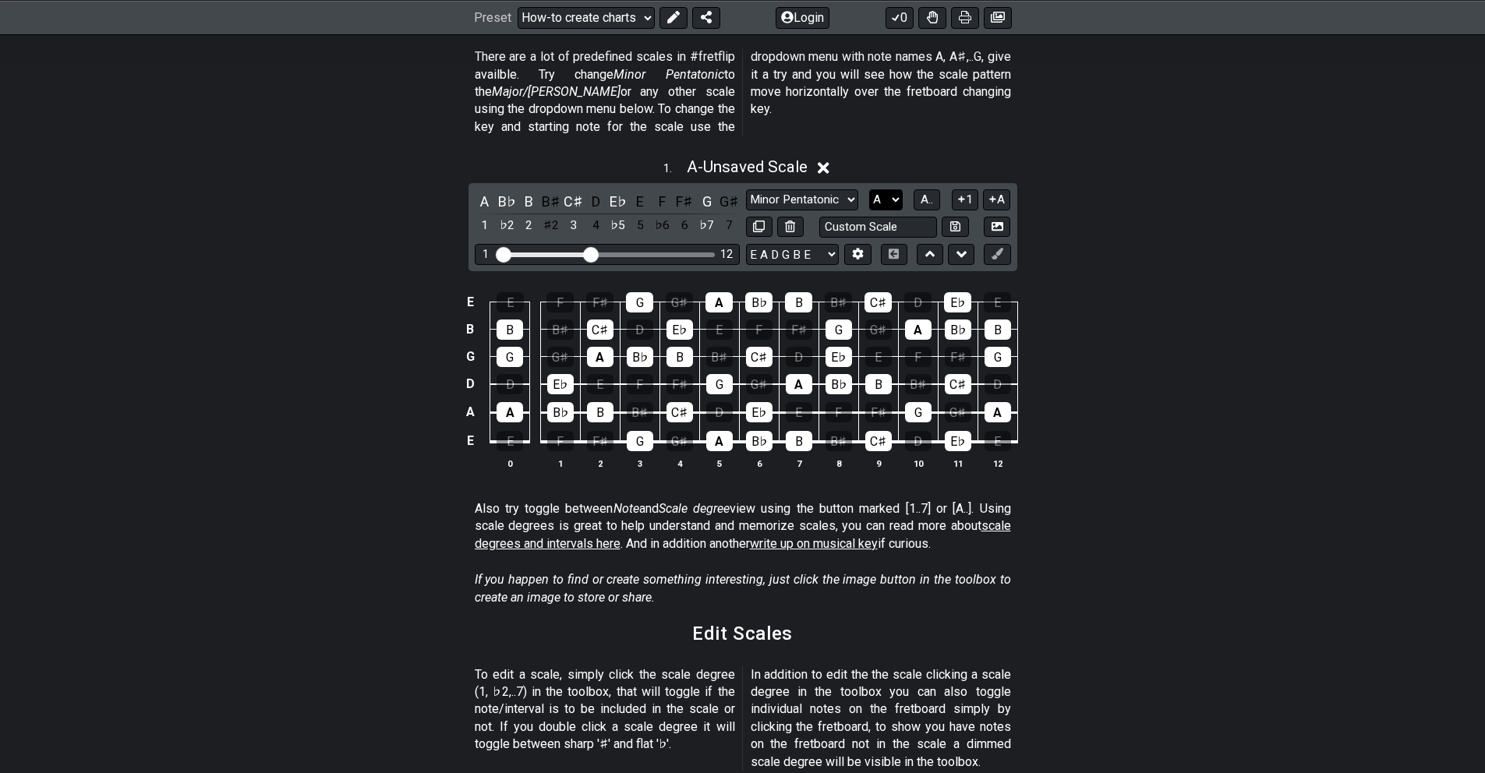
click at [895, 189] on select "A♭ A A♯ B♭ B C C♯ D♭ D D♯ E♭ E F F♯ G♭ G G♯" at bounding box center [886, 199] width 34 height 21
click at [876, 189] on select "A♭ A A♯ B♭ B C C♯ D♭ D D♯ E♭ E F F♯ G♭ G G♯" at bounding box center [886, 199] width 34 height 21
click at [927, 193] on span "A.." at bounding box center [927, 200] width 12 height 14
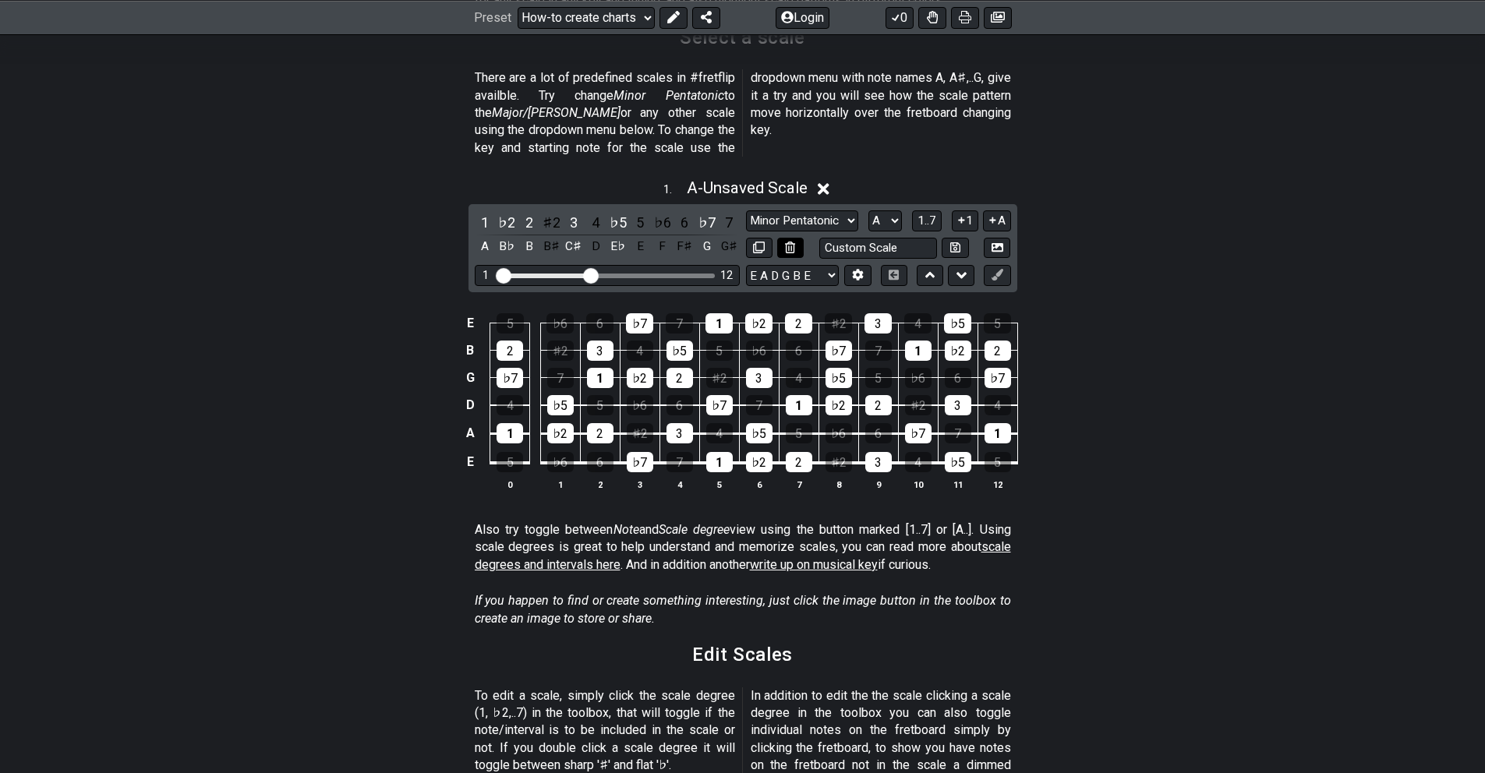
scroll to position [395, 0]
click at [999, 268] on icon at bounding box center [998, 274] width 12 height 12
click at [642, 235] on div "E" at bounding box center [640, 245] width 20 height 21
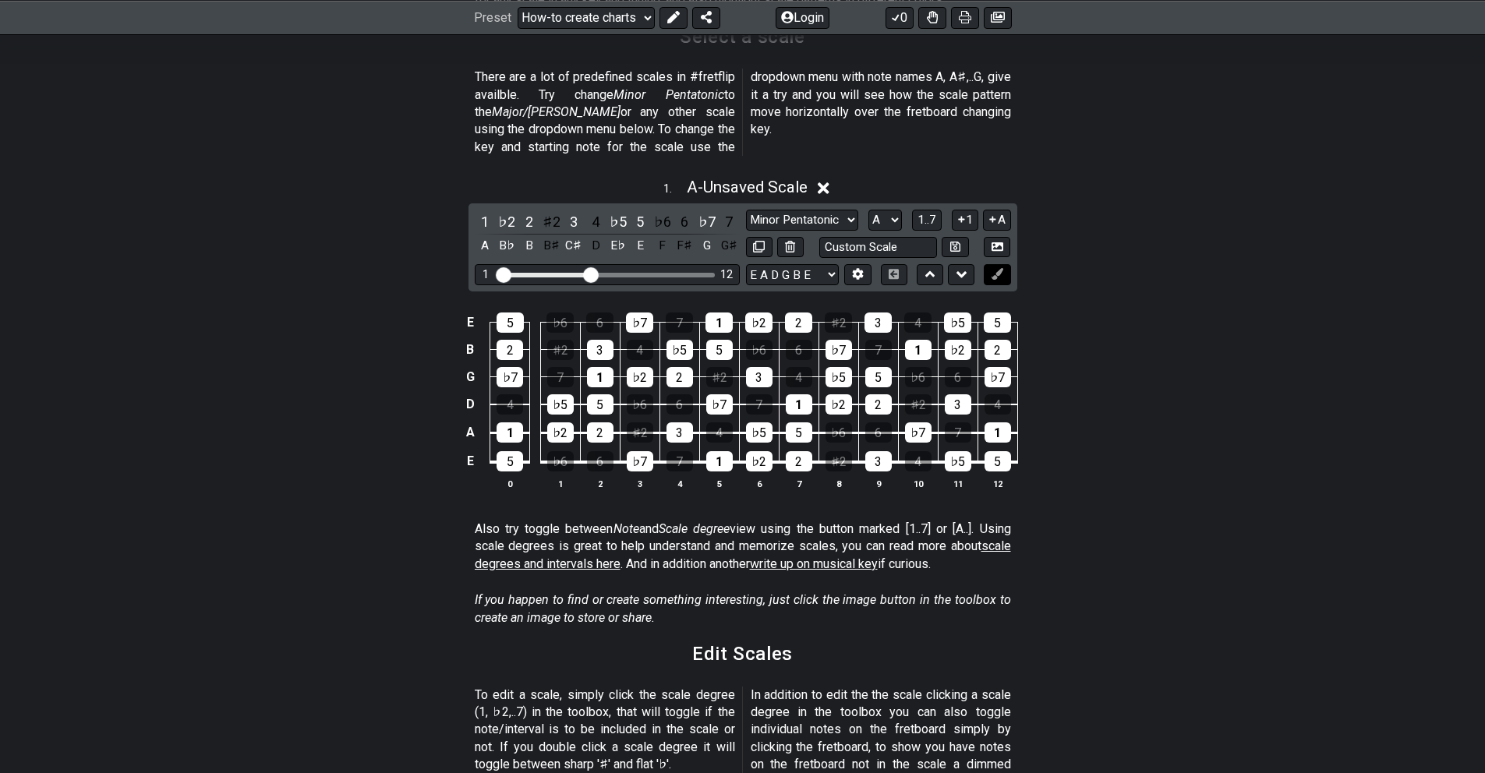
click at [995, 268] on icon at bounding box center [998, 274] width 12 height 12
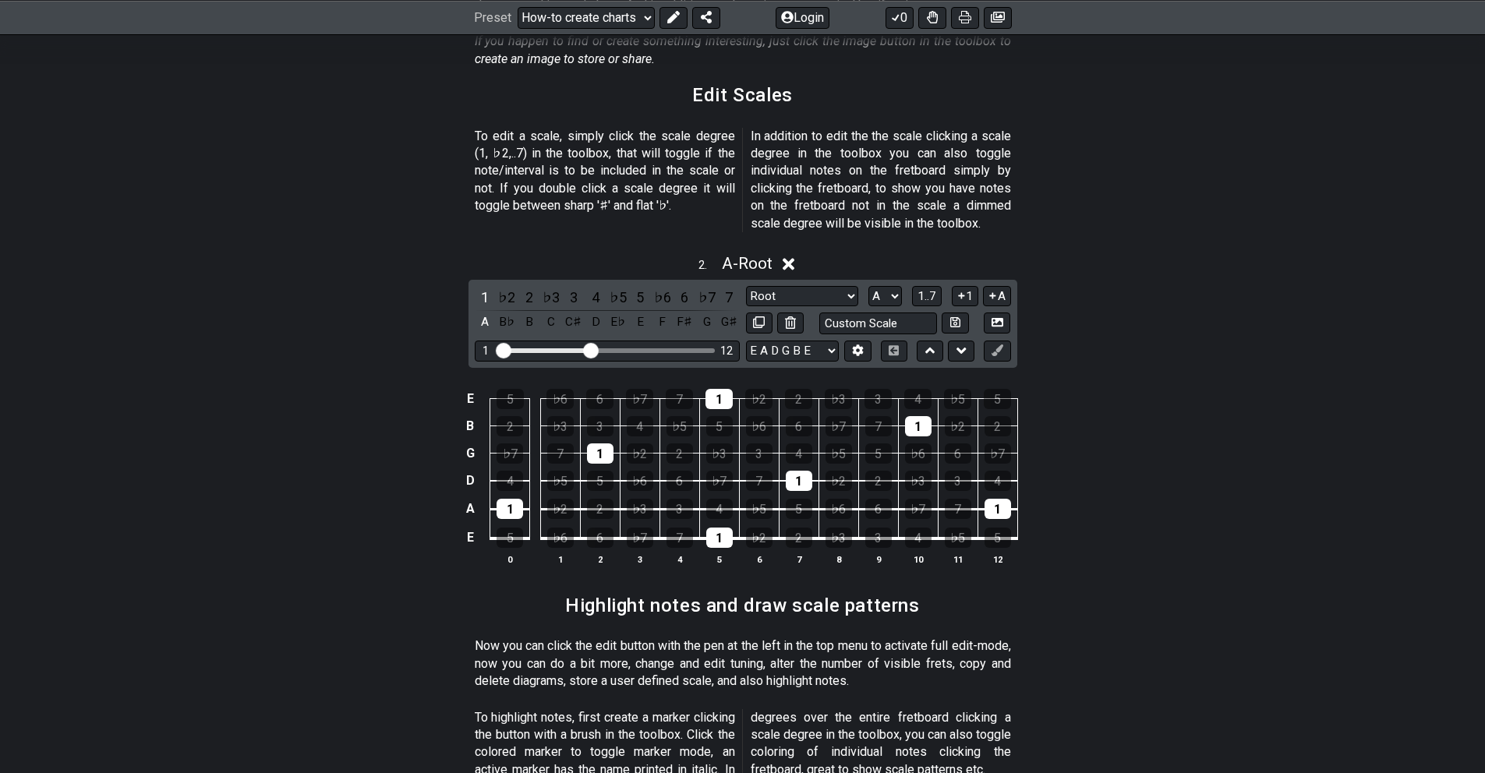
scroll to position [904, 0]
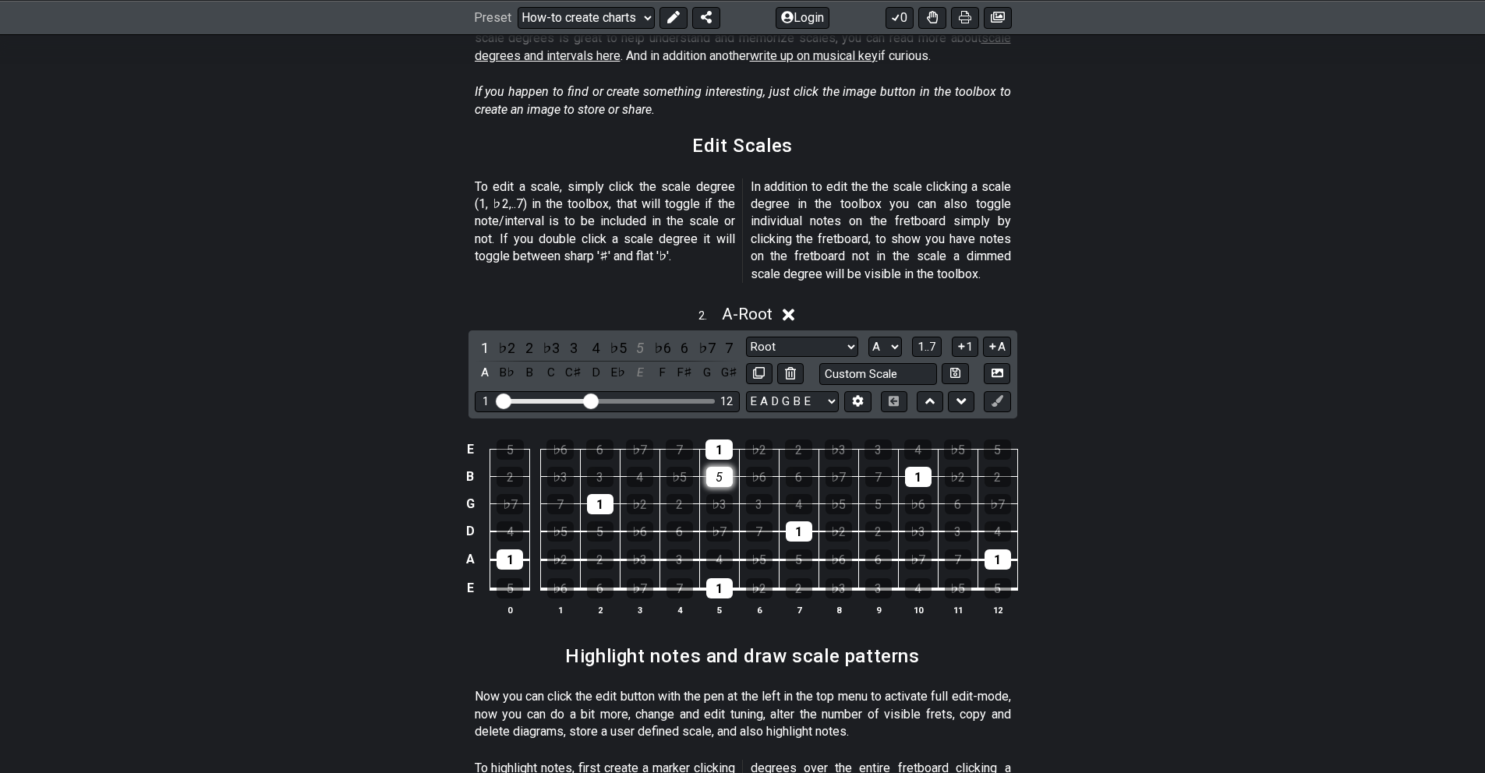
click at [721, 467] on div "5" at bounding box center [719, 477] width 27 height 20
click at [881, 494] on div "5" at bounding box center [878, 504] width 27 height 20
click at [598, 522] on div "5" at bounding box center [600, 532] width 27 height 20
click at [796, 550] on div "5" at bounding box center [799, 560] width 27 height 20
click at [996, 578] on div "5" at bounding box center [998, 588] width 27 height 20
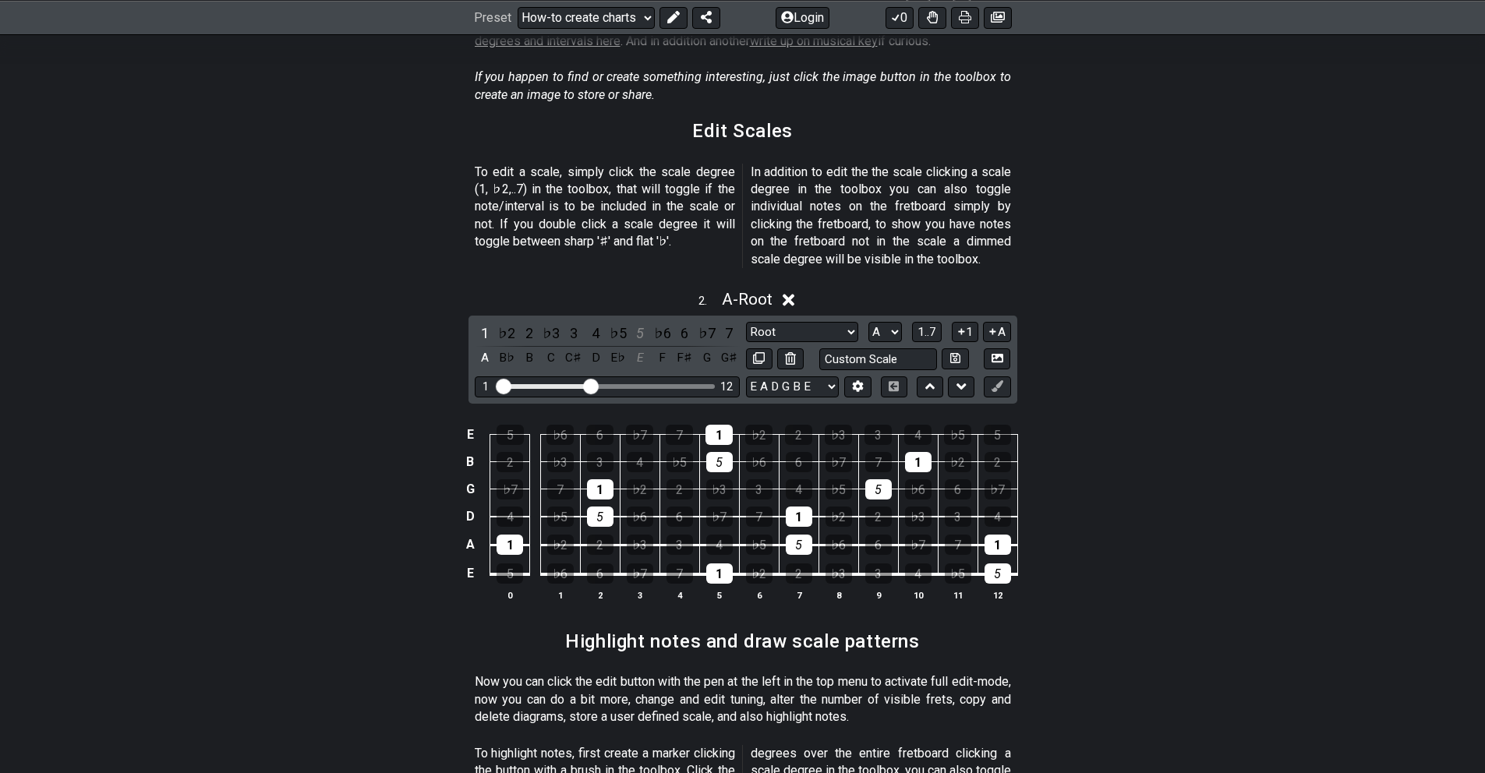
scroll to position [831, 0]
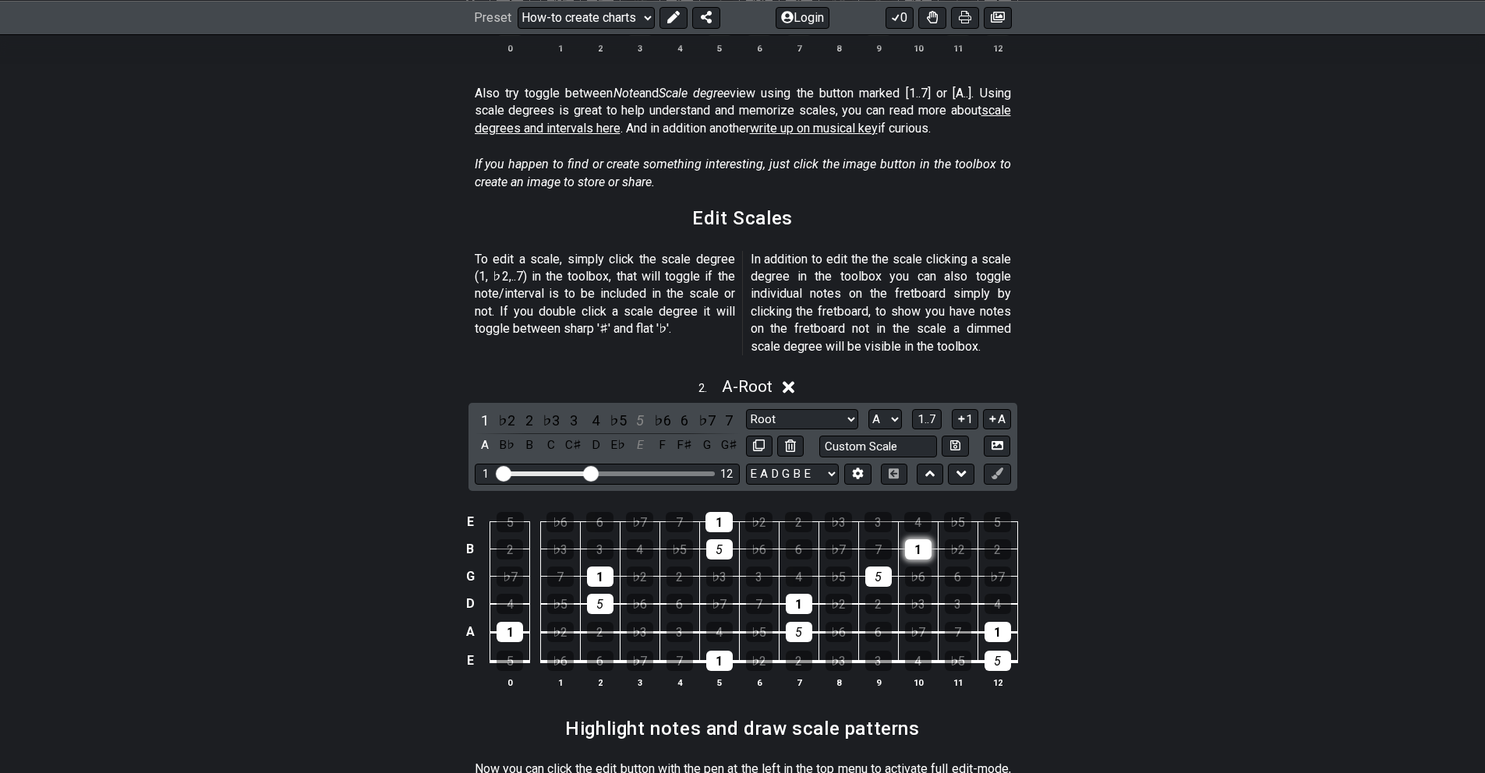
click at [924, 539] on div "1" at bounding box center [918, 549] width 27 height 20
click at [923, 539] on div "1" at bounding box center [918, 549] width 27 height 20
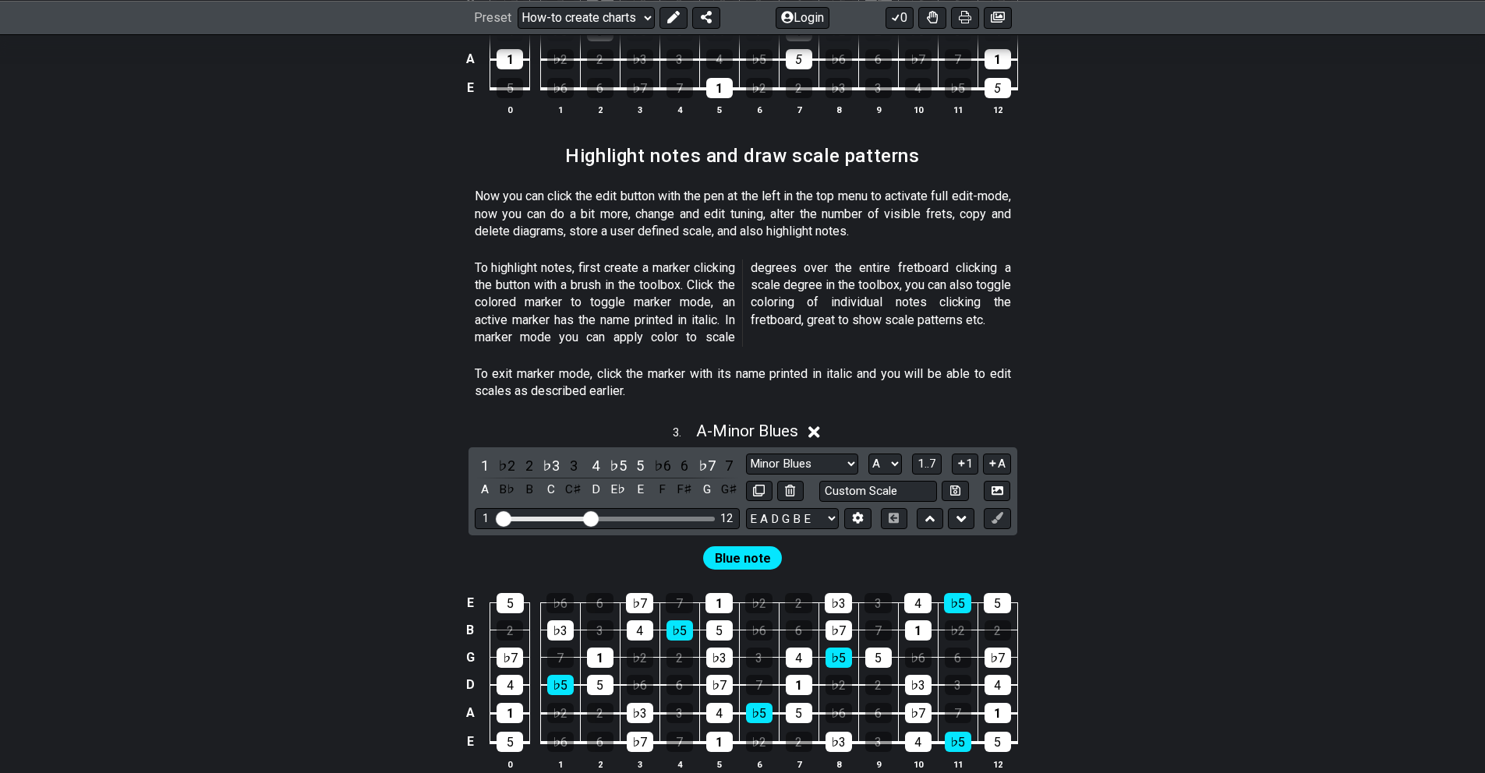
scroll to position [1409, 0]
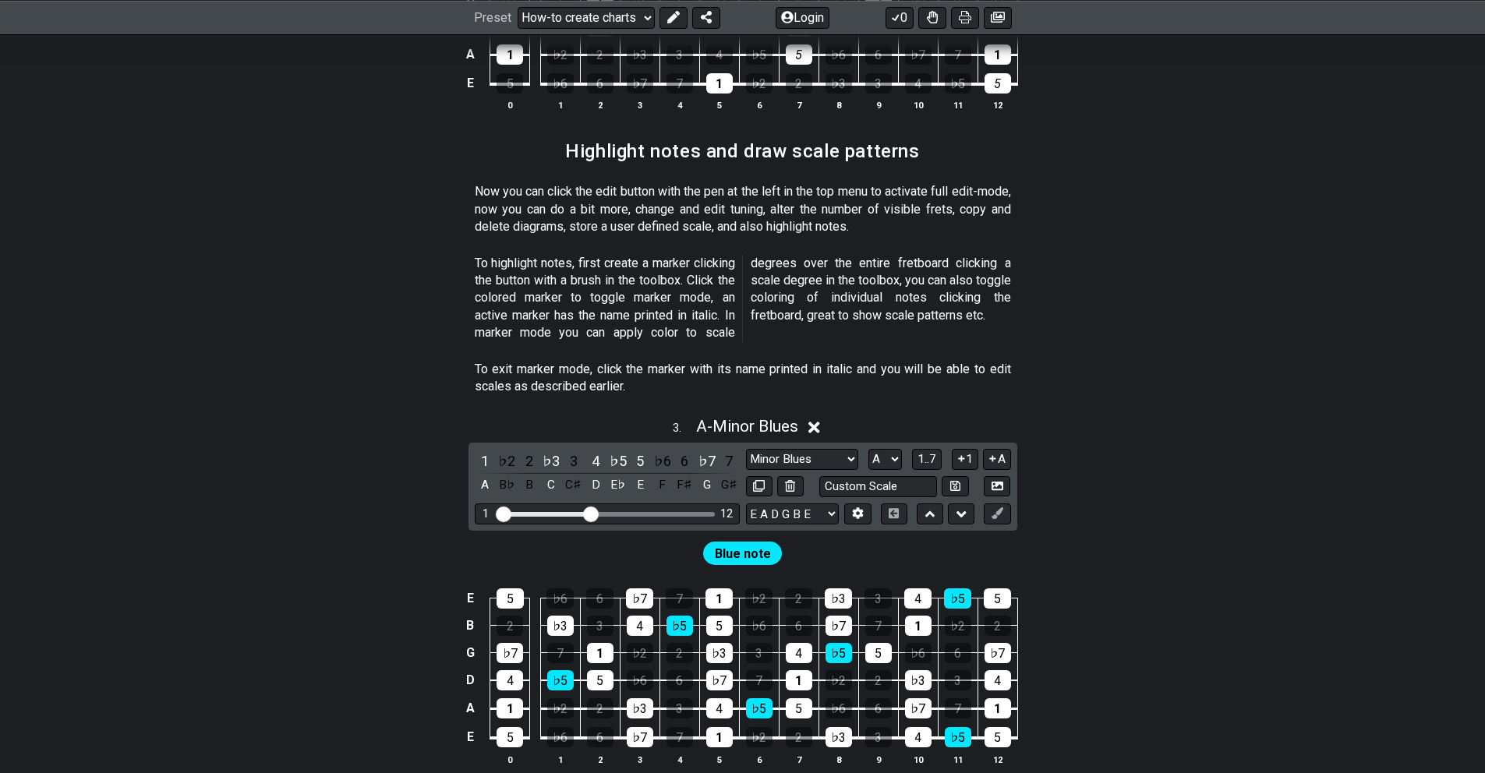
click at [748, 543] on span "Blue note" at bounding box center [743, 554] width 56 height 23
click at [746, 543] on span "Blue note" at bounding box center [743, 554] width 56 height 23
click at [999, 508] on icon at bounding box center [998, 514] width 12 height 12
click at [996, 508] on icon at bounding box center [998, 514] width 12 height 12
click at [993, 482] on div "1 ♭2 2 ♭3 3 4 ♭5 5 ♭6 6 ♭7 7 A B♭ B C C♯ D E♭ E F F♯ G G♯ Minor Blues New Scale…" at bounding box center [743, 487] width 549 height 88
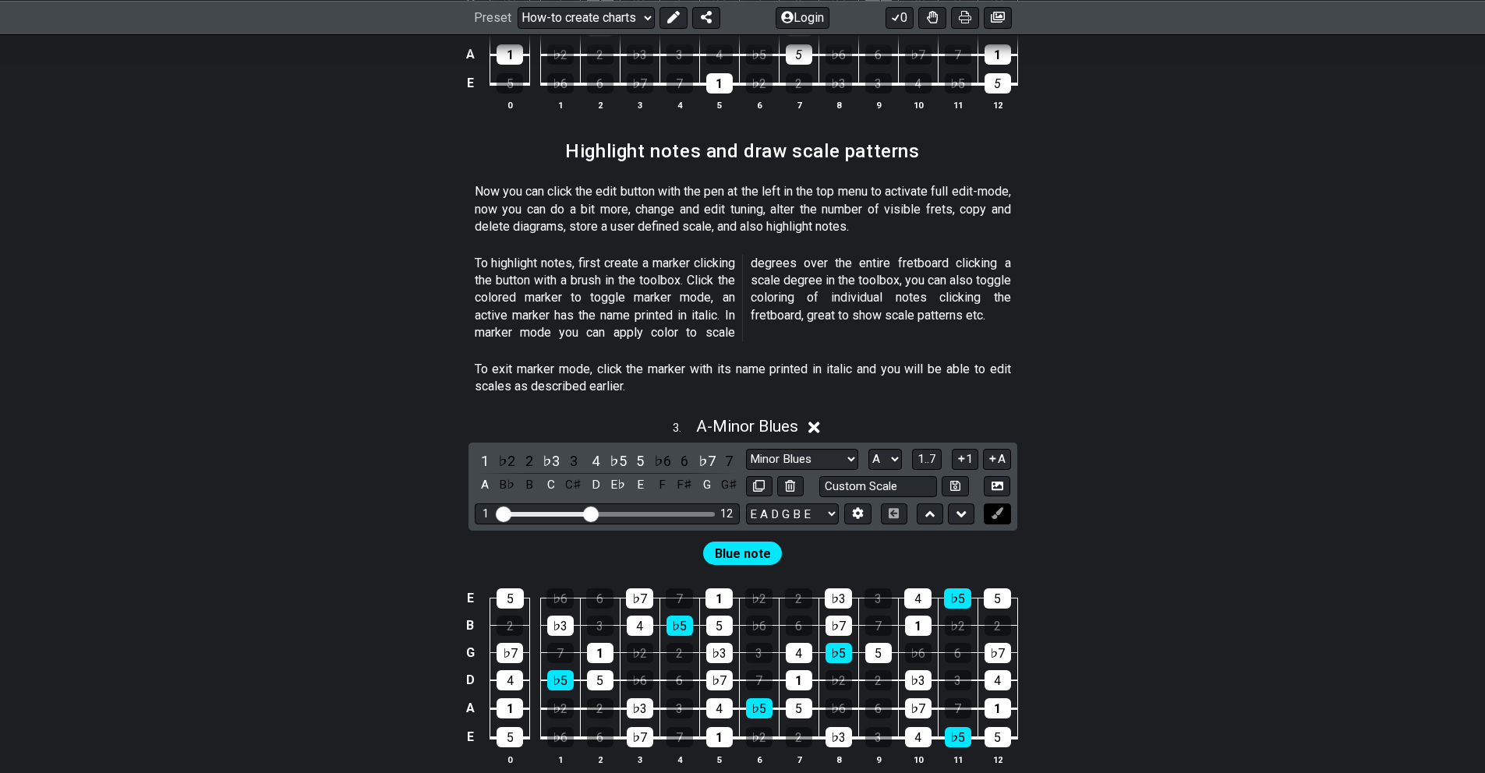
click at [997, 508] on icon at bounding box center [998, 514] width 12 height 12
click at [770, 542] on div "Blue note" at bounding box center [742, 553] width 79 height 23
click at [921, 589] on div "4" at bounding box center [917, 599] width 27 height 20
click at [1004, 589] on div "5" at bounding box center [997, 599] width 27 height 20
click at [1004, 504] on button at bounding box center [997, 514] width 27 height 21
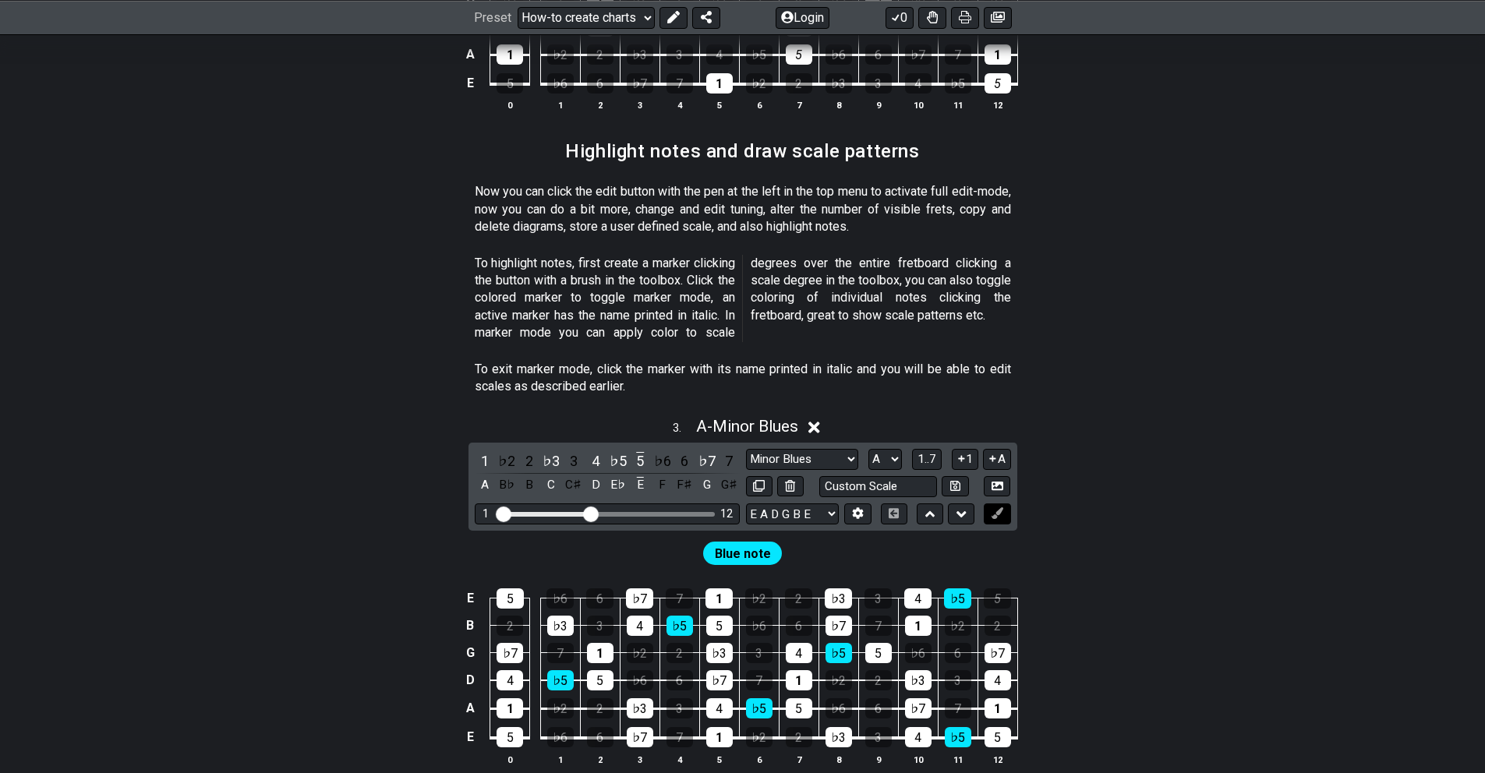
click at [1001, 508] on icon at bounding box center [998, 514] width 12 height 12
click at [998, 589] on div "5" at bounding box center [997, 599] width 27 height 20
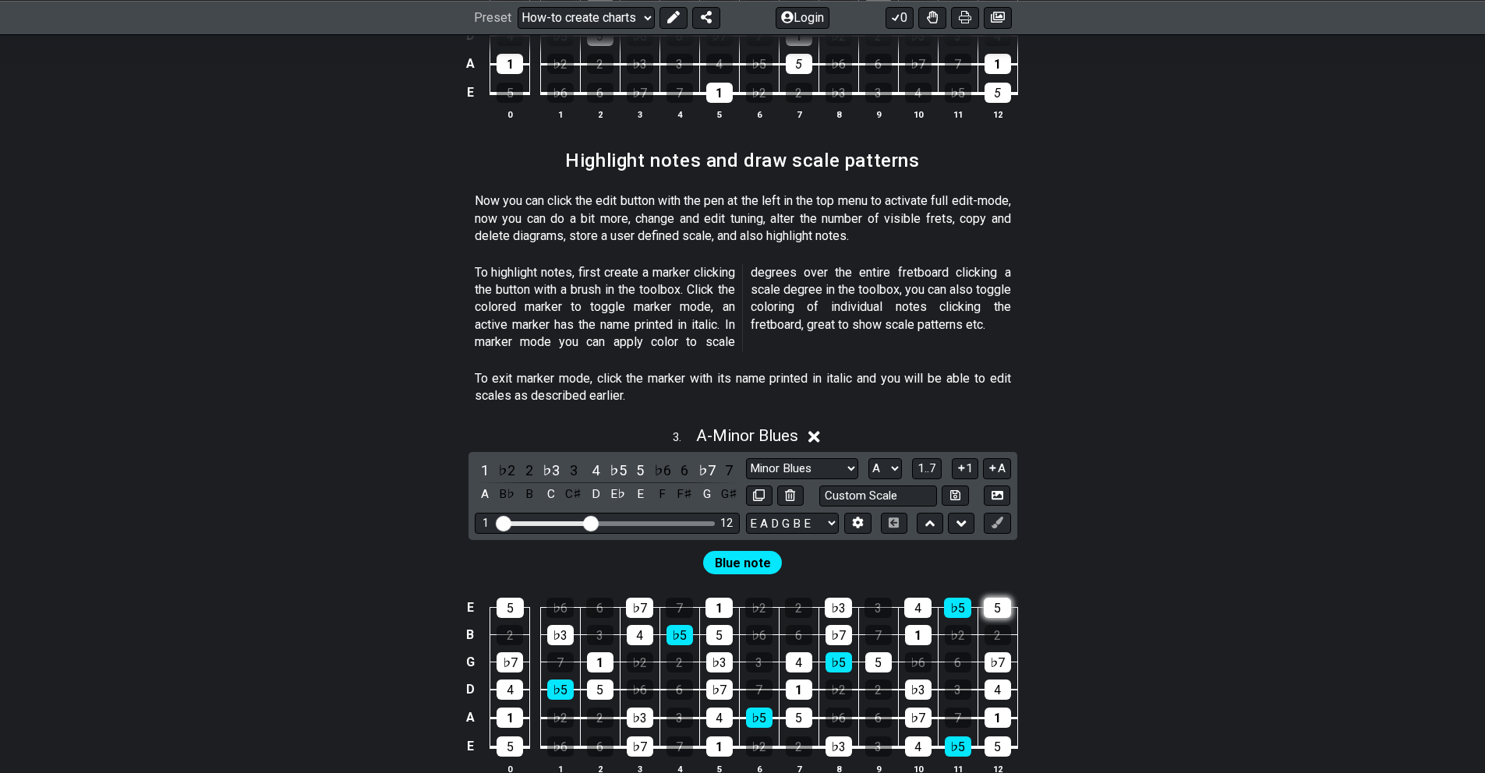
scroll to position [1399, 0]
click at [1000, 599] on div "5" at bounding box center [997, 609] width 27 height 20
click at [964, 599] on div "♭5" at bounding box center [957, 609] width 27 height 20
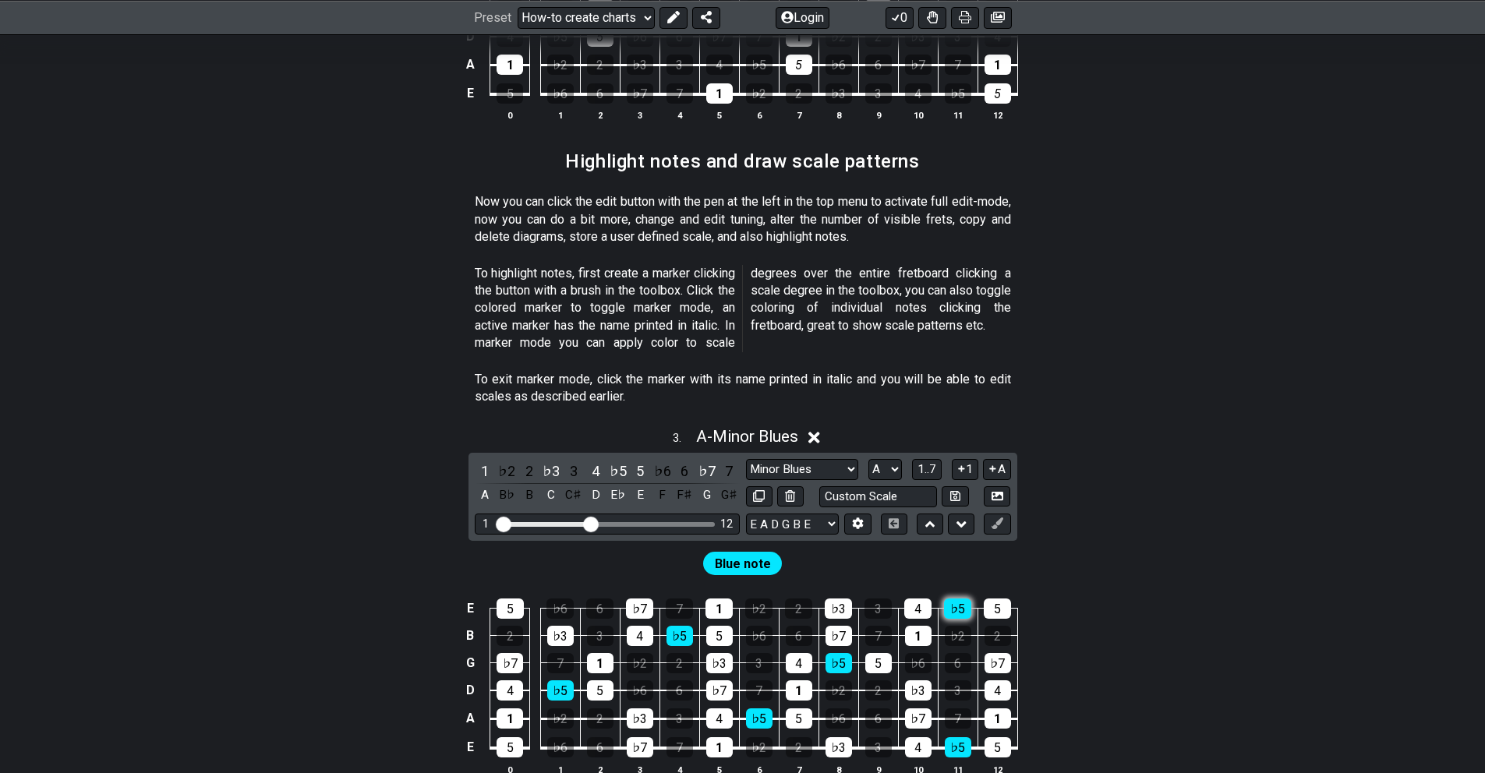
click at [964, 599] on div "♭5" at bounding box center [957, 609] width 27 height 20
click at [618, 485] on div "E♭" at bounding box center [618, 495] width 20 height 21
click at [618, 485] on div "D♯" at bounding box center [618, 495] width 20 height 21
click at [1000, 518] on icon at bounding box center [998, 524] width 12 height 12
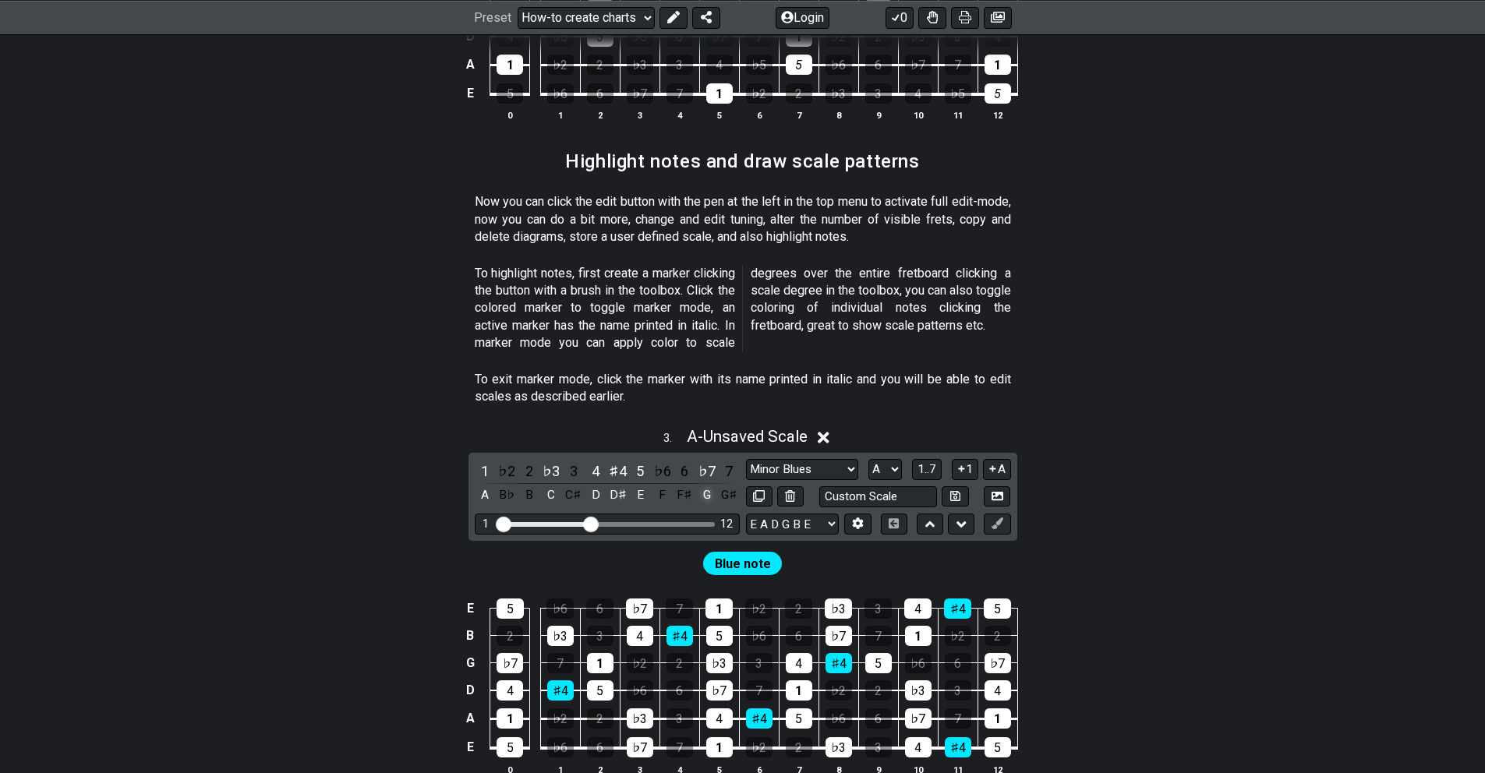
click at [705, 485] on div "G" at bounding box center [707, 495] width 20 height 21
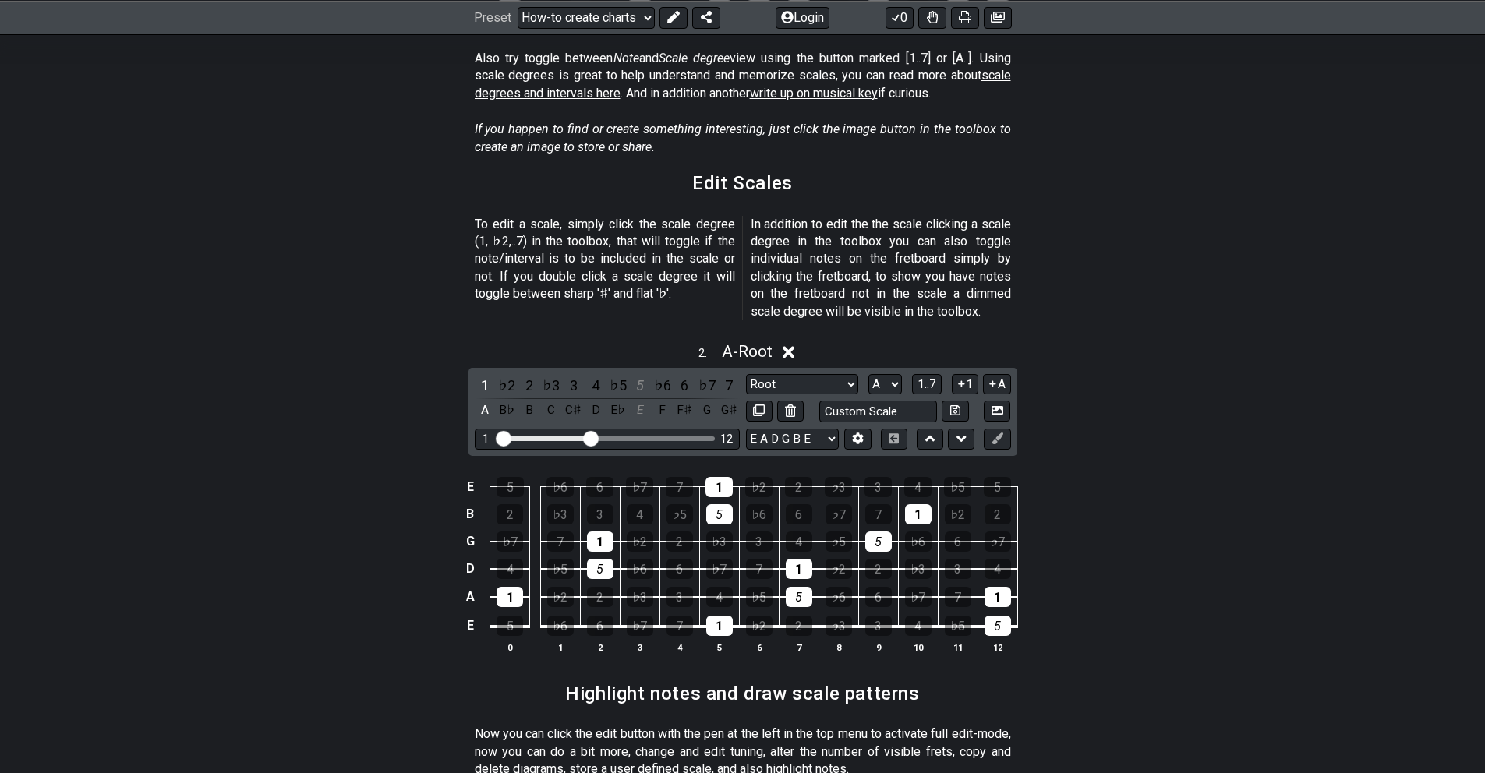
scroll to position [769, 0]
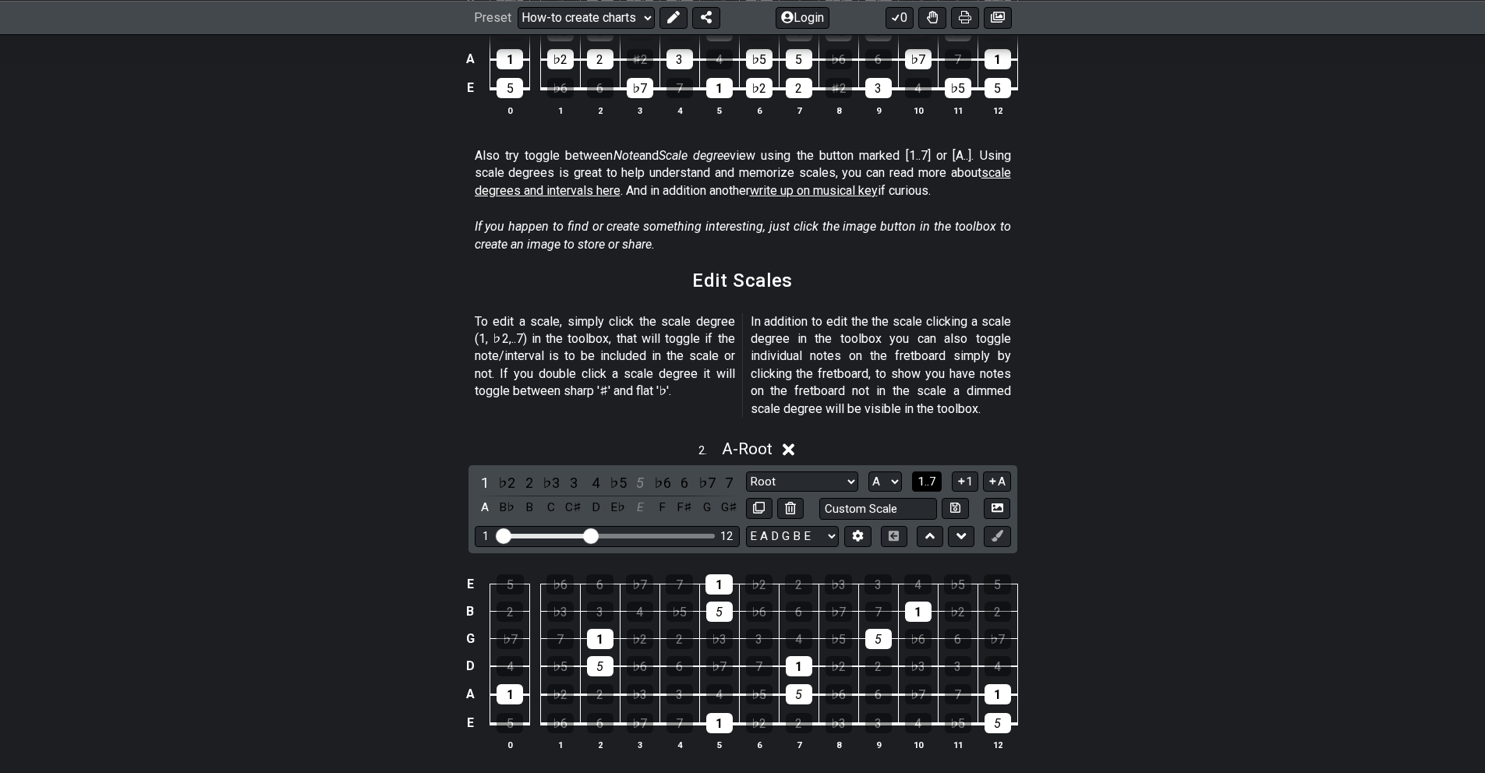
click at [926, 475] on span "1..7" at bounding box center [927, 482] width 19 height 14
click at [928, 475] on span "..." at bounding box center [927, 482] width 7 height 14
click at [928, 475] on span "A.." at bounding box center [927, 482] width 12 height 14
click at [930, 475] on span "1..7" at bounding box center [927, 482] width 19 height 14
click at [529, 497] on div "2" at bounding box center [529, 507] width 20 height 21
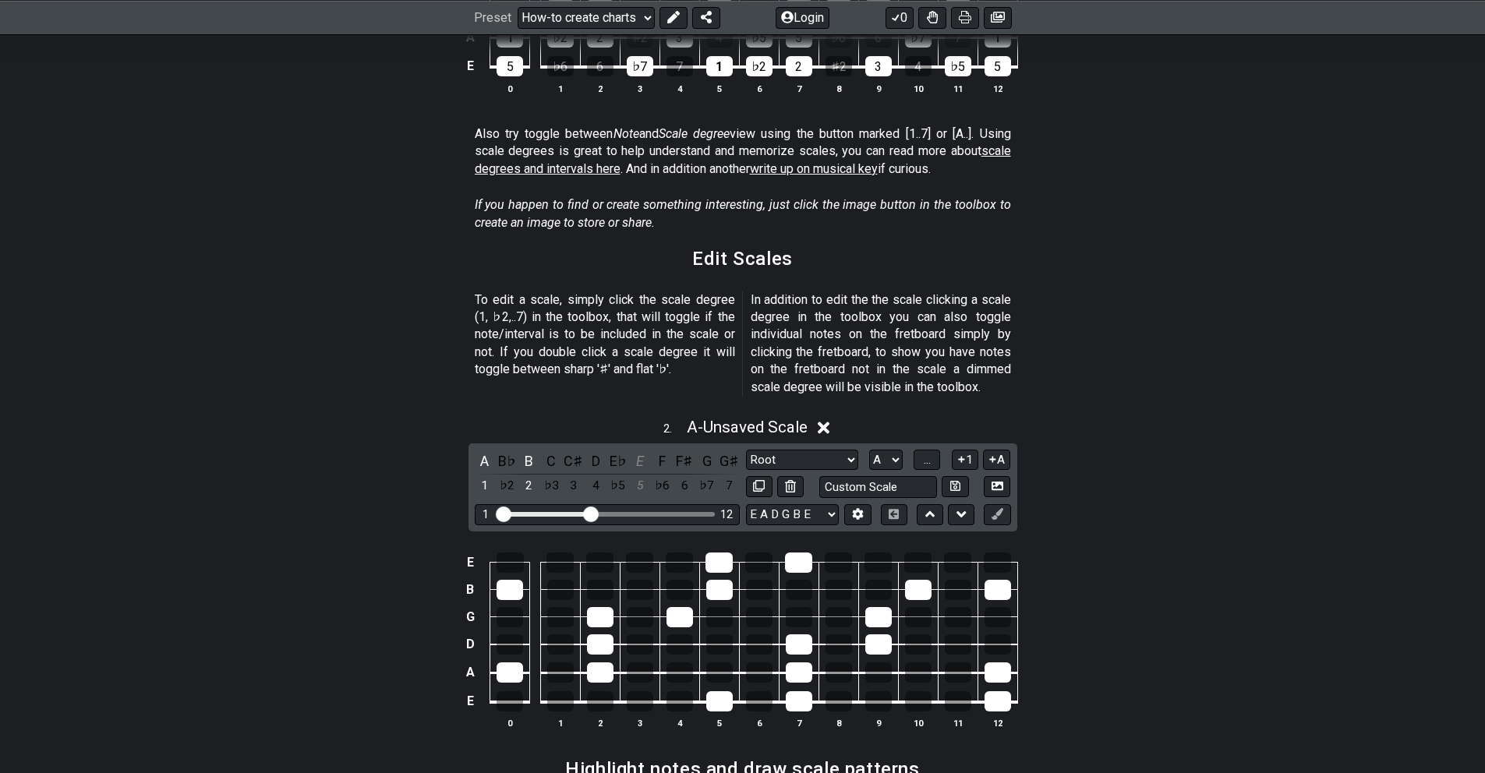
scroll to position [791, 0]
click at [574, 475] on div "3" at bounding box center [574, 485] width 20 height 21
click at [928, 452] on span "..." at bounding box center [927, 459] width 7 height 14
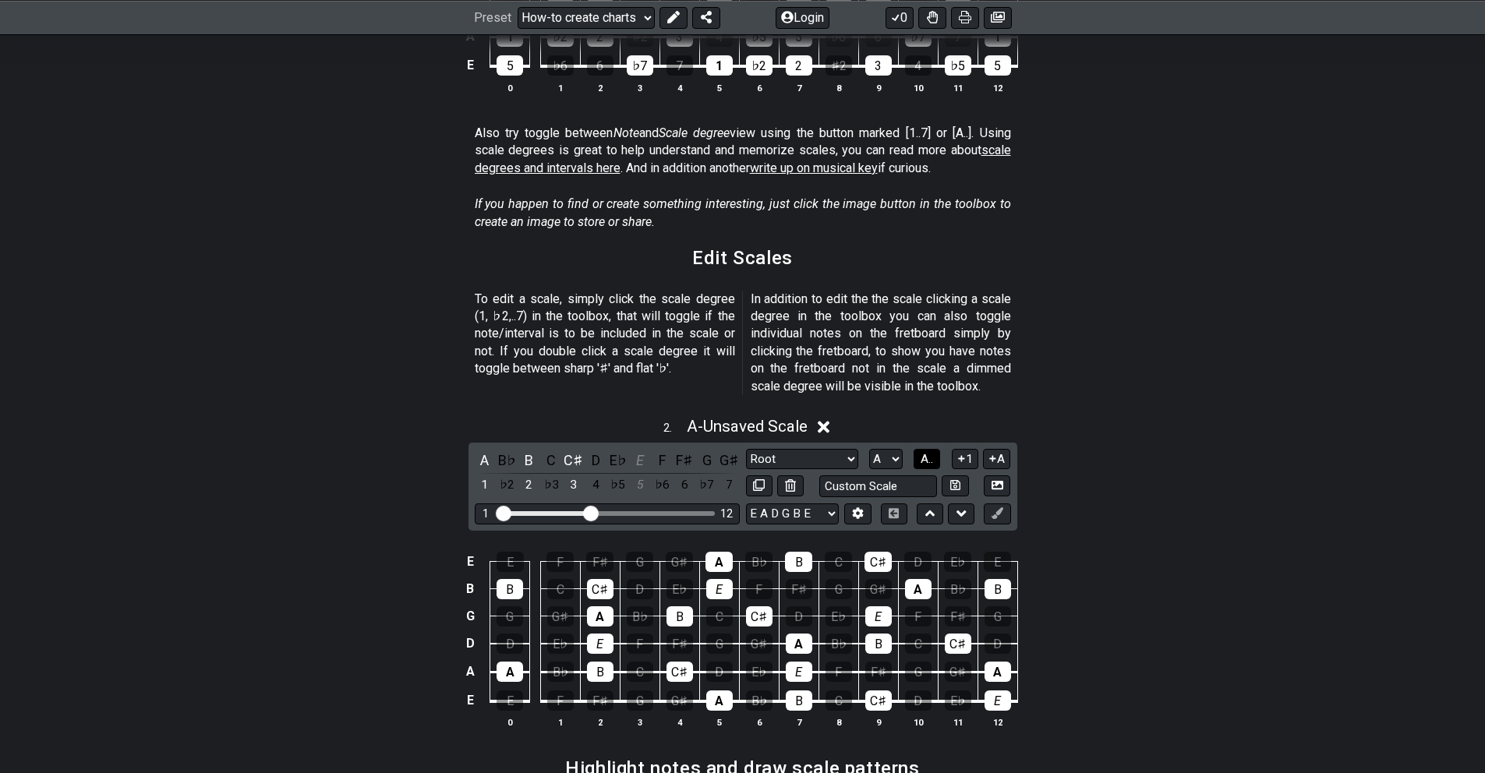
click at [928, 452] on span "A.." at bounding box center [927, 459] width 12 height 14
click at [483, 475] on div "A" at bounding box center [485, 485] width 20 height 21
click at [531, 475] on div "B" at bounding box center [529, 485] width 20 height 21
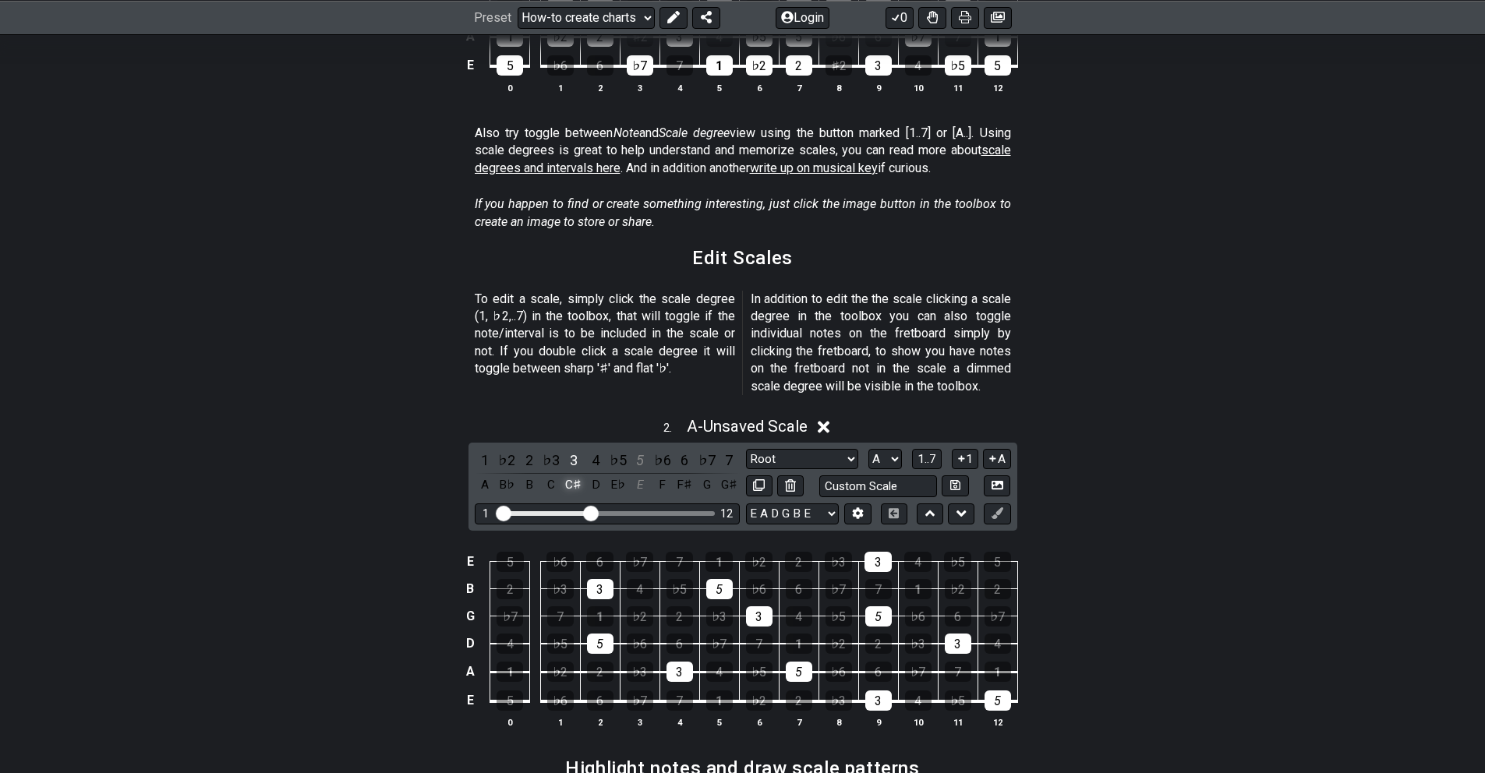
click at [573, 475] on div "C♯" at bounding box center [574, 485] width 20 height 21
click at [640, 450] on div "5" at bounding box center [640, 460] width 20 height 21
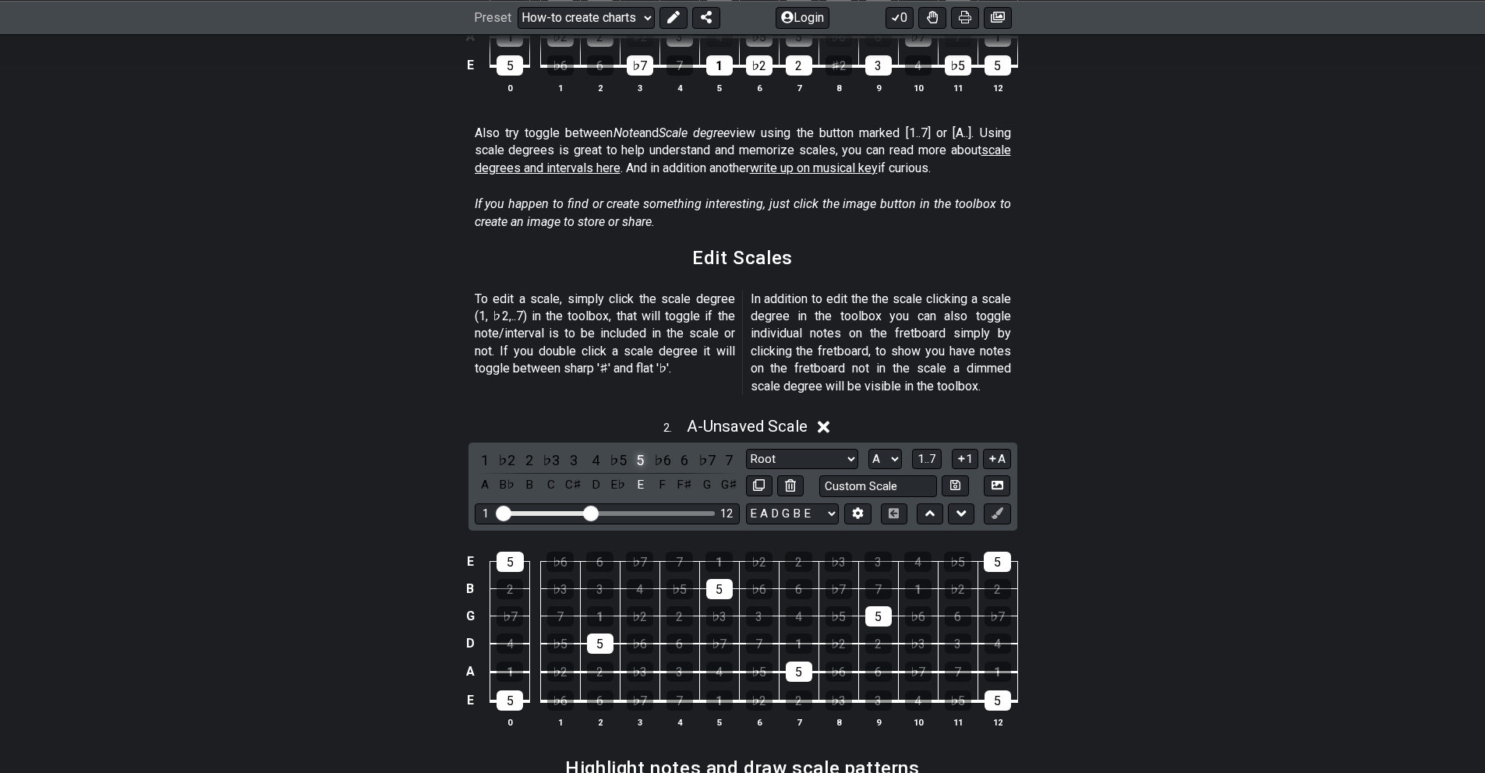
click at [640, 450] on div "5" at bounding box center [640, 460] width 20 height 21
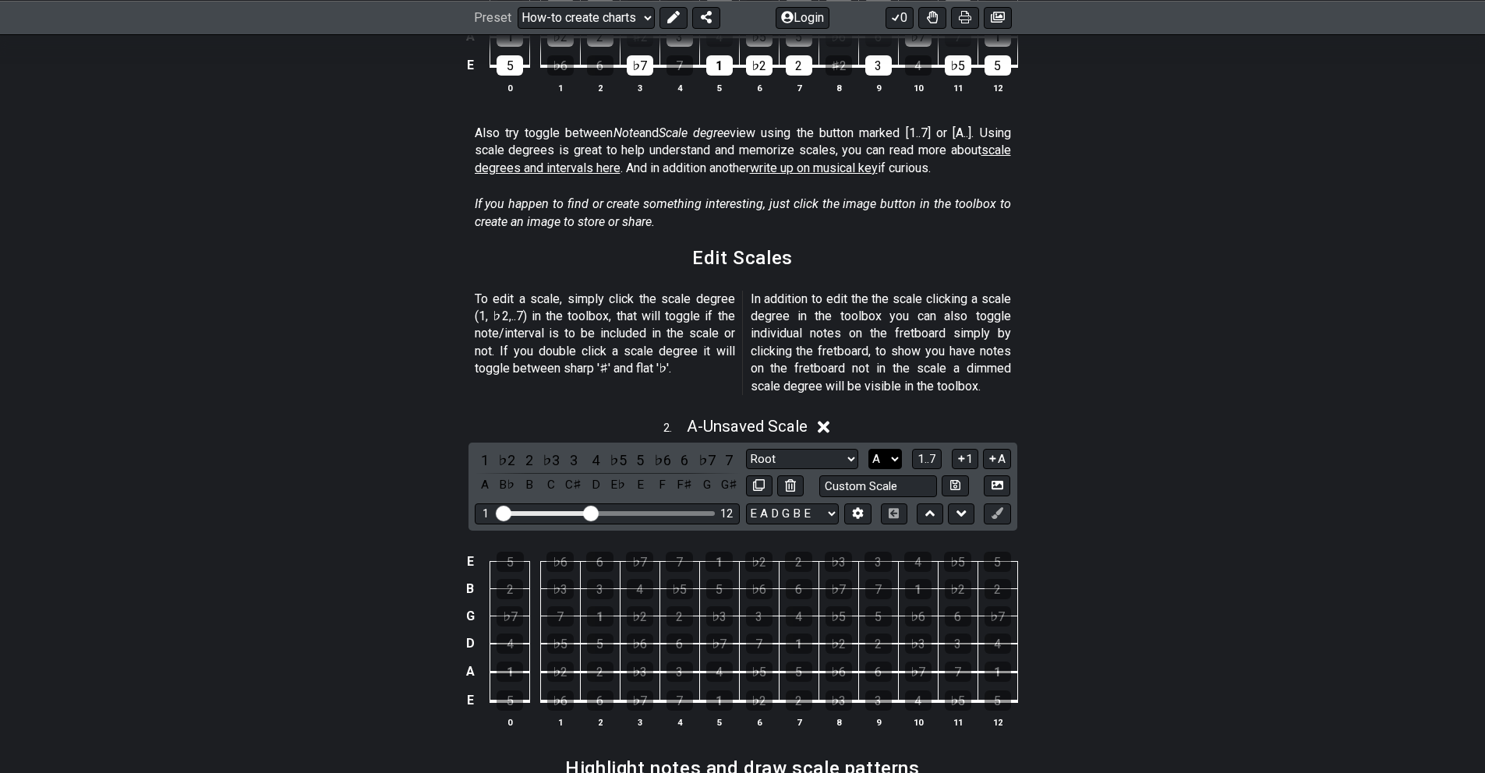
click at [896, 449] on select "A♭ A A♯ B♭ B C C♯ D♭ D D♯ E♭ E F F♯ G♭ G G♯" at bounding box center [885, 459] width 34 height 21
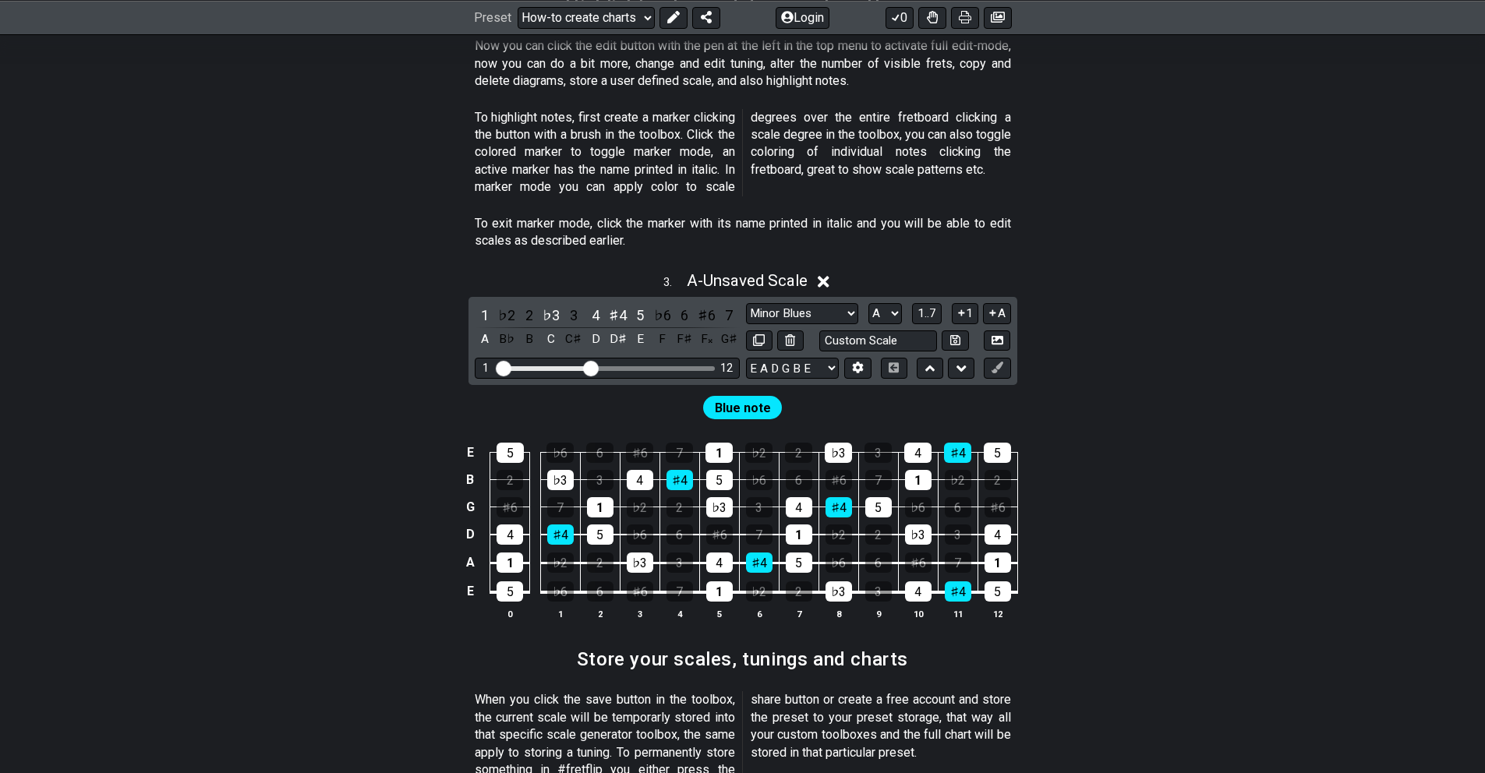
scroll to position [1551, 0]
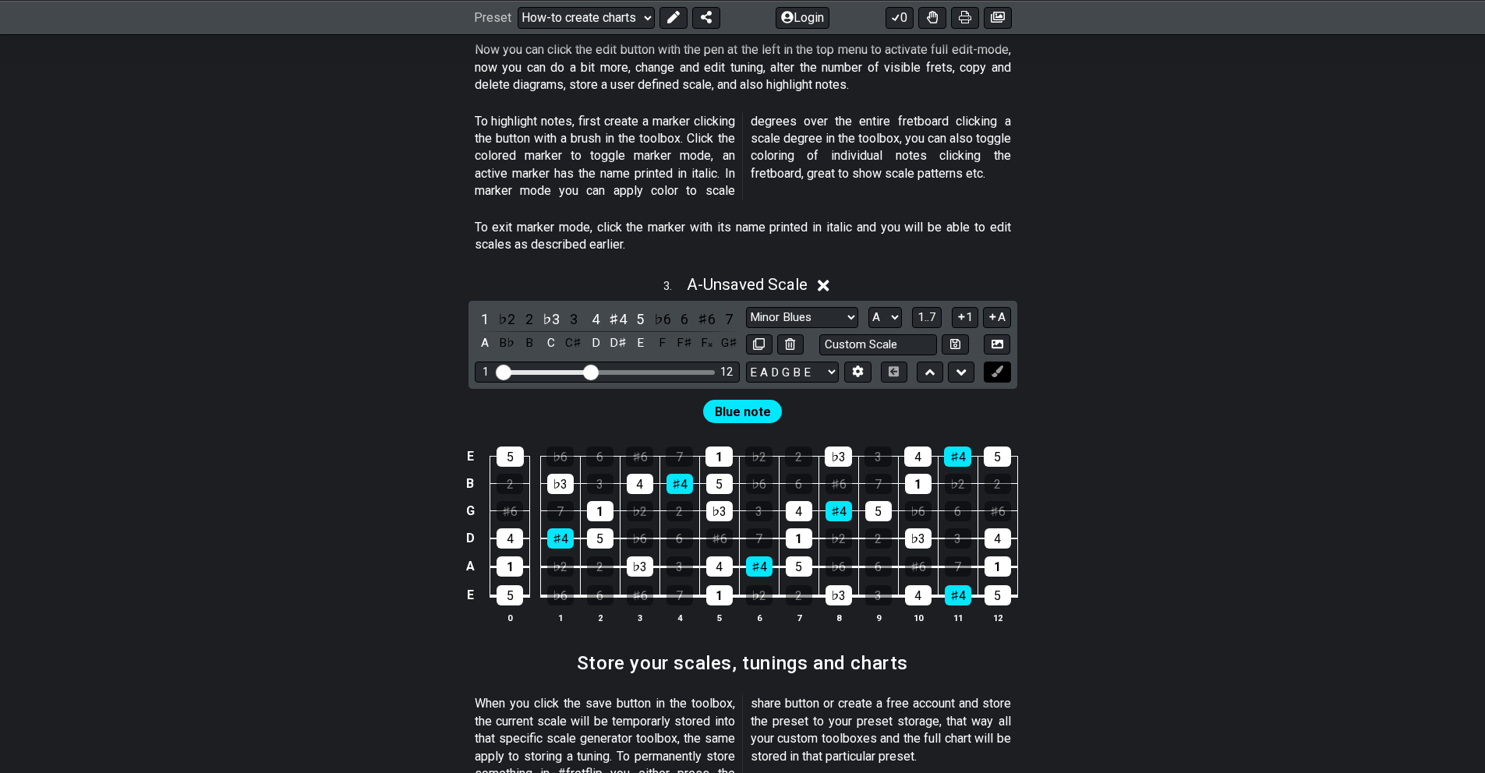
click at [996, 366] on icon at bounding box center [998, 372] width 12 height 12
click at [592, 333] on div "D" at bounding box center [595, 343] width 20 height 21
click at [614, 333] on div "D♯" at bounding box center [618, 343] width 20 height 21
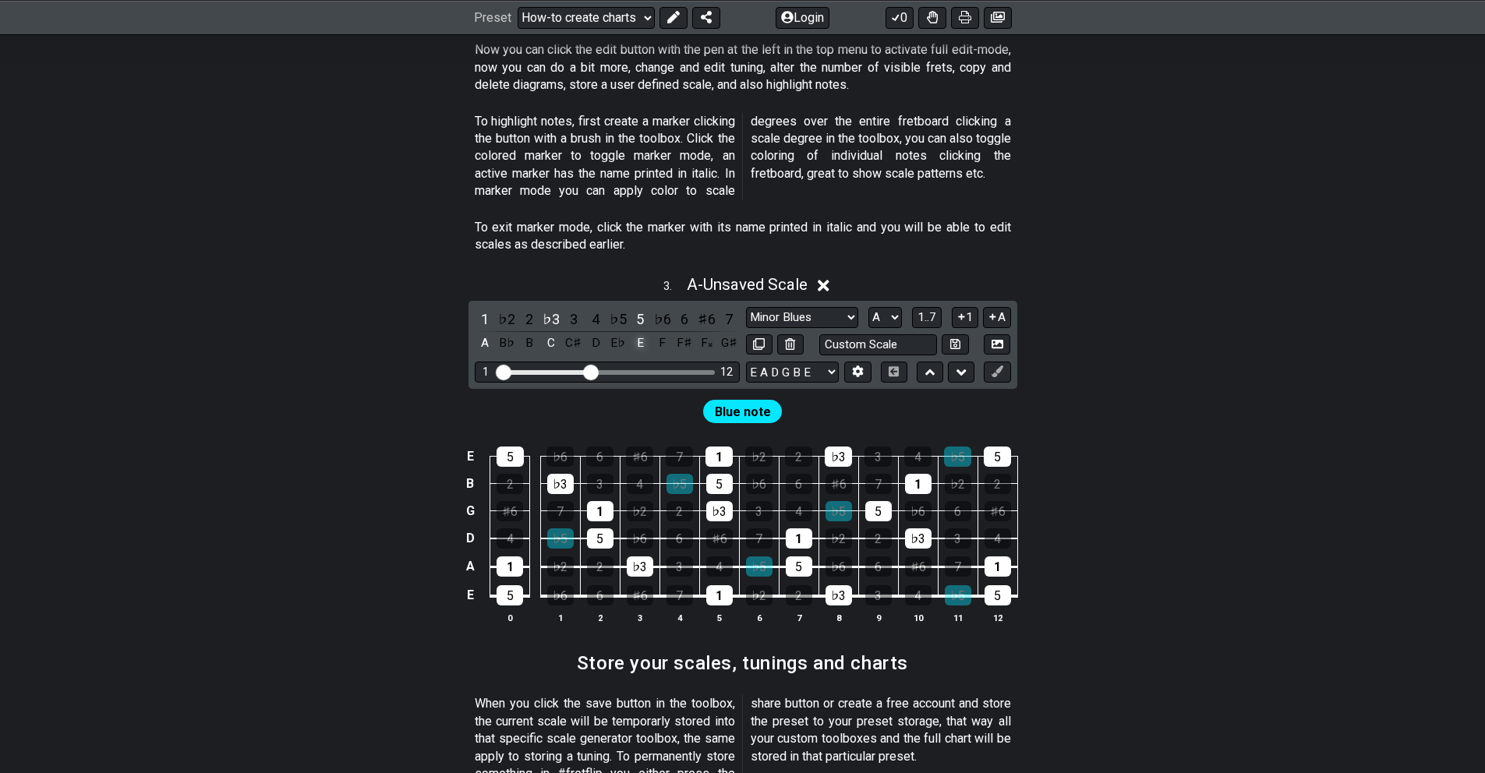
click at [642, 333] on div "E" at bounding box center [640, 343] width 20 height 21
click at [553, 333] on div "C" at bounding box center [551, 343] width 20 height 21
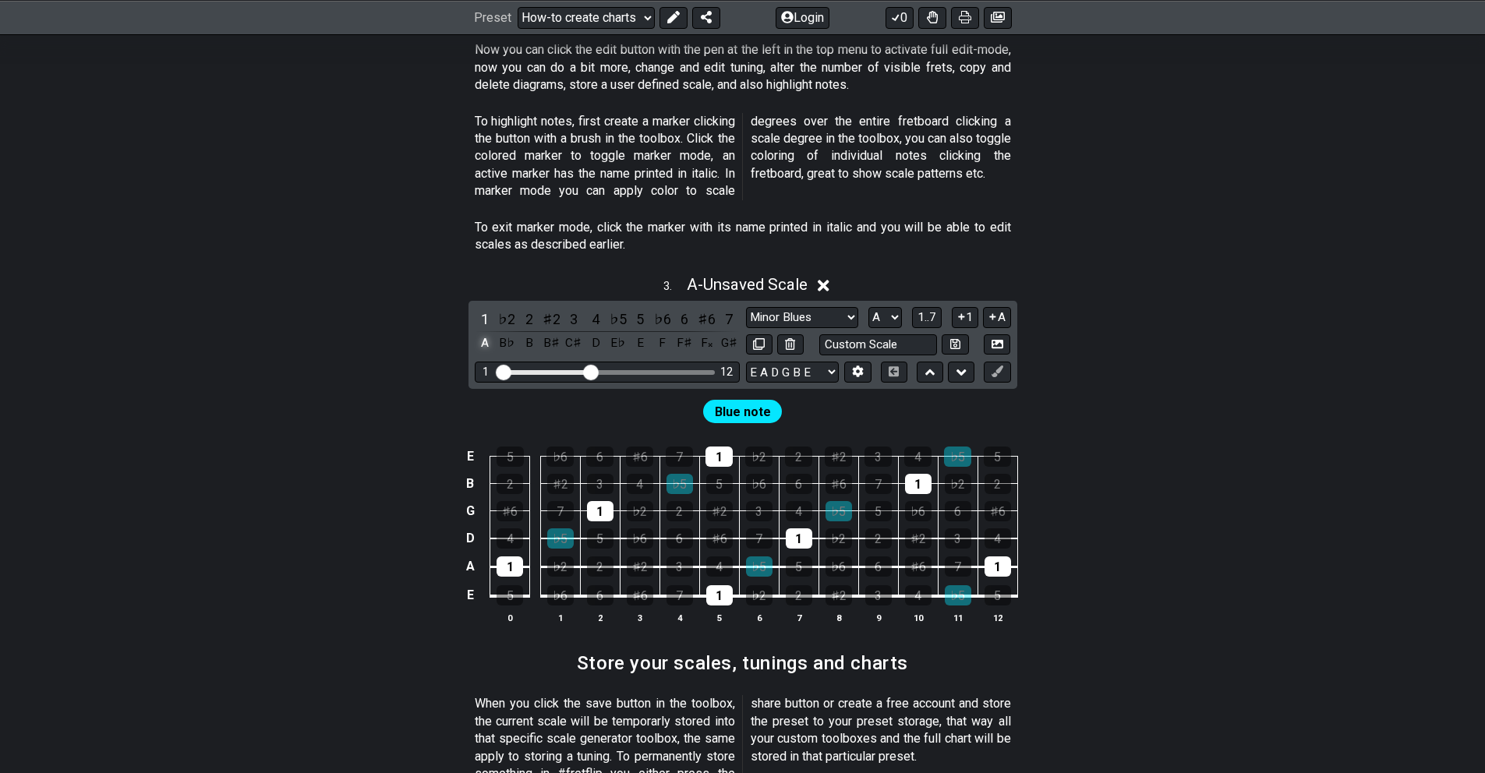
click at [489, 333] on div "A" at bounding box center [485, 343] width 20 height 21
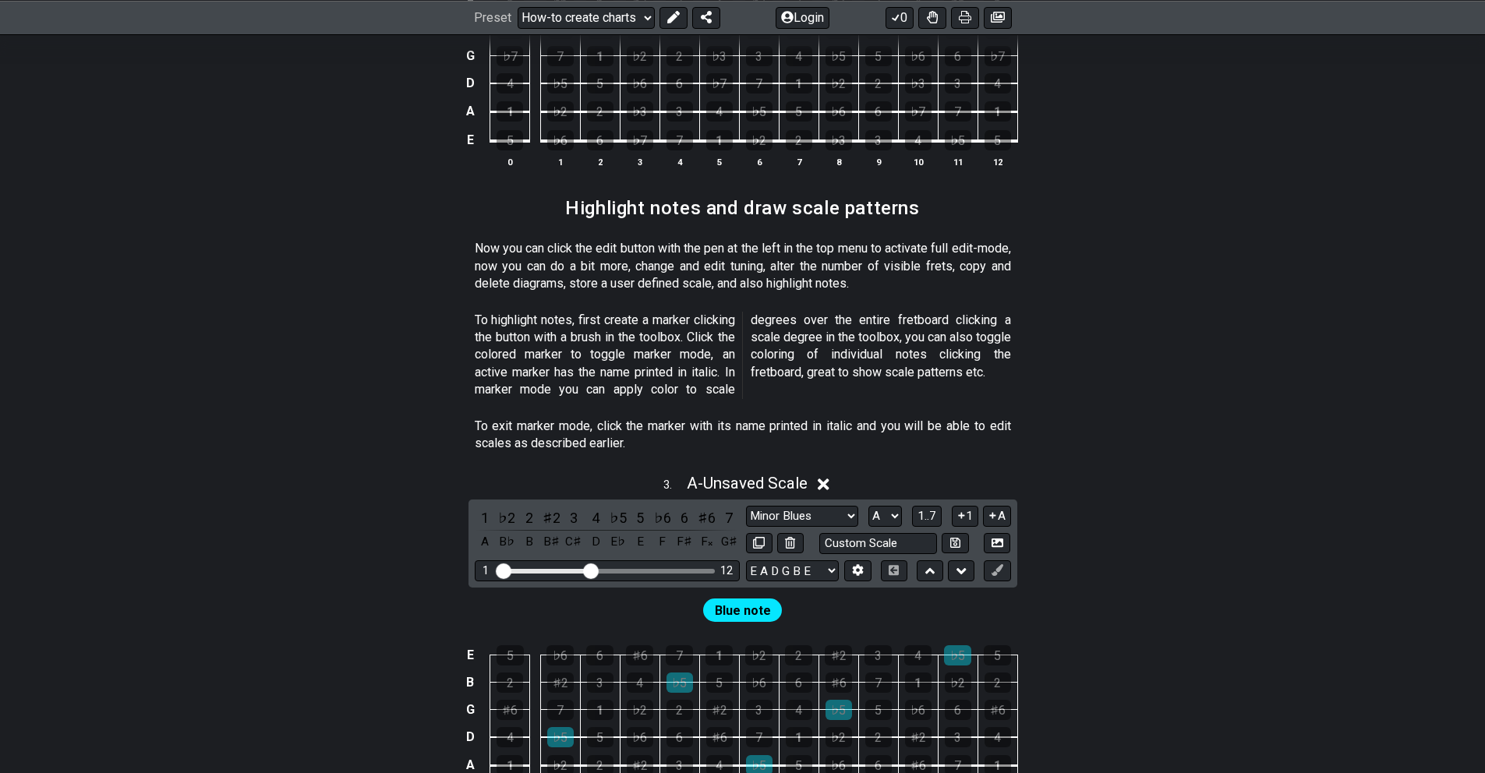
scroll to position [1357, 0]
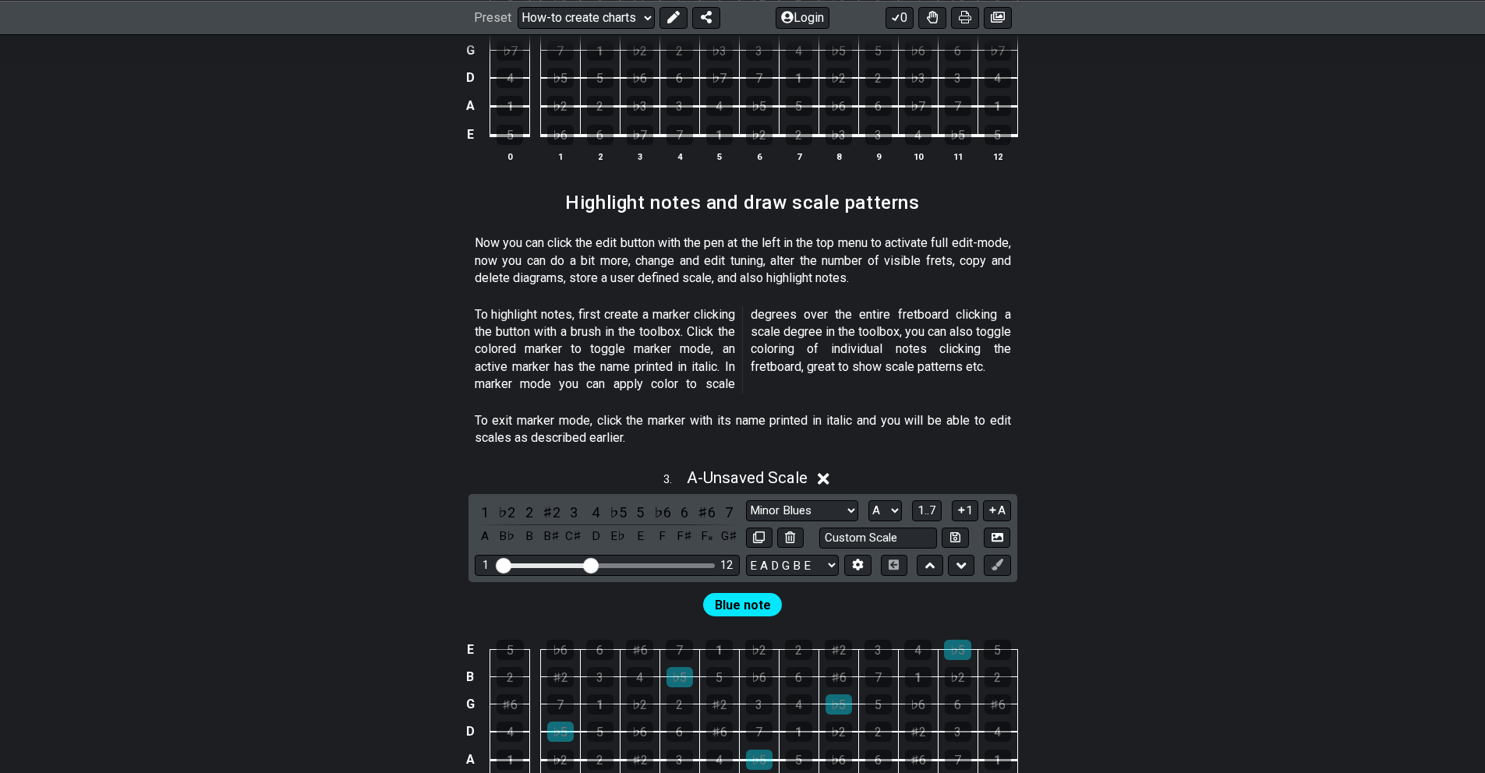
click at [743, 594] on span "Blue note" at bounding box center [743, 605] width 56 height 23
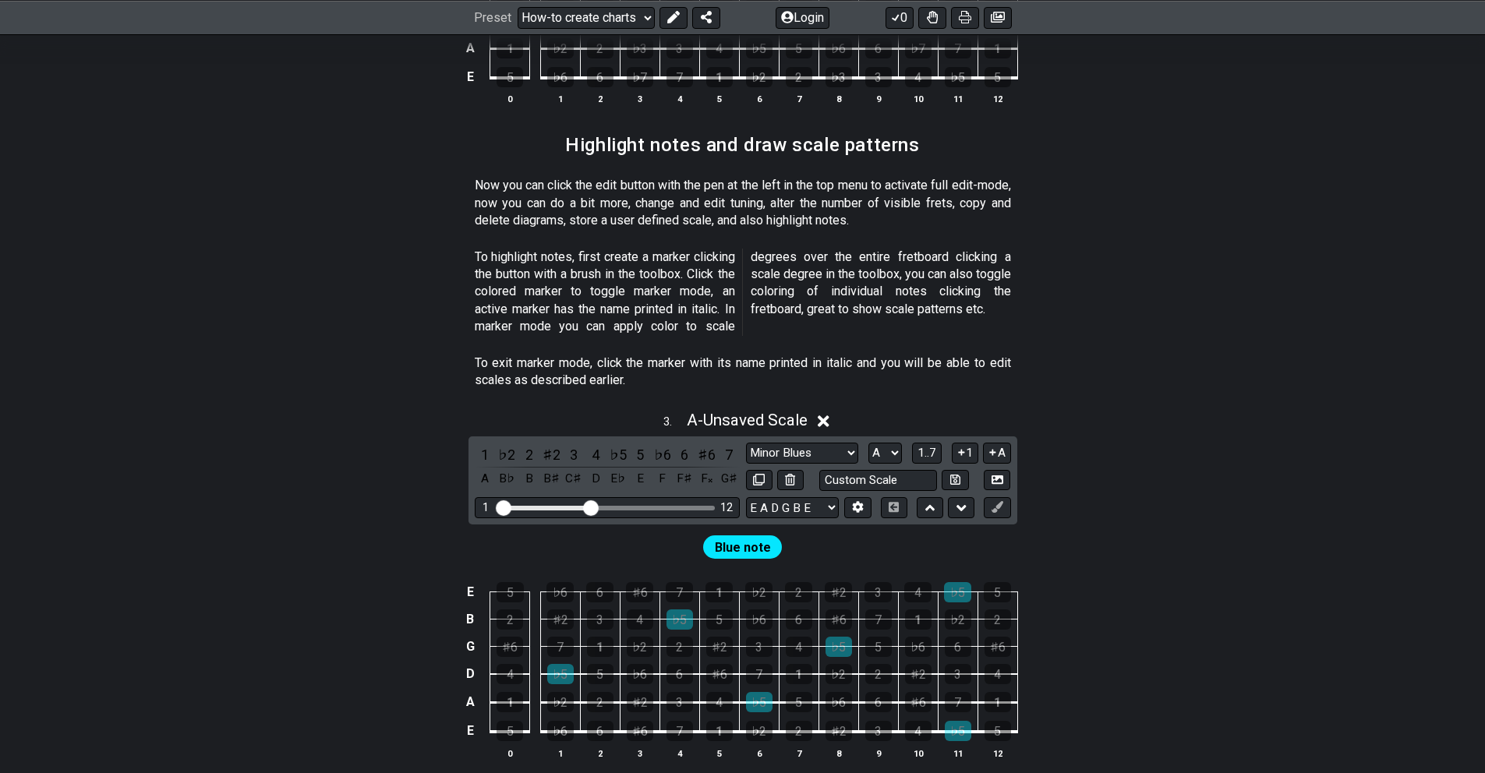
scroll to position [1430, 0]
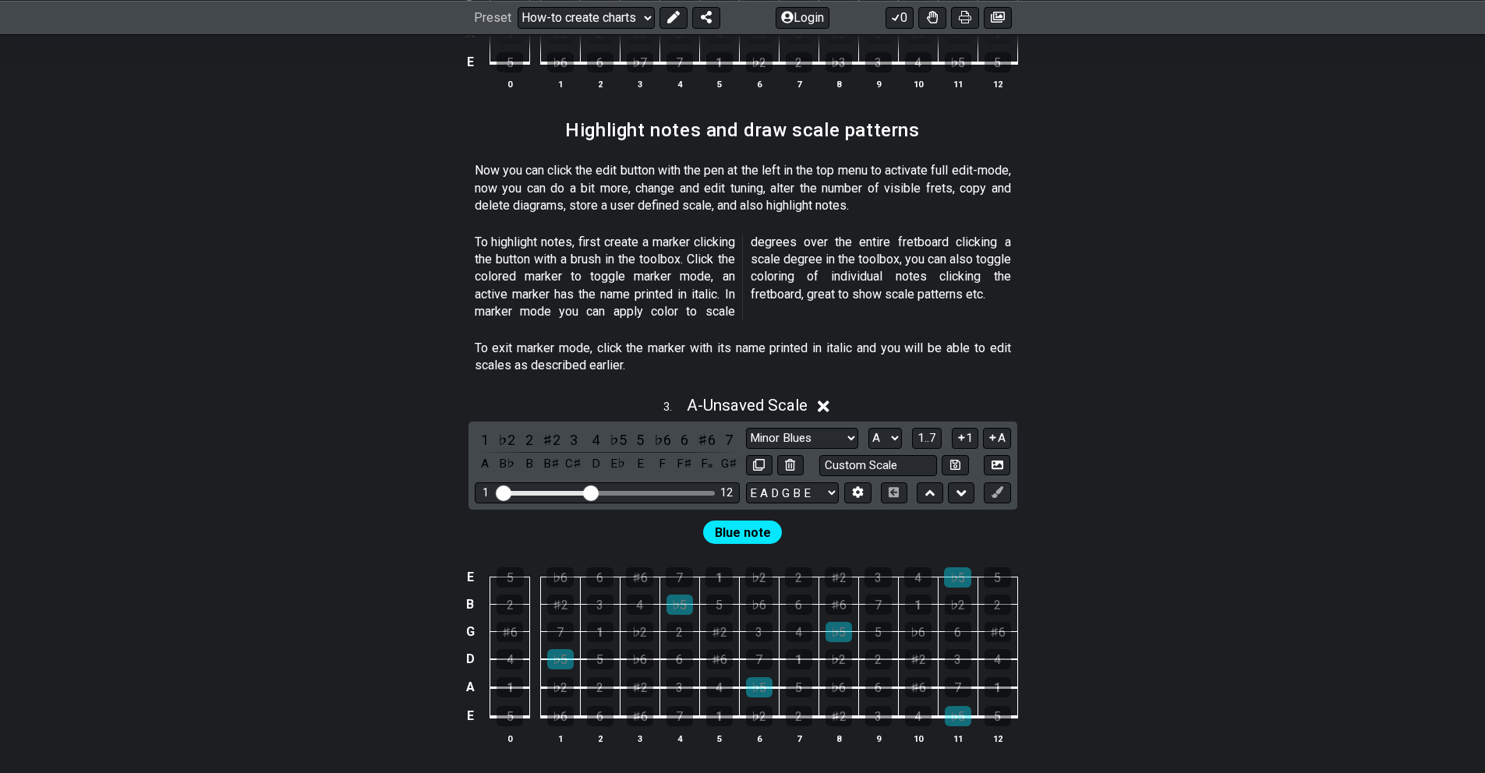
click at [750, 522] on span "Blue note" at bounding box center [743, 533] width 56 height 23
click at [1001, 486] on icon at bounding box center [998, 492] width 12 height 12
click at [747, 522] on span "Blue note" at bounding box center [743, 533] width 56 height 23
click at [704, 454] on div "F𝄪" at bounding box center [707, 464] width 20 height 21
click at [738, 522] on span "Blue note" at bounding box center [743, 533] width 56 height 23
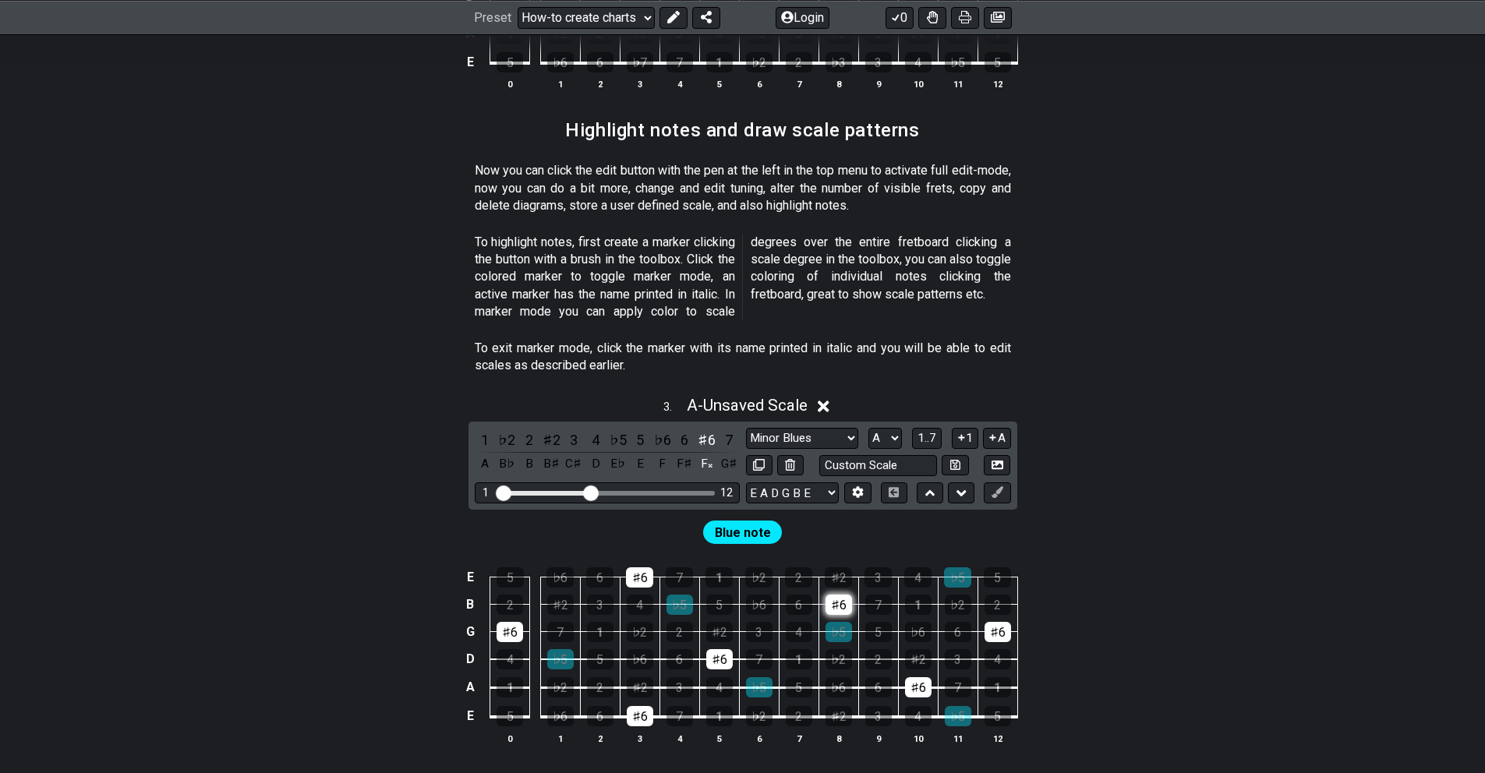
click at [844, 595] on div "♯6" at bounding box center [839, 605] width 27 height 20
click at [998, 486] on icon at bounding box center [998, 492] width 12 height 12
click at [997, 486] on icon at bounding box center [998, 492] width 12 height 12
click at [996, 568] on div "5" at bounding box center [997, 578] width 27 height 20
click at [1000, 483] on button at bounding box center [997, 493] width 27 height 21
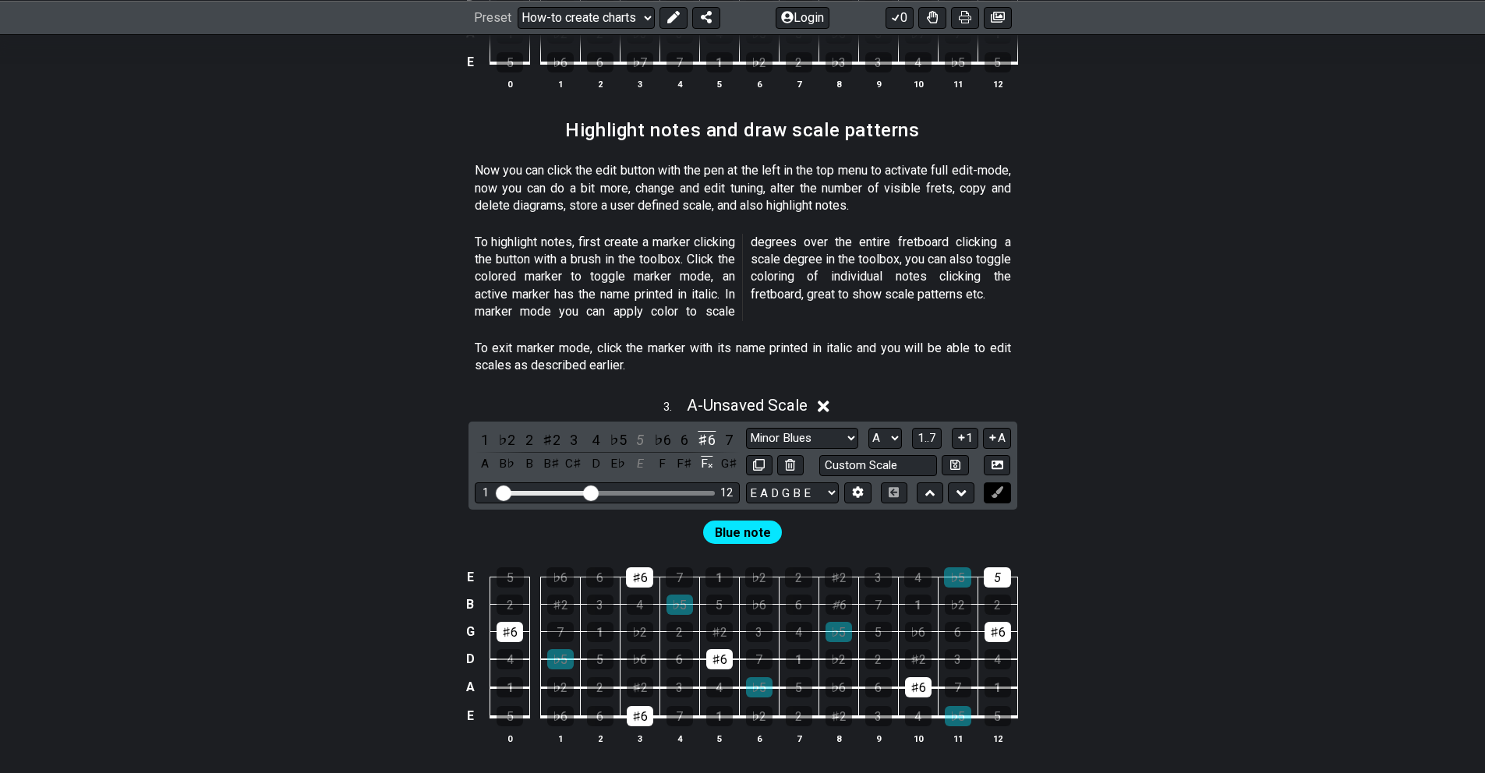
click at [1000, 486] on icon at bounding box center [998, 492] width 12 height 12
click at [743, 522] on span "Blue note" at bounding box center [743, 533] width 56 height 23
click at [1005, 483] on button at bounding box center [997, 493] width 27 height 21
click at [861, 487] on icon at bounding box center [858, 493] width 11 height 12
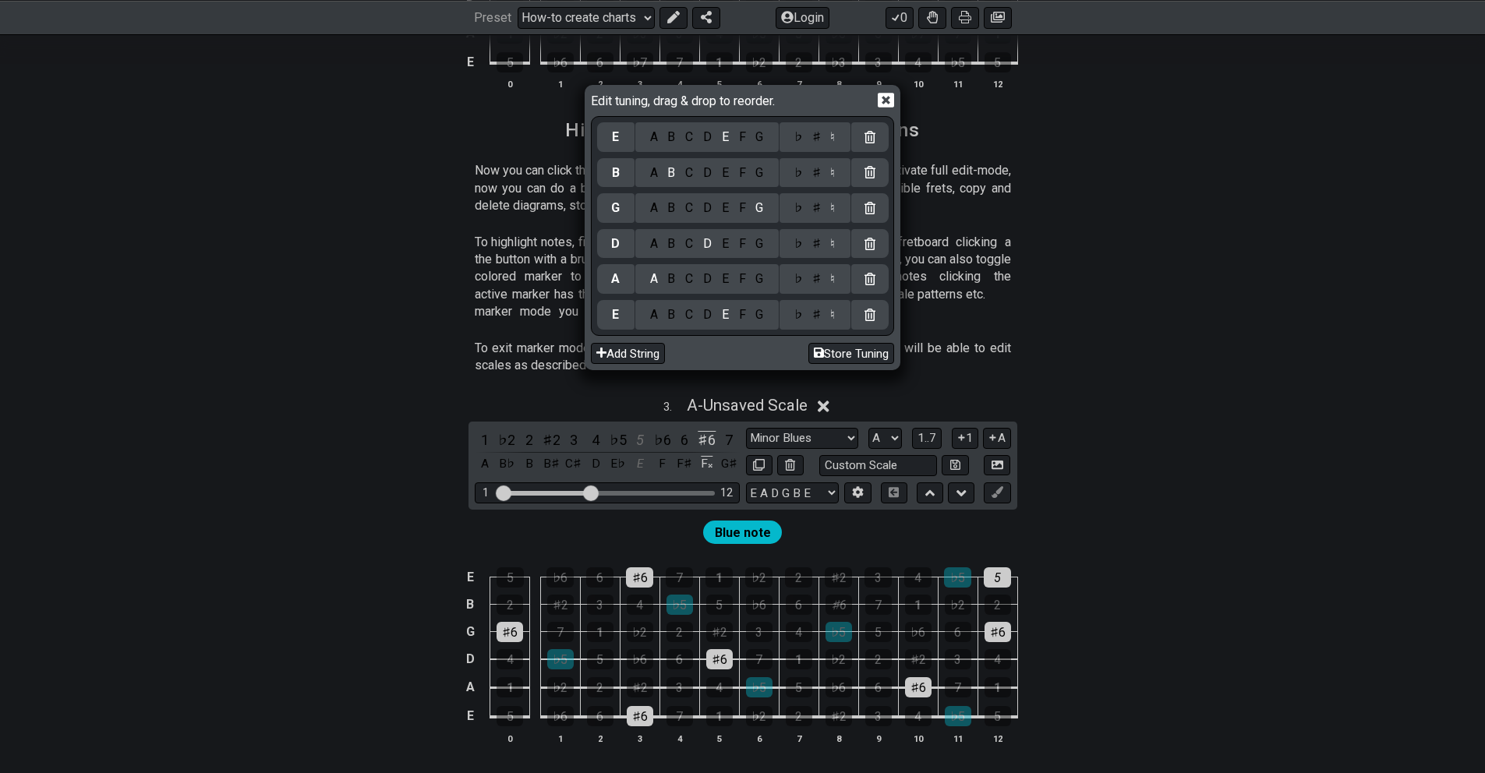
click at [1000, 476] on div "Edit tuning, drag & drop to reorder. E A B C D E F G ♭ ♯ ♮ B A B C D E F G ♭ ♯ …" at bounding box center [742, 386] width 1485 height 773
click at [888, 93] on icon at bounding box center [886, 100] width 16 height 15
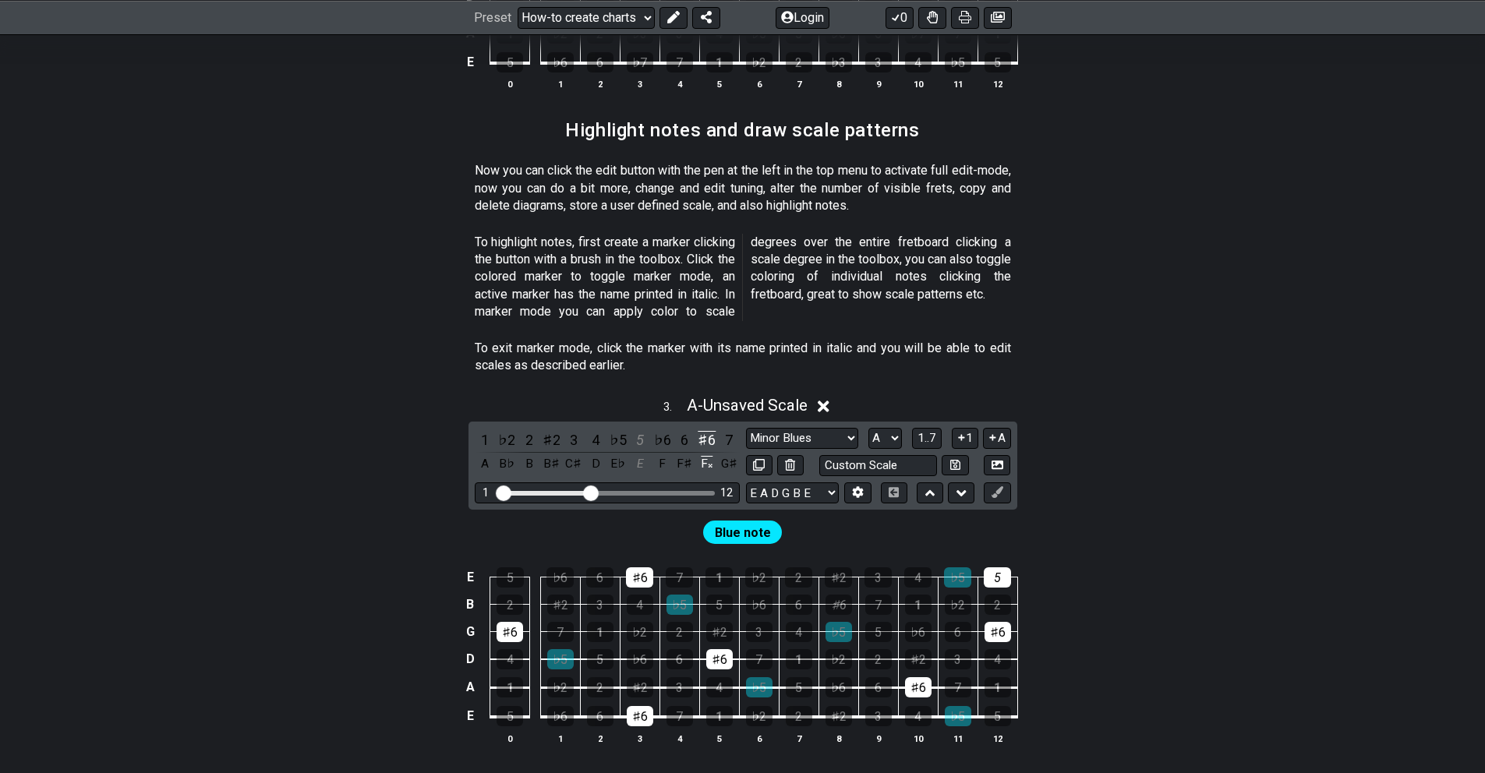
click at [733, 522] on span "Blue note" at bounding box center [743, 533] width 56 height 23
click at [746, 522] on span "Blue note" at bounding box center [743, 533] width 56 height 23
click at [759, 568] on div "♭2" at bounding box center [758, 578] width 27 height 20
click at [757, 522] on span "Blue note" at bounding box center [743, 533] width 56 height 23
click at [999, 486] on icon at bounding box center [998, 492] width 12 height 12
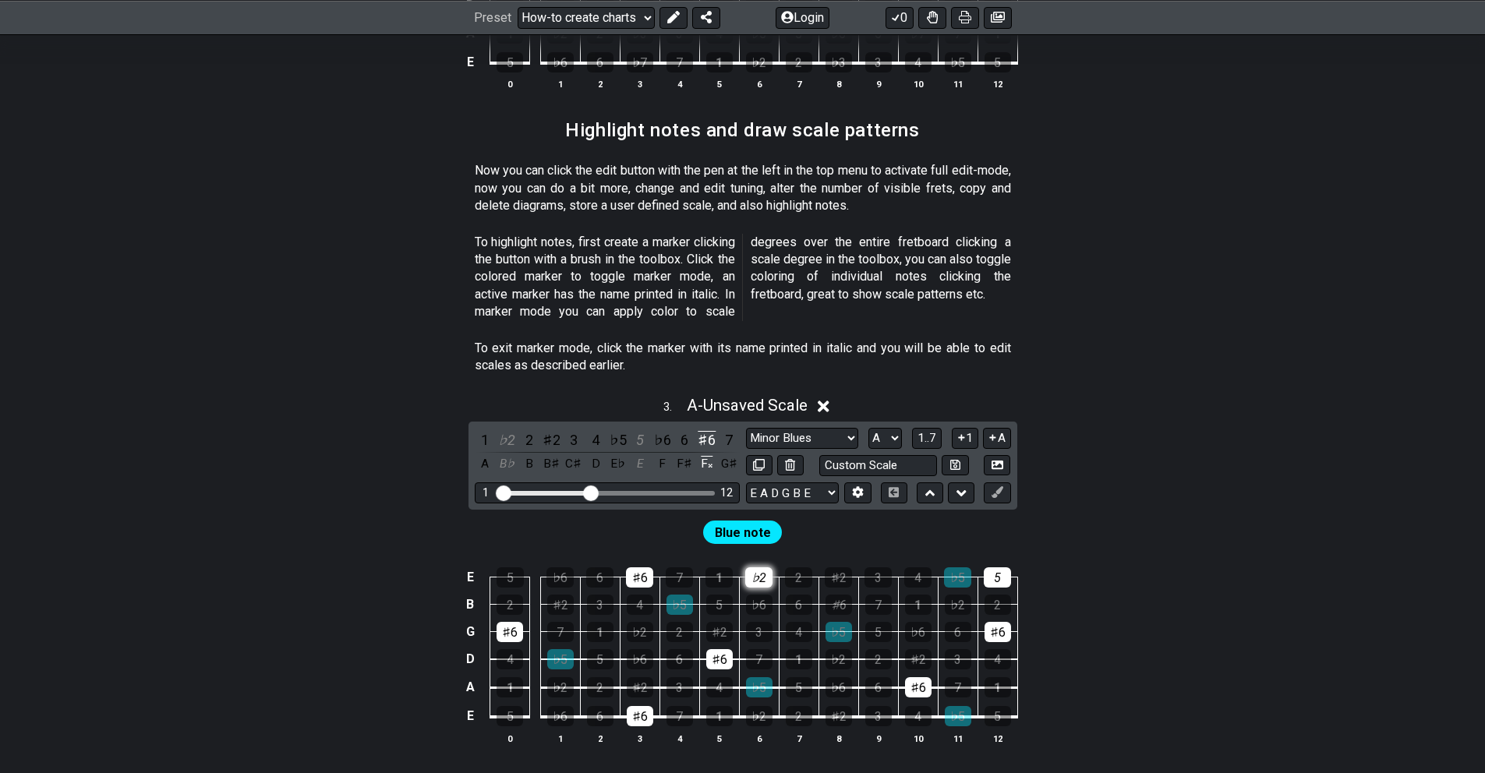
click at [756, 568] on div "♭2" at bounding box center [758, 578] width 27 height 20
click at [1003, 486] on icon at bounding box center [998, 492] width 12 height 12
click at [745, 522] on span "Blue note" at bounding box center [743, 533] width 56 height 23
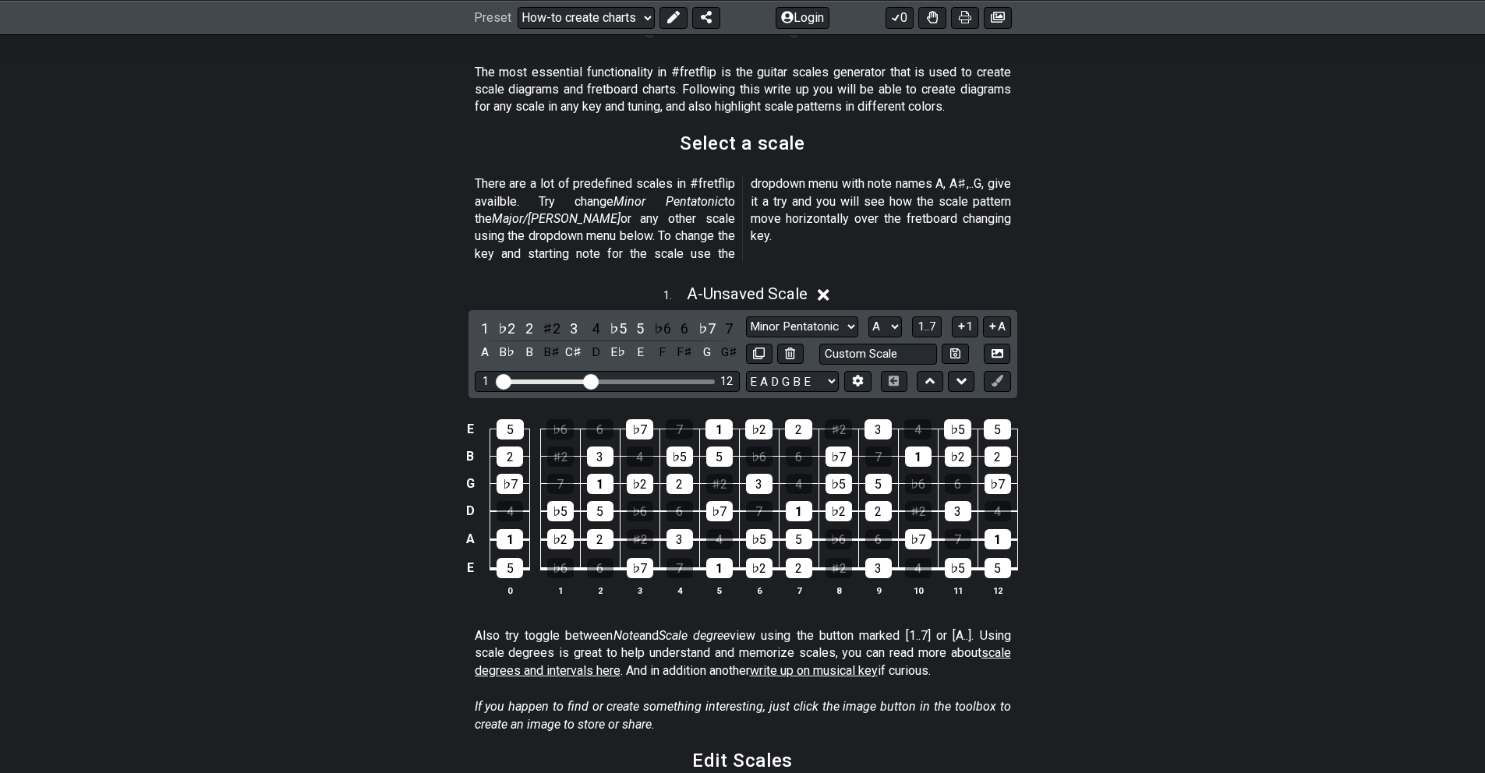
scroll to position [0, 0]
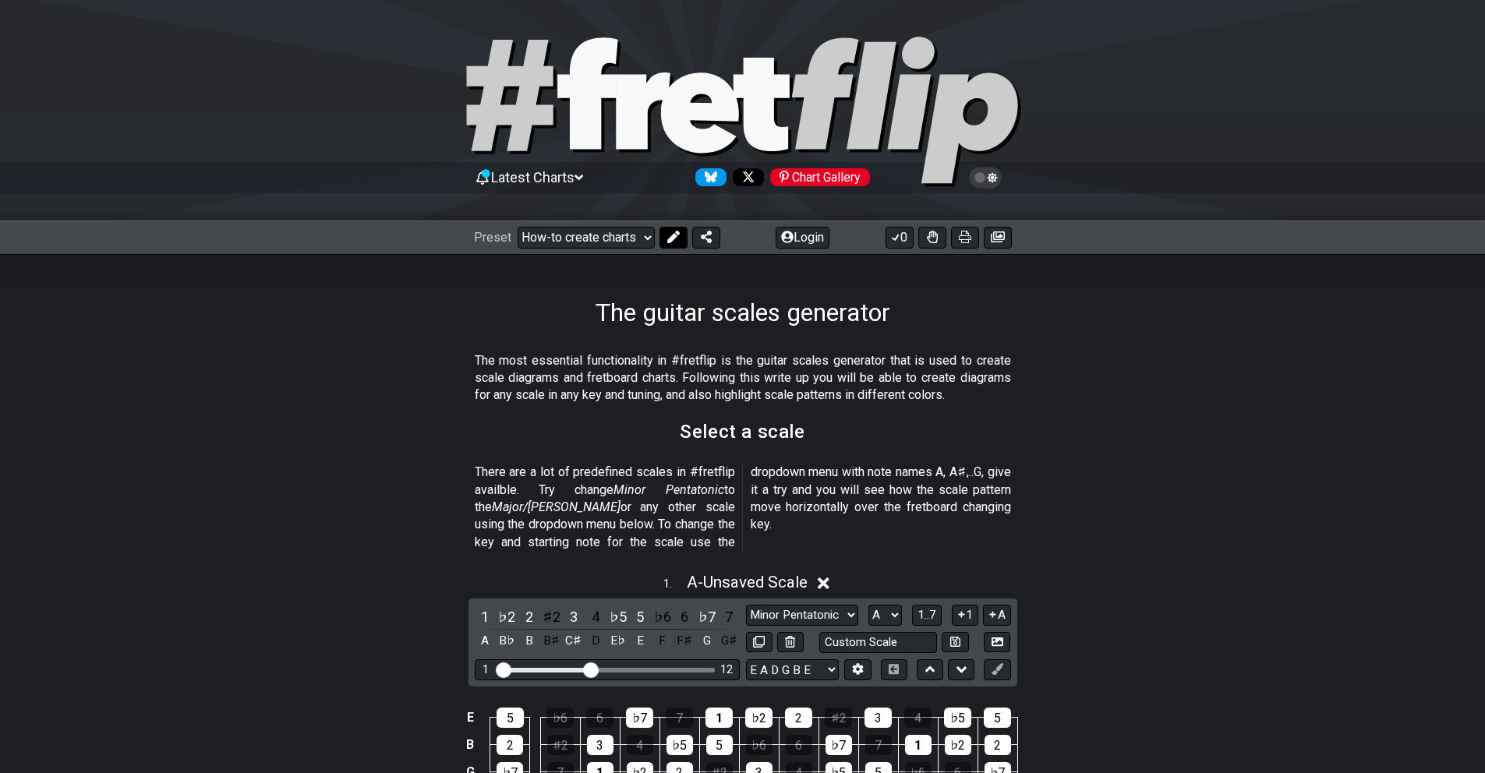
click at [672, 238] on icon at bounding box center [673, 237] width 12 height 12
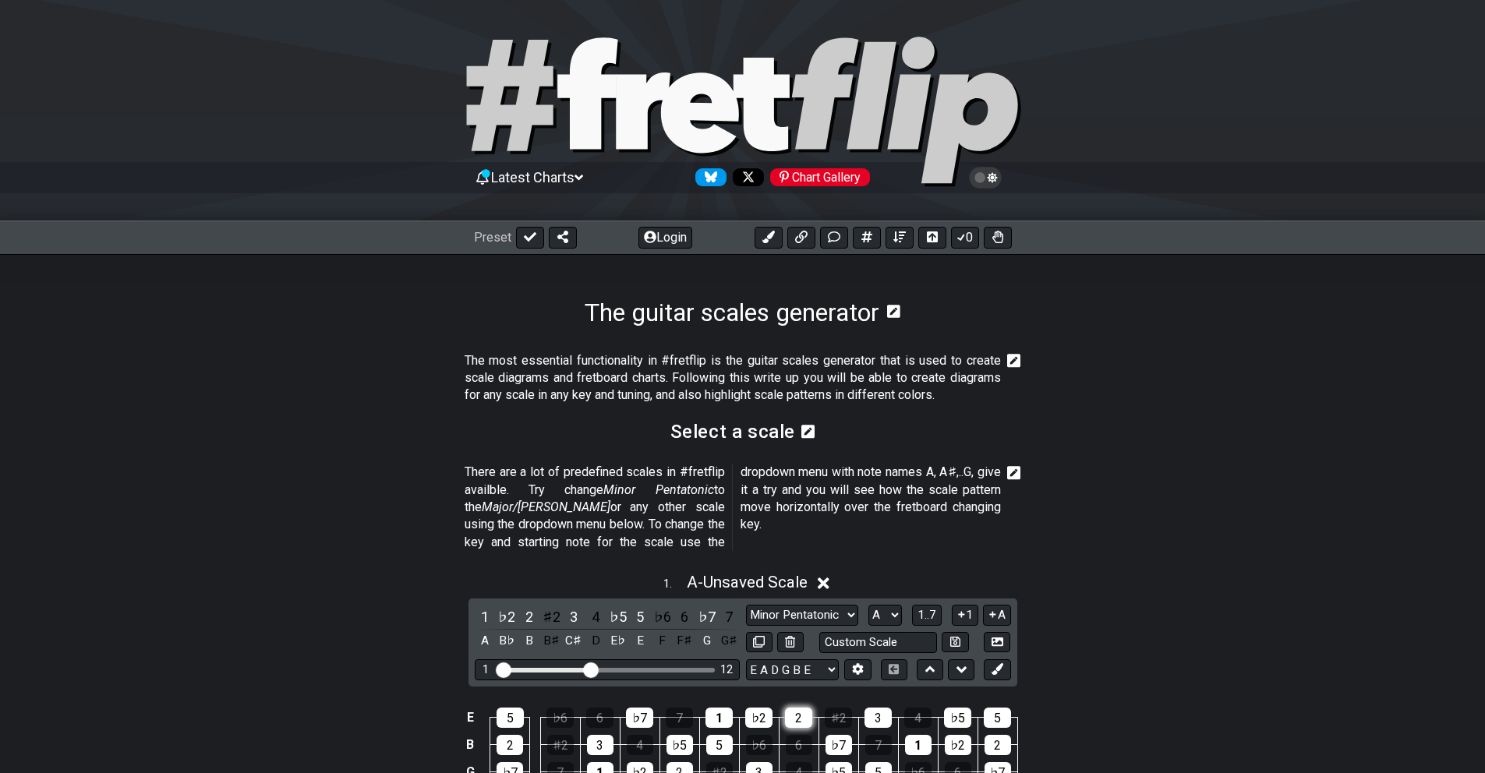
click at [800, 708] on div "2" at bounding box center [798, 718] width 27 height 20
click at [999, 663] on icon at bounding box center [998, 669] width 12 height 12
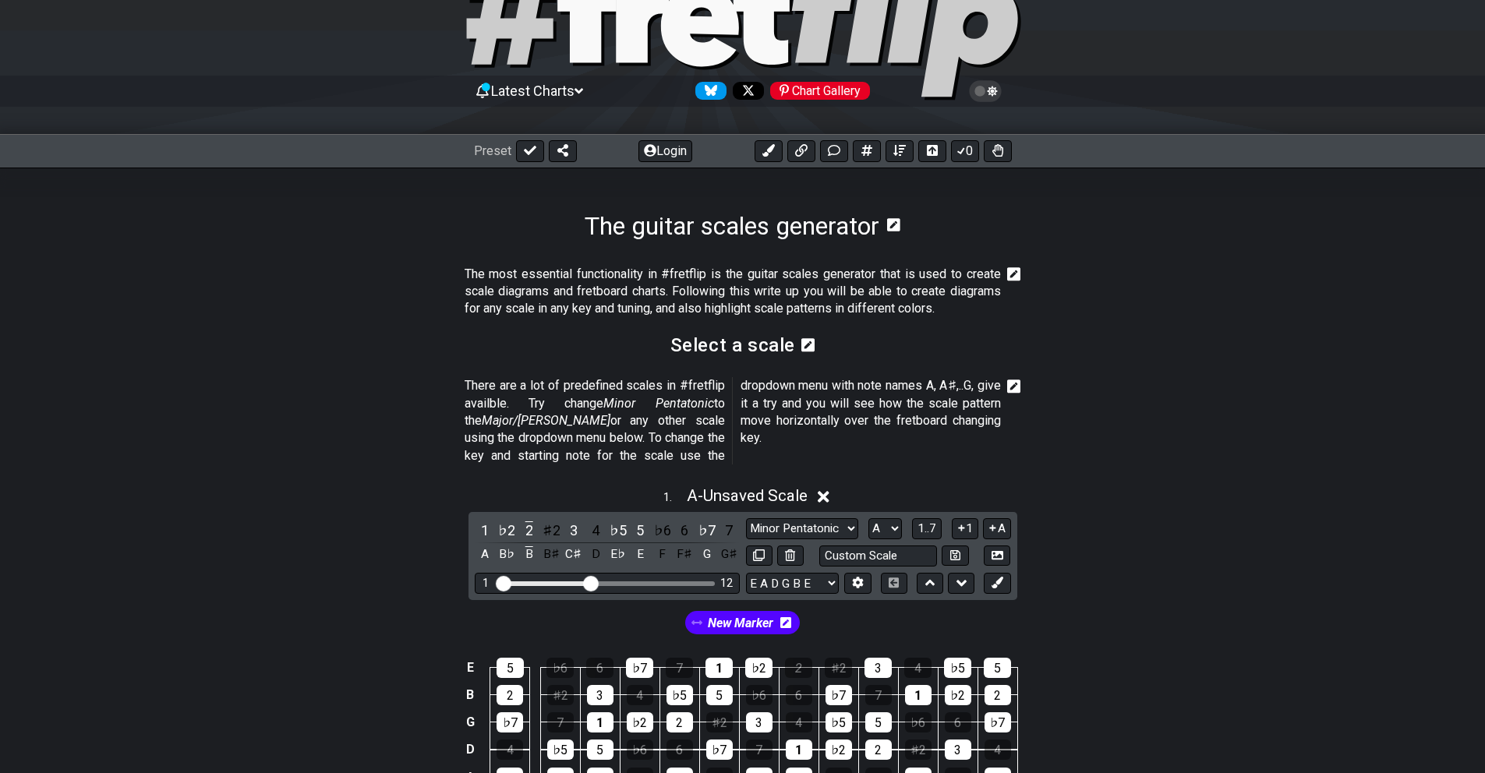
scroll to position [151, 0]
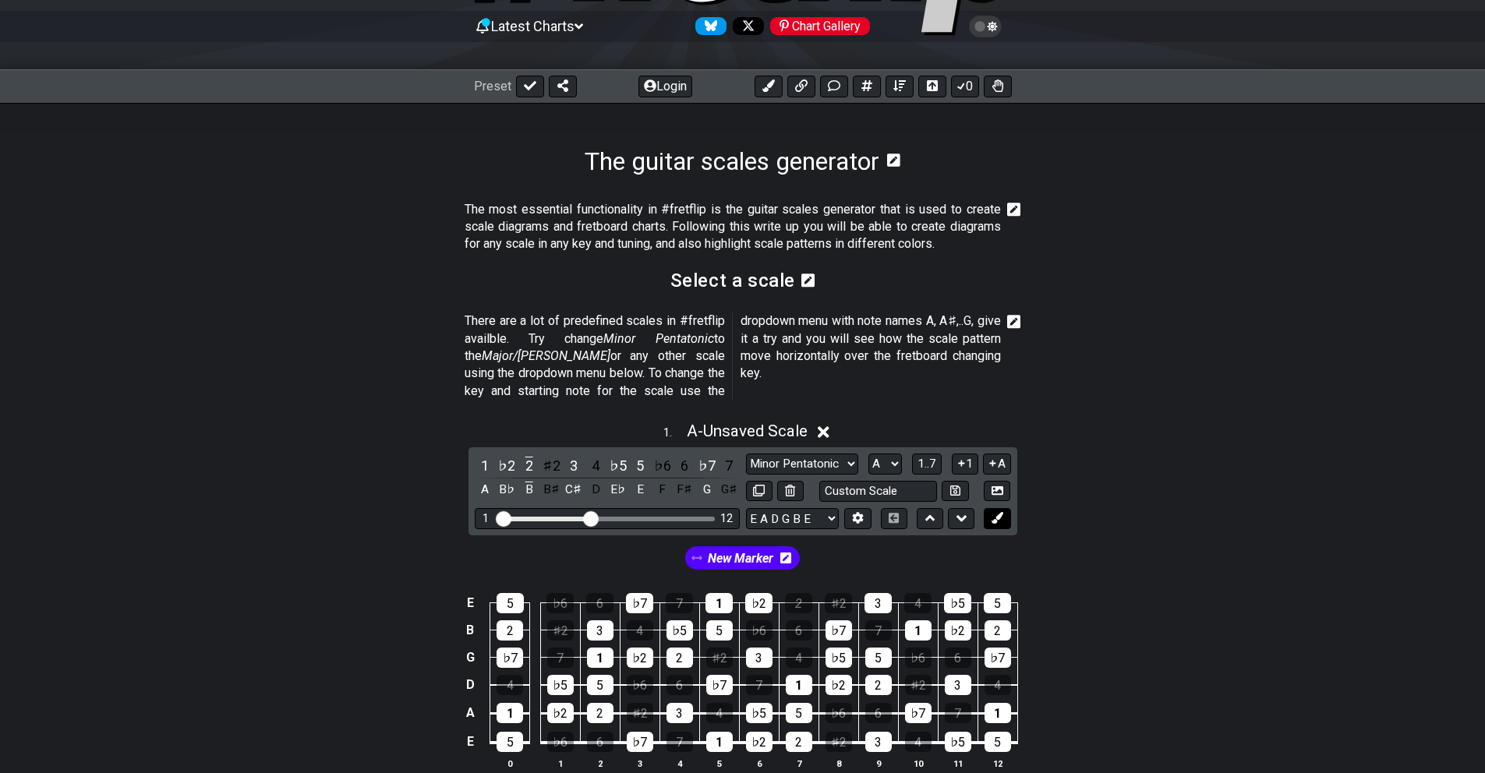
click at [1003, 512] on icon at bounding box center [998, 518] width 12 height 12
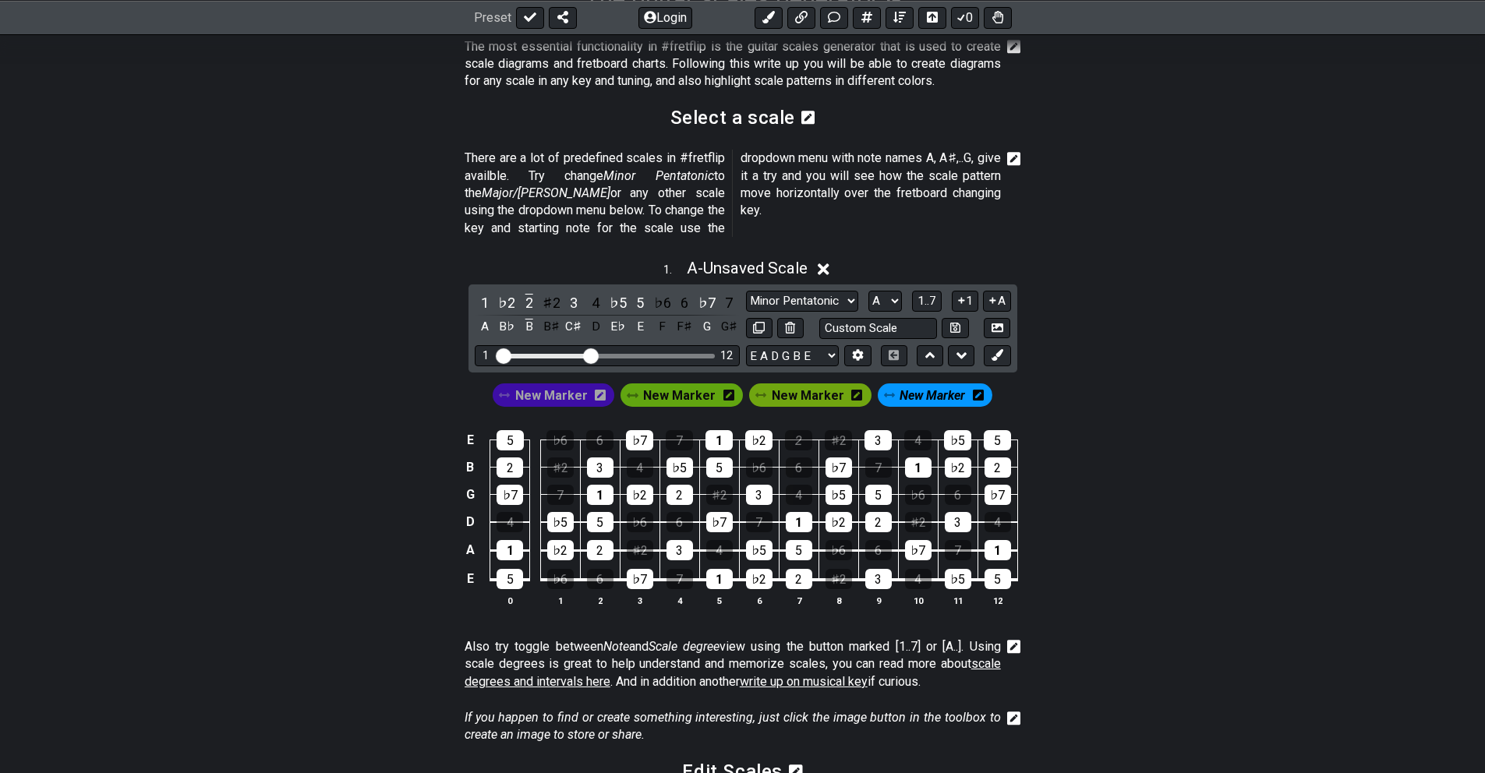
scroll to position [309, 0]
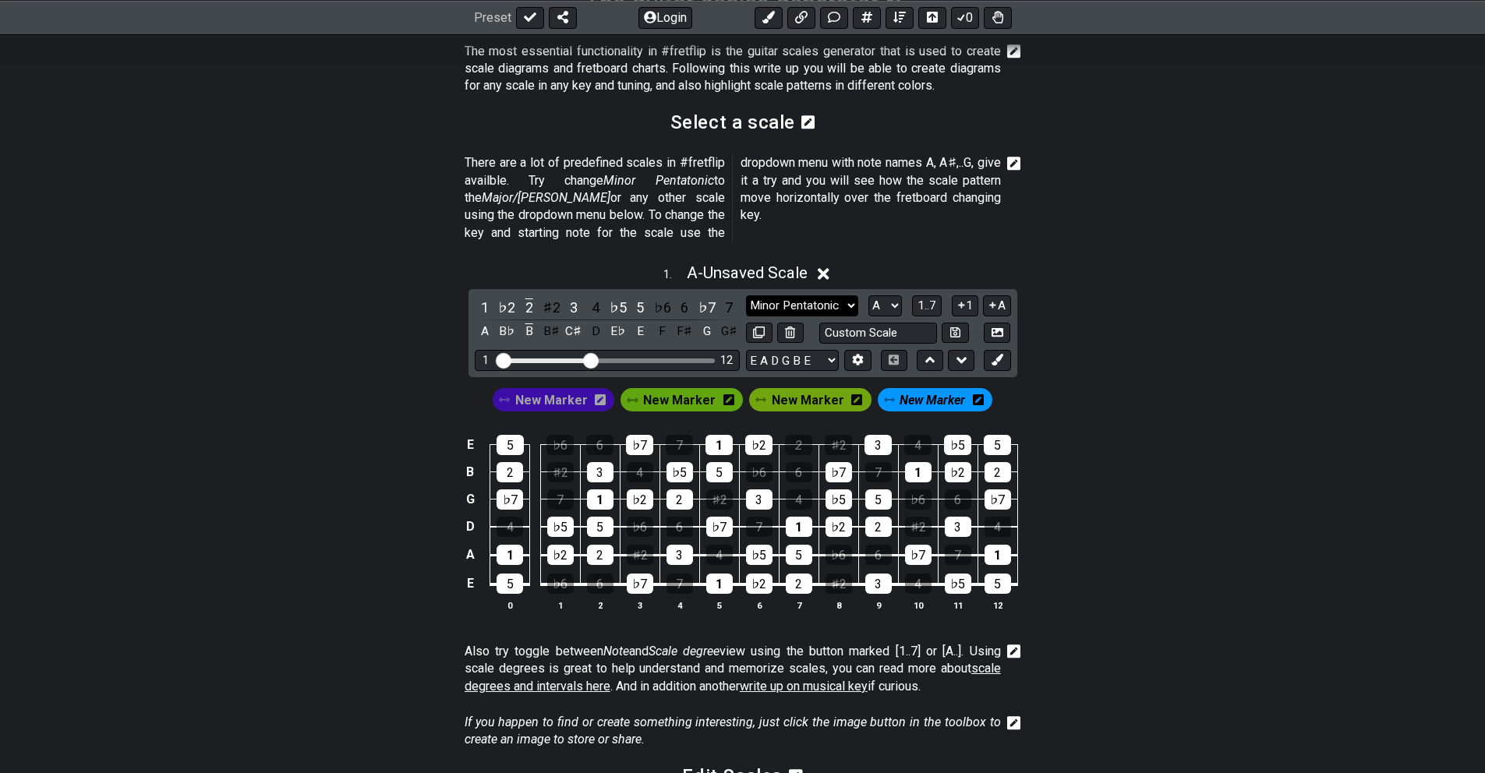
click at [854, 295] on select "Minor Pentatonic New Scale Minor Pentatonic Major Pentatonic Minor Blues Major …" at bounding box center [802, 305] width 112 height 21
select select "Minor"
click at [746, 295] on select "Minor Pentatonic New Scale Minor Pentatonic Major Pentatonic Minor Blues Major …" at bounding box center [802, 305] width 112 height 21
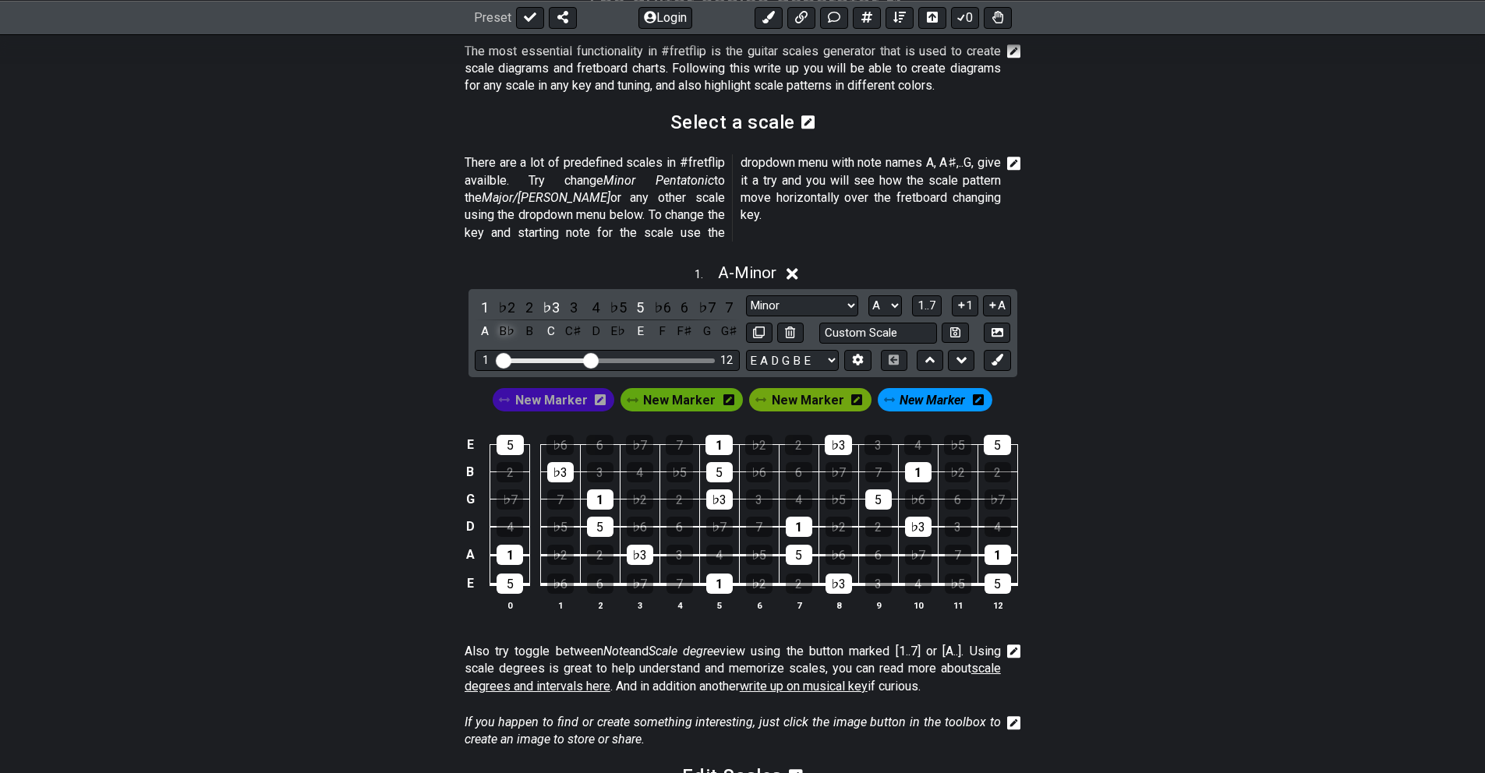
click at [497, 321] on div "B♭" at bounding box center [507, 331] width 20 height 21
click at [727, 394] on icon at bounding box center [728, 399] width 11 height 11
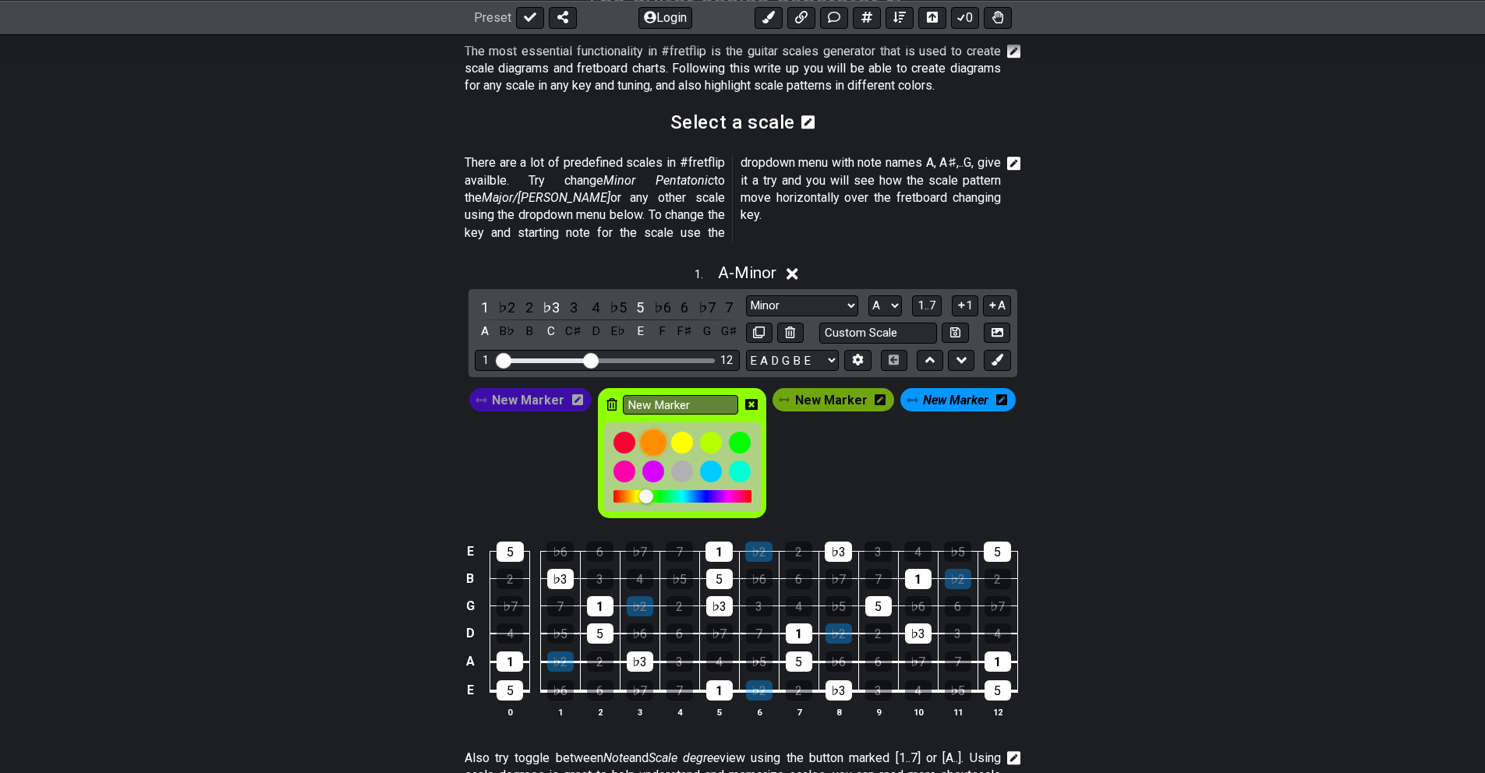
click at [654, 430] on div at bounding box center [653, 443] width 27 height 27
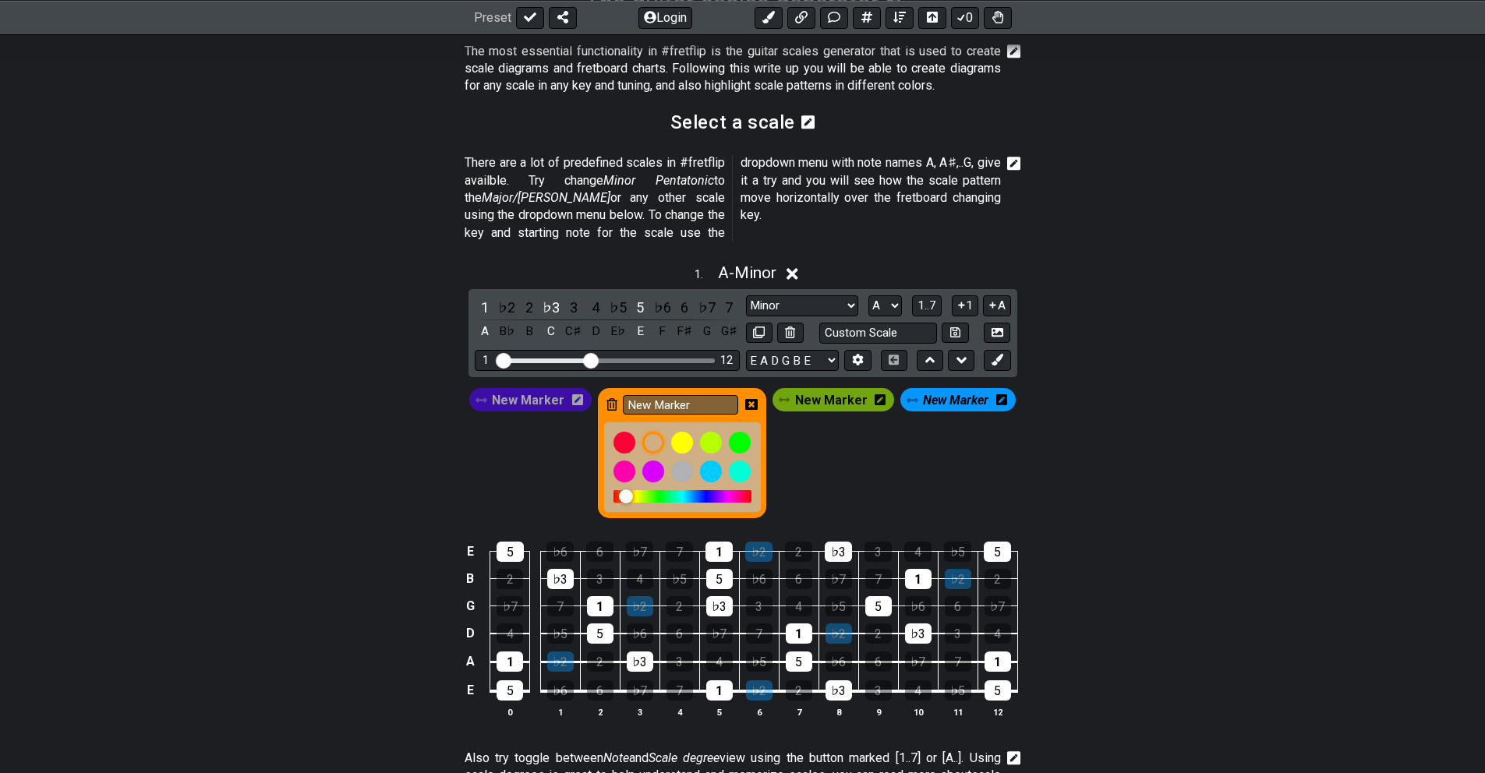
click at [842, 437] on div "New Marker New Marker New Marker New Marker" at bounding box center [742, 453] width 553 height 136
click at [789, 419] on div "New Marker New Marker New Marker New Marker" at bounding box center [742, 453] width 553 height 136
click at [508, 542] on div "5" at bounding box center [510, 552] width 27 height 20
click at [511, 542] on div "5" at bounding box center [510, 552] width 27 height 20
click at [623, 458] on div at bounding box center [624, 471] width 27 height 27
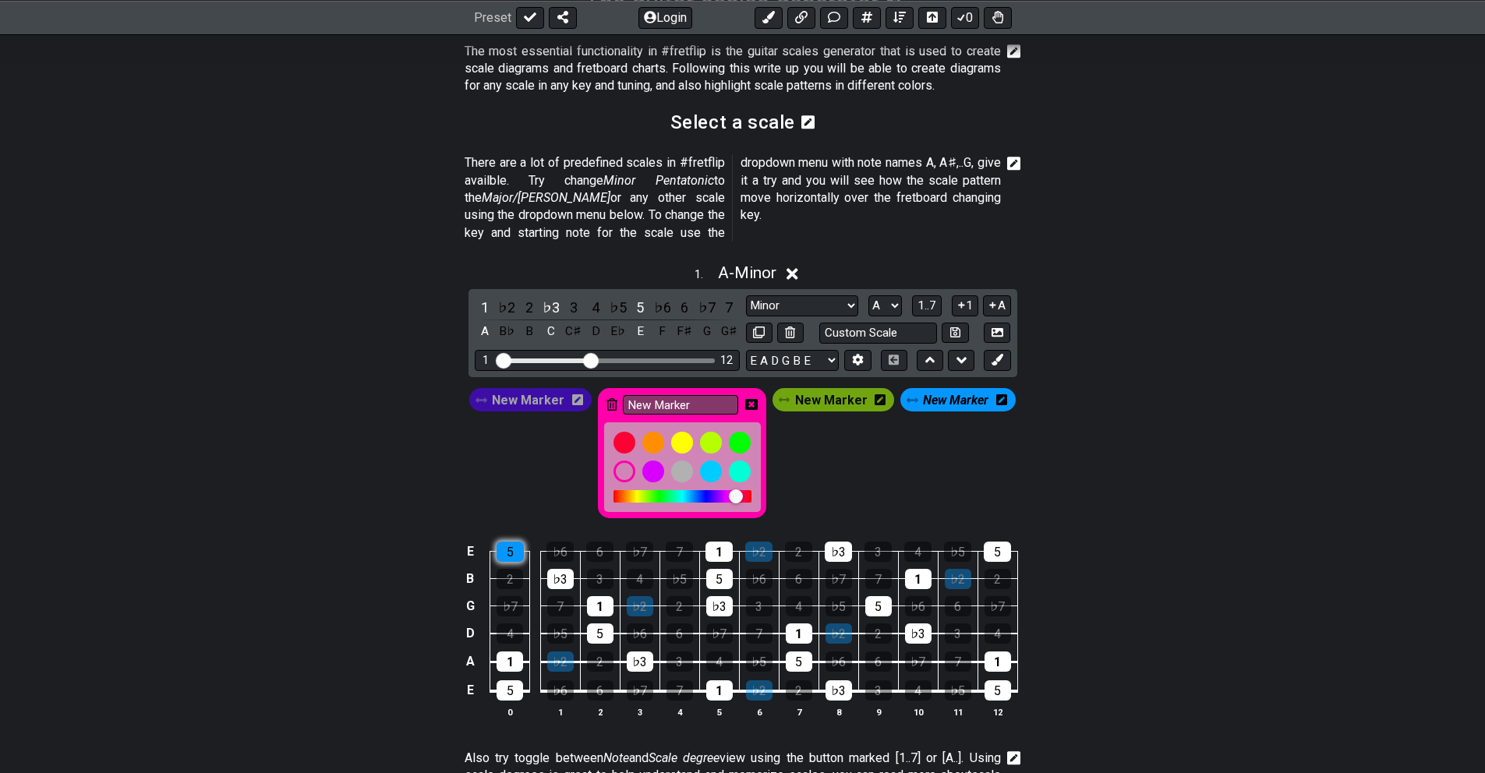
click at [501, 542] on div "5" at bounding box center [510, 552] width 27 height 20
click at [686, 395] on input "New Marker" at bounding box center [680, 404] width 115 height 19
click at [505, 542] on div "5" at bounding box center [510, 552] width 27 height 20
click at [750, 398] on icon at bounding box center [751, 404] width 12 height 12
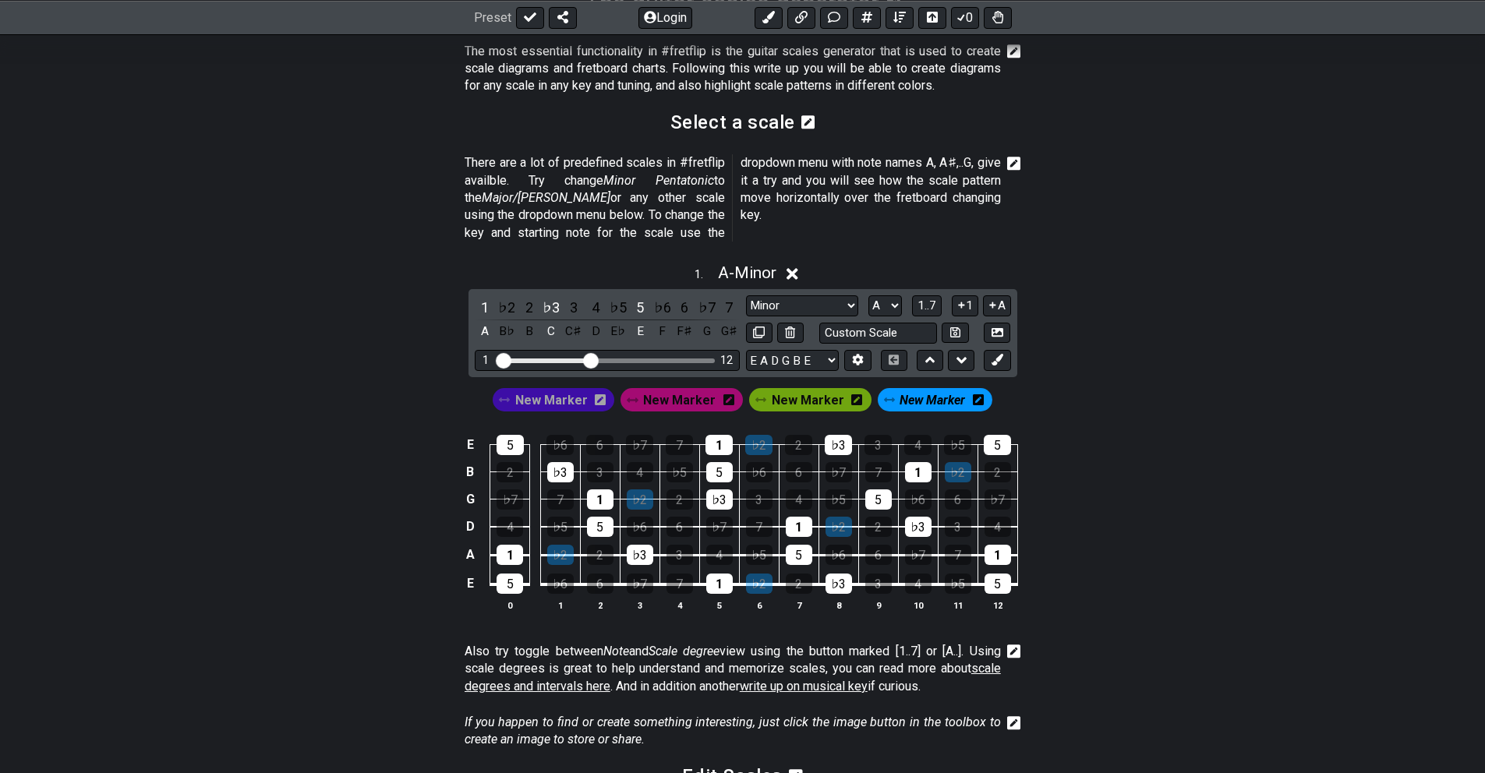
click at [688, 389] on span "New Marker" at bounding box center [679, 400] width 73 height 23
click at [713, 435] on div "1" at bounding box center [719, 445] width 27 height 20
click at [798, 517] on div "1" at bounding box center [799, 527] width 27 height 20
click at [700, 389] on span "New Marker" at bounding box center [675, 400] width 65 height 23
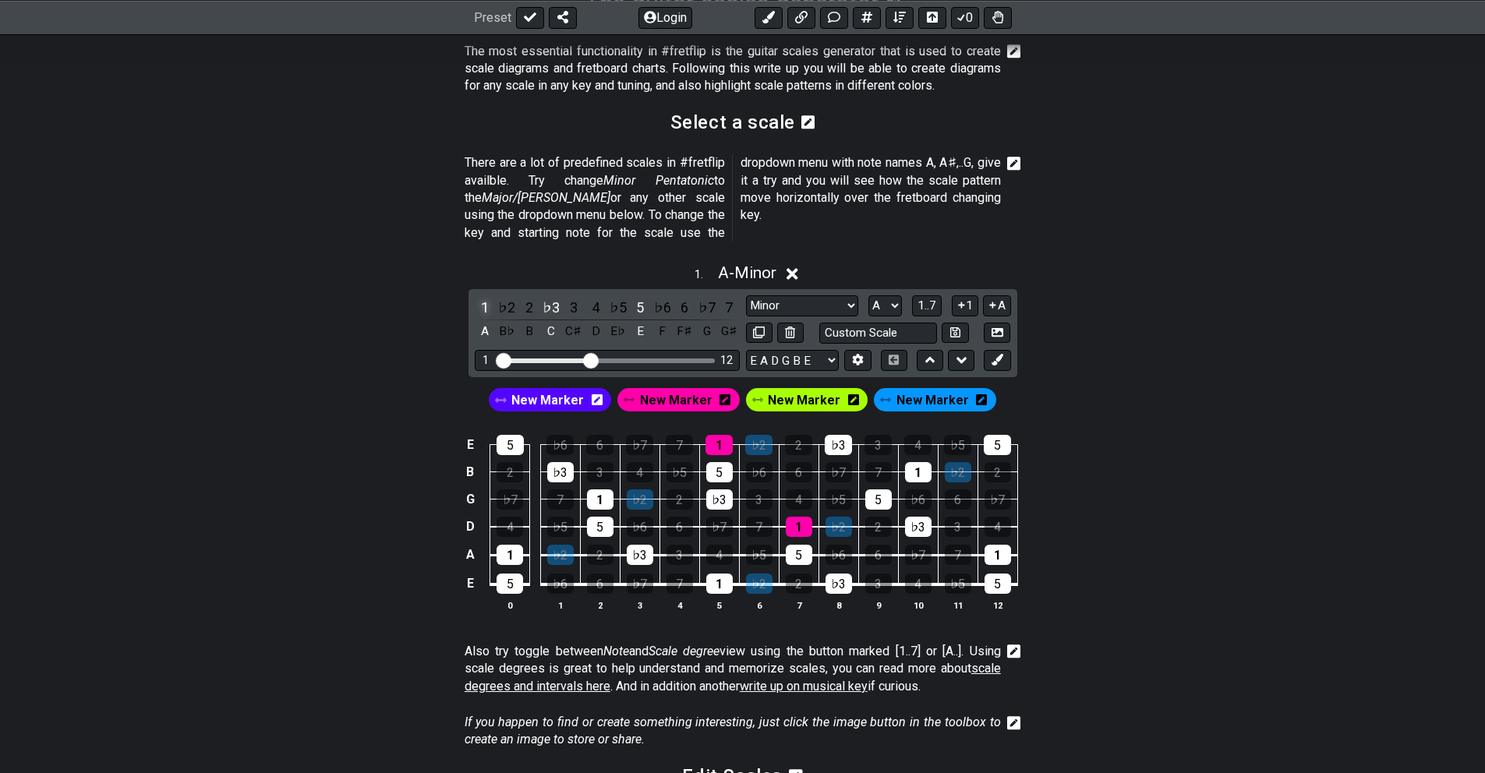
click at [485, 297] on div "1" at bounding box center [485, 307] width 20 height 21
